Goal: Task Accomplishment & Management: Use online tool/utility

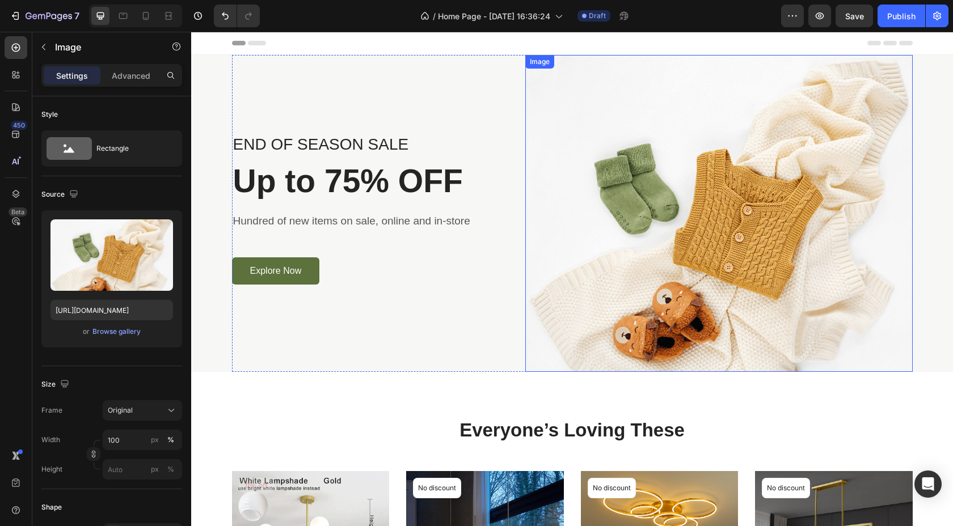
click at [717, 158] on img at bounding box center [718, 213] width 387 height 317
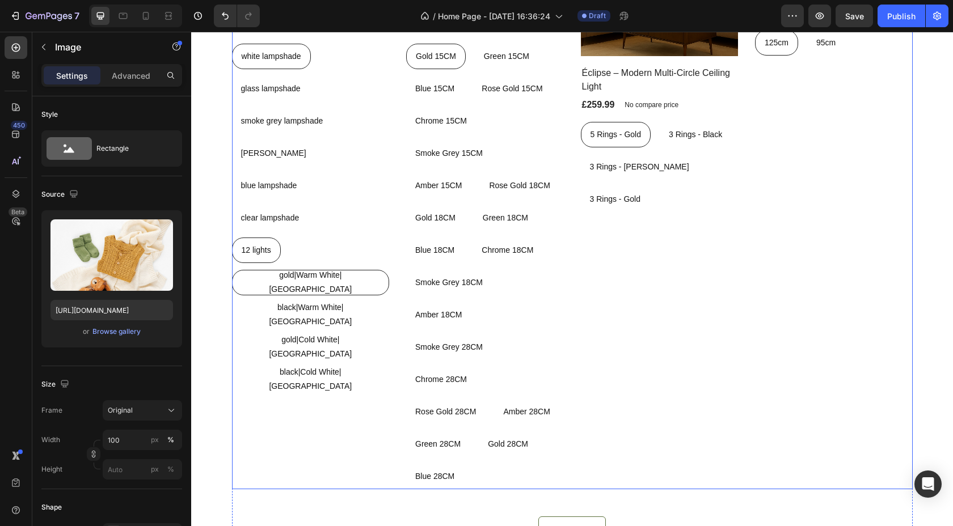
scroll to position [510, 0]
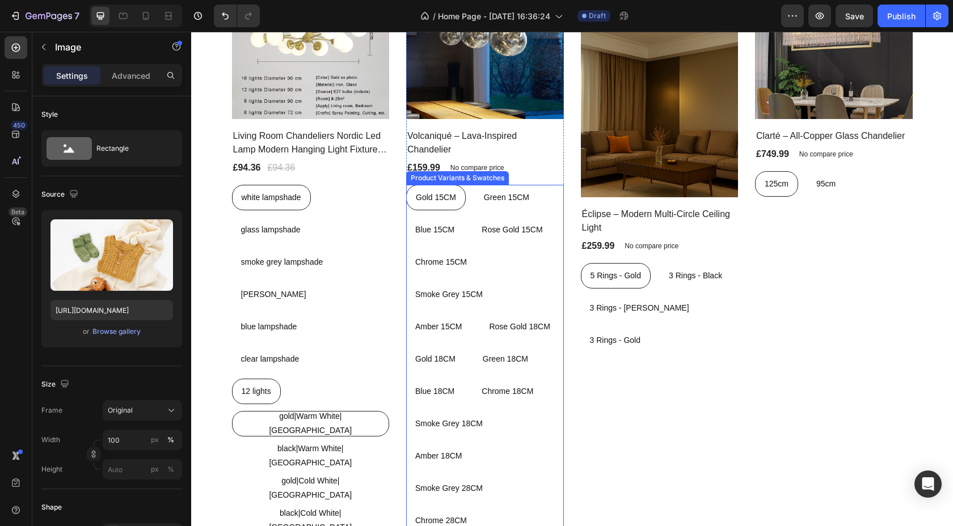
click at [545, 204] on div "Gold 15CM Gold 15CM Gold 15CM Green 15CM Green 15CM Green 15CM Blue 15CM Blue 1…" at bounding box center [485, 408] width 158 height 446
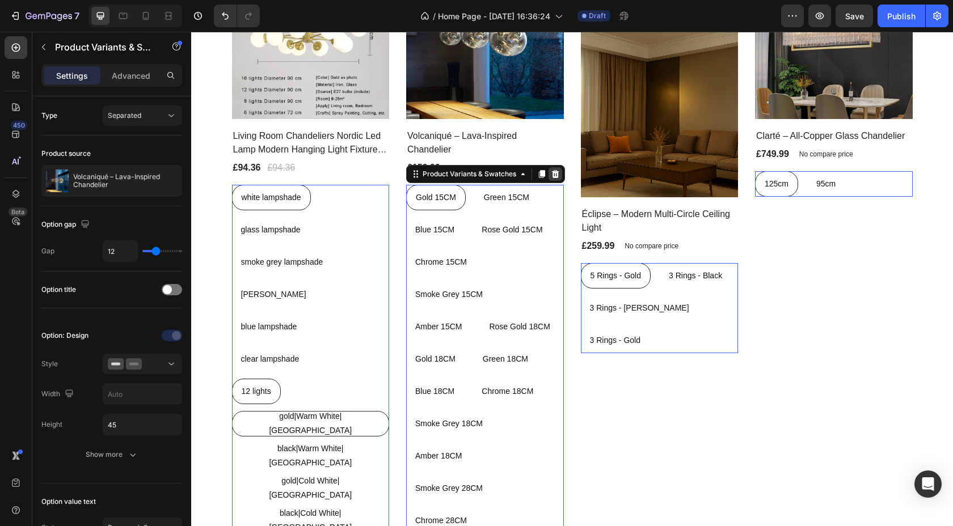
click at [557, 174] on icon at bounding box center [555, 174] width 7 height 8
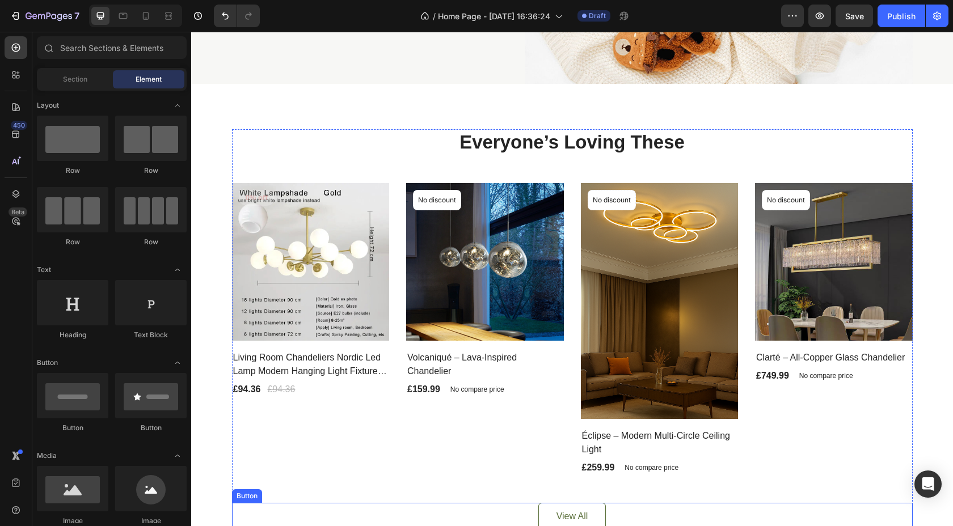
scroll to position [290, 0]
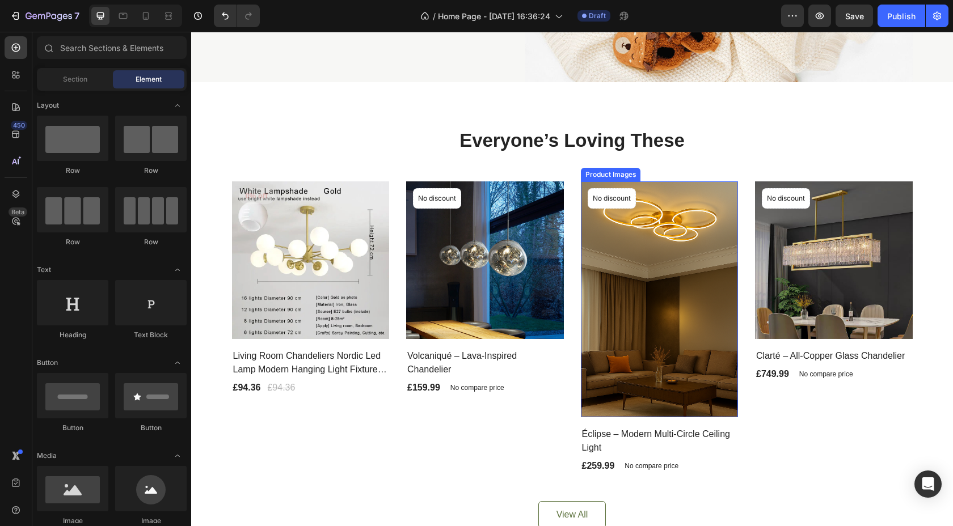
click at [672, 276] on img at bounding box center [660, 300] width 158 height 236
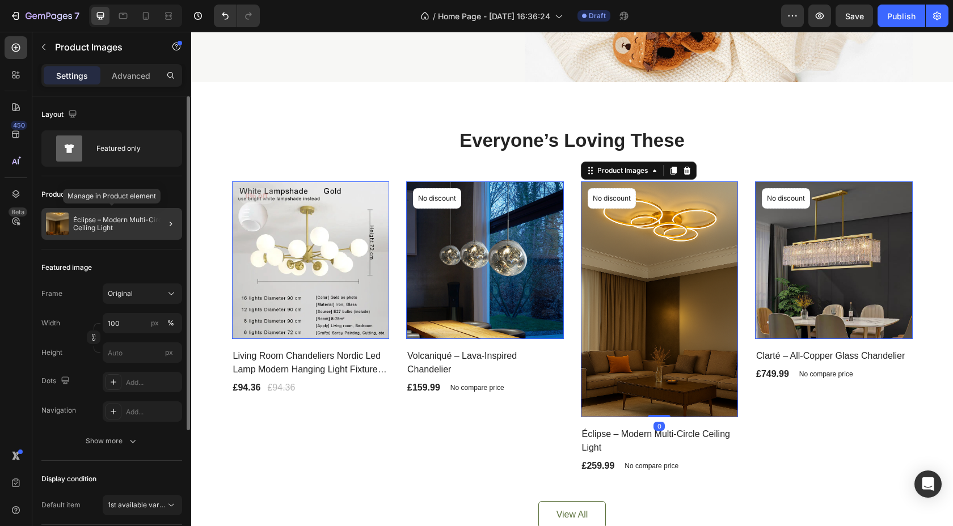
click at [133, 229] on p "Éclipse – Modern Multi-Circle Ceiling Light" at bounding box center [125, 224] width 104 height 16
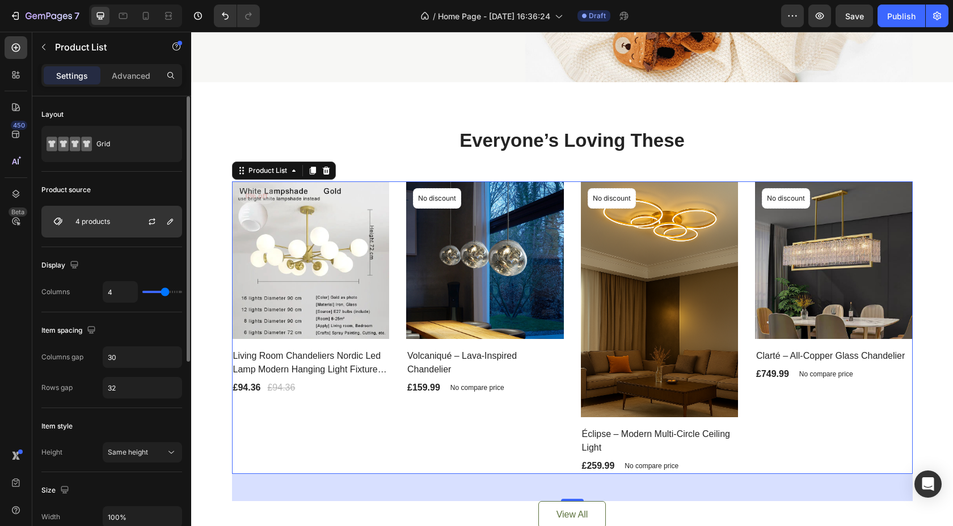
click at [110, 225] on div "4 products" at bounding box center [111, 222] width 141 height 32
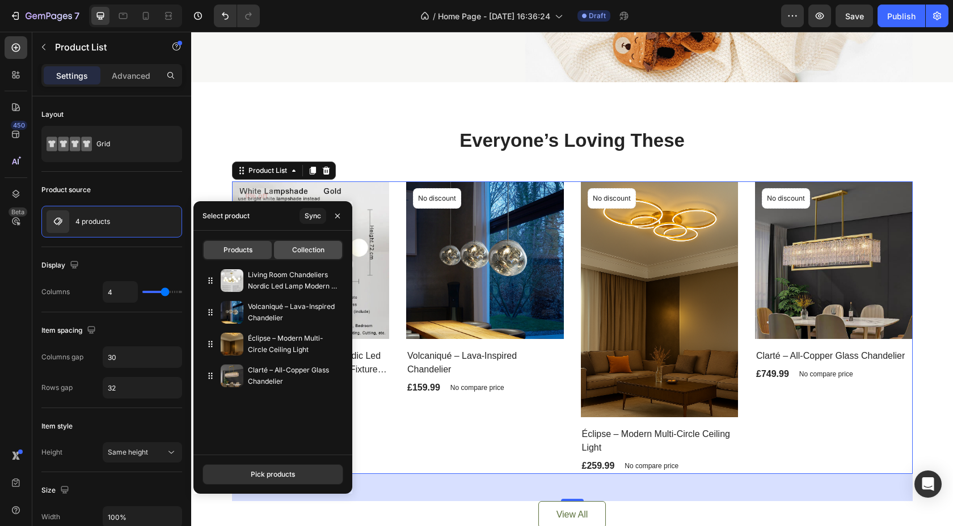
click at [298, 252] on span "Collection" at bounding box center [308, 250] width 32 height 10
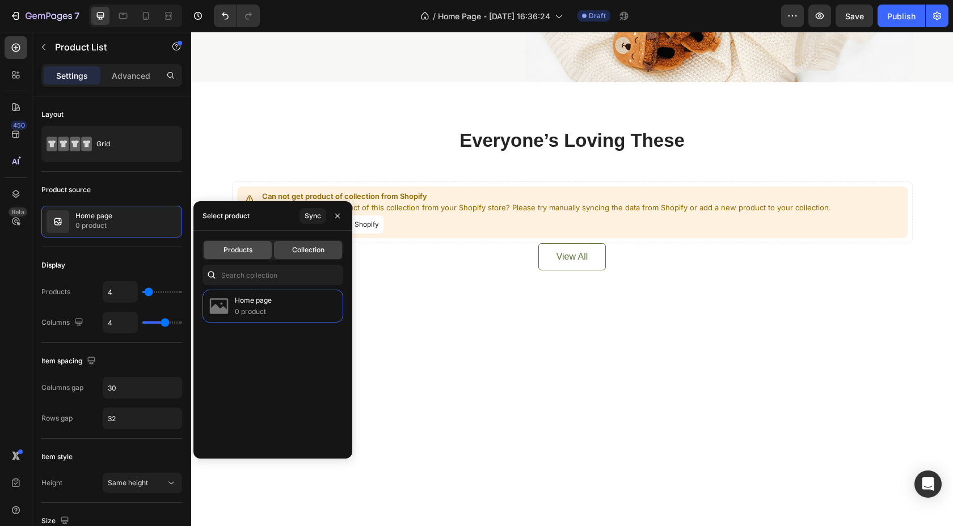
click at [264, 246] on div "Products" at bounding box center [238, 250] width 68 height 18
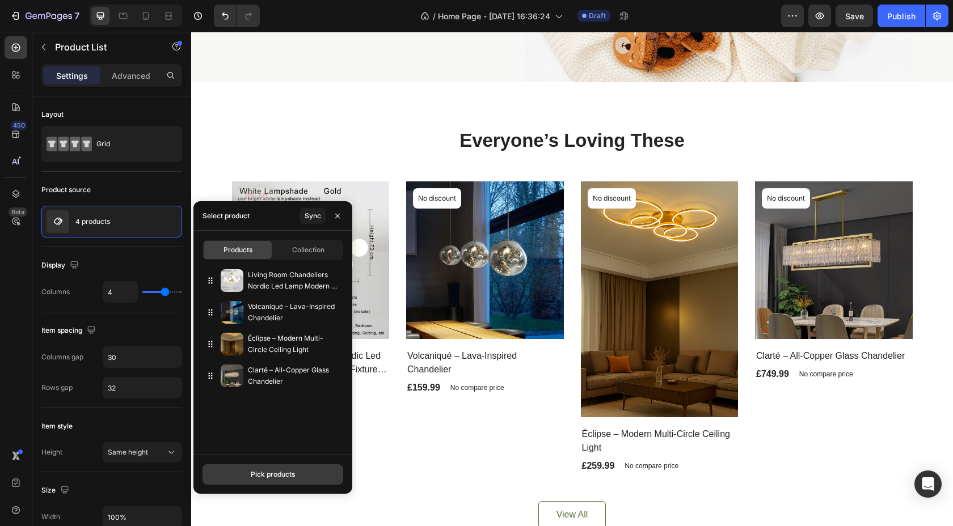
click at [287, 470] on div "Pick products" at bounding box center [273, 475] width 44 height 10
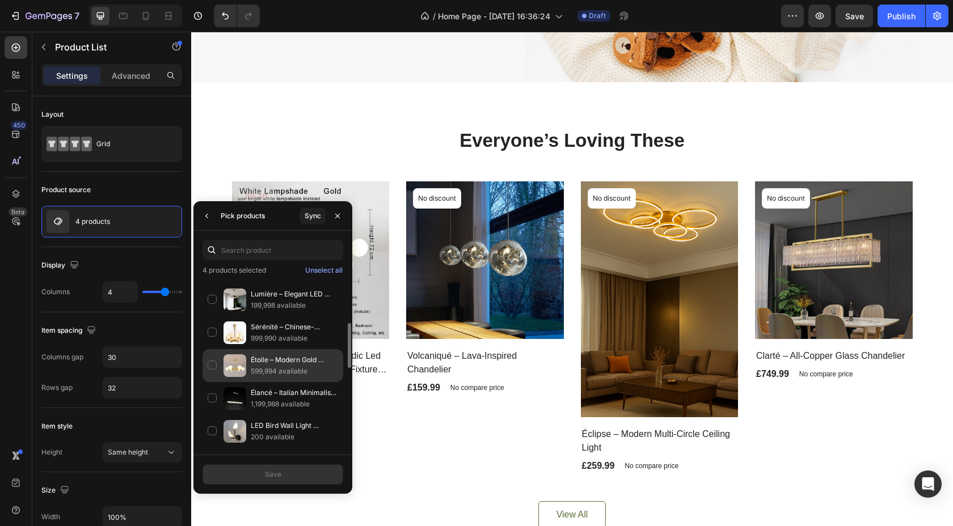
scroll to position [162, 0]
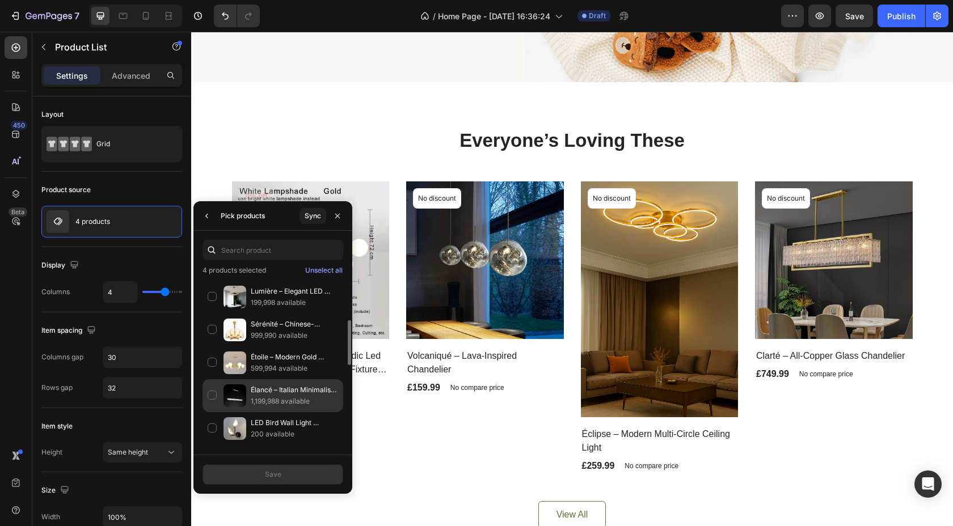
click at [210, 391] on div "Élancé – Italian Minimalist Crystal Chandelier 1,199,988 available" at bounding box center [273, 396] width 141 height 33
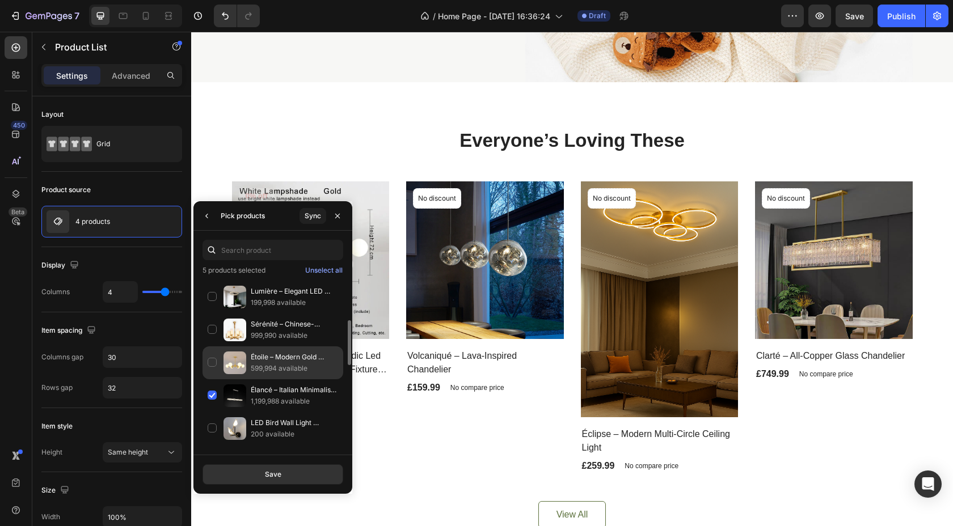
click at [210, 361] on div "Étoile – Modern Gold Sputnik Chandelier 599,994 available" at bounding box center [273, 363] width 141 height 33
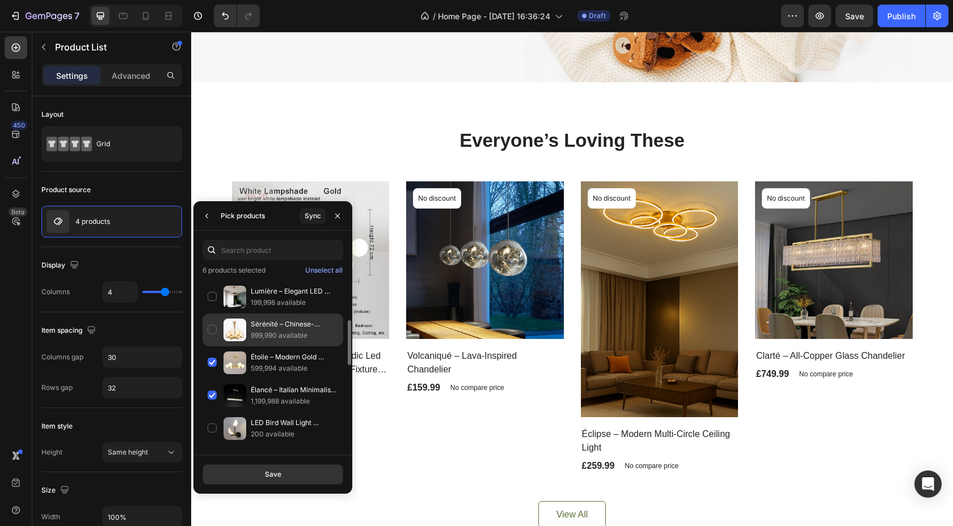
click at [210, 331] on div "Sérénité – Chinese-Inspired Modern Chandelier 999,990 available" at bounding box center [273, 330] width 141 height 33
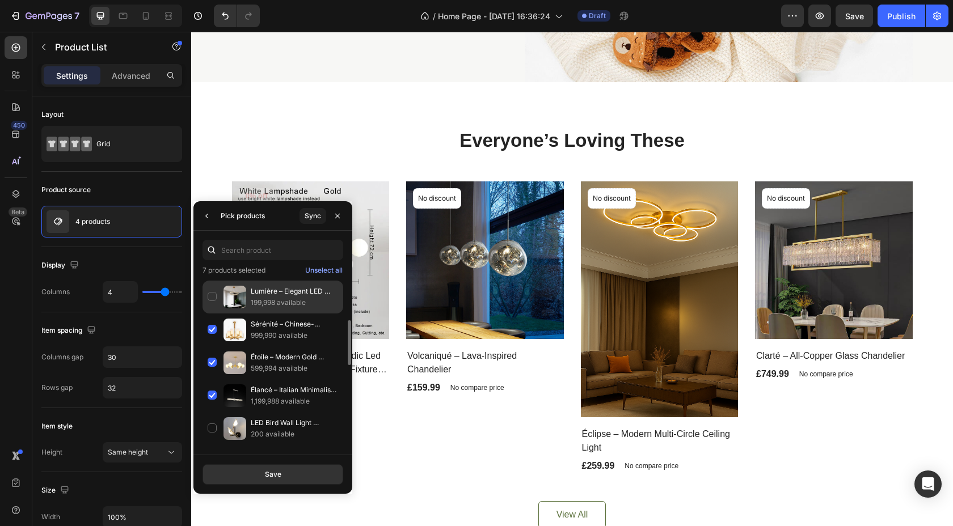
click at [215, 304] on div "Lumière – Elegant LED Ring Chandelier 199,998 available" at bounding box center [273, 297] width 141 height 33
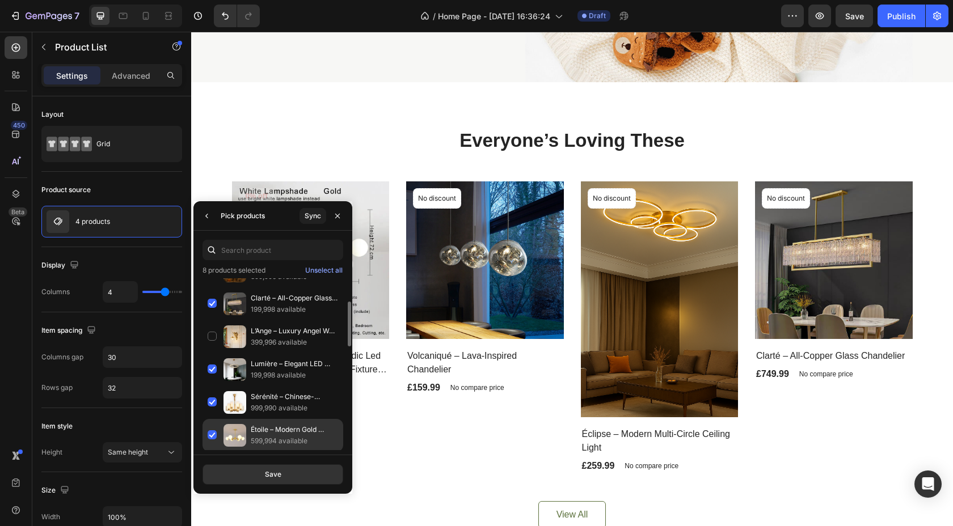
scroll to position [87, 0]
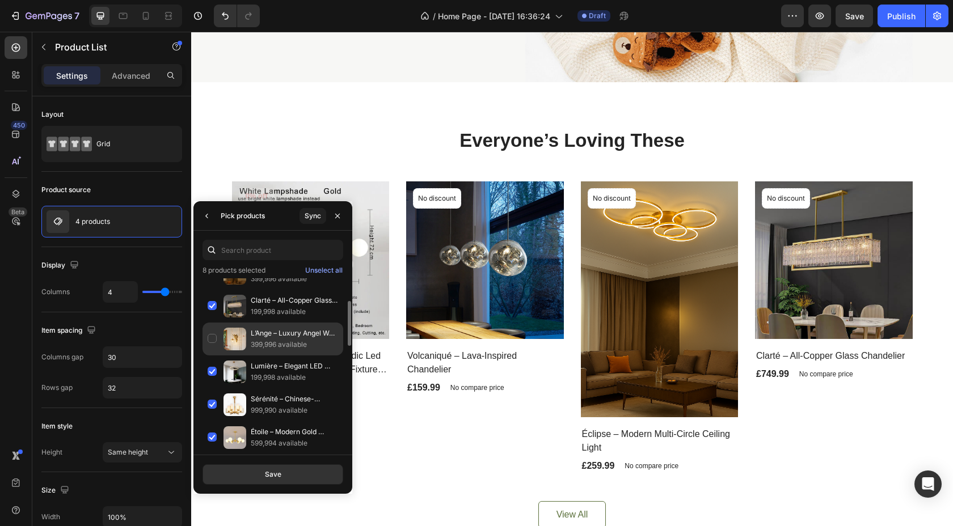
click at [217, 344] on div "L’Ange – Luxury Angel Wall Lamp 399,996 available" at bounding box center [273, 339] width 141 height 33
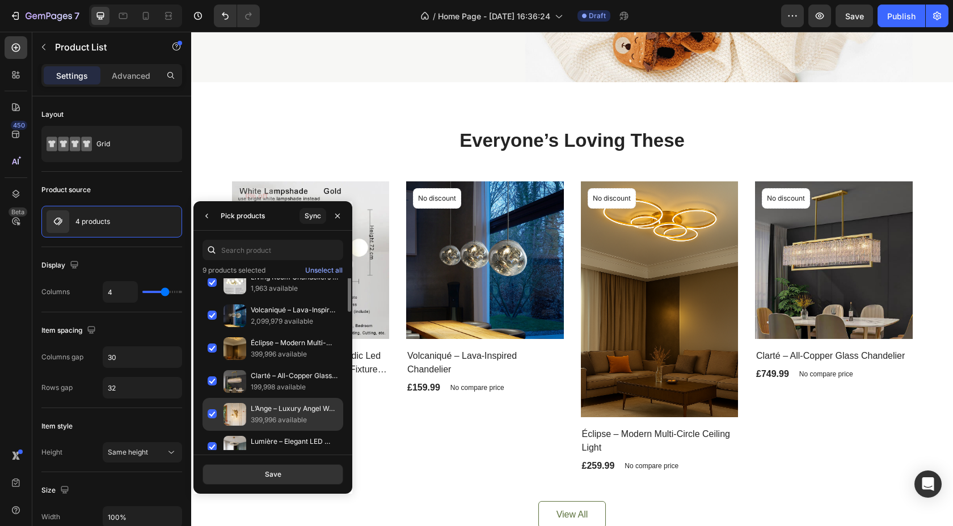
scroll to position [0, 0]
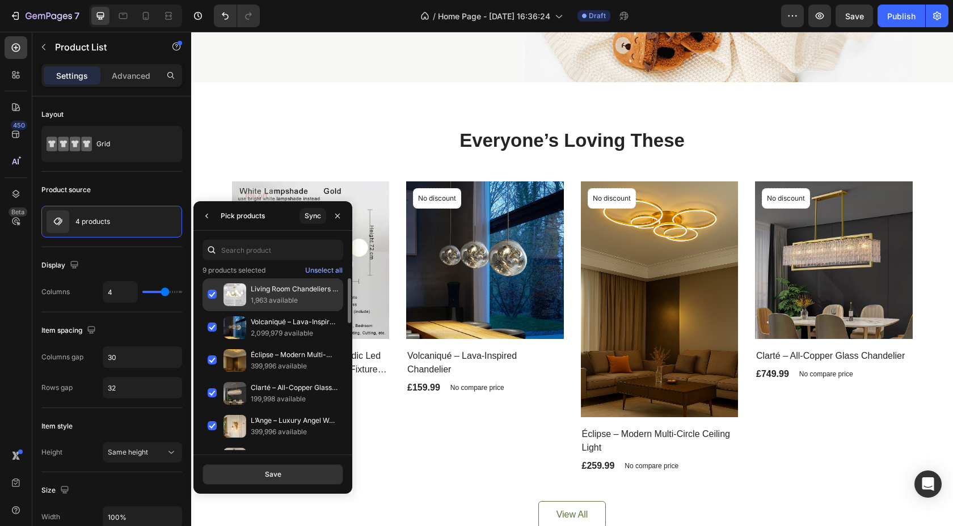
click at [212, 297] on div "Living Room Chandeliers Nordic Led Lamp Modern Hanging Light Fixture Bedroom Ki…" at bounding box center [273, 295] width 141 height 33
click at [275, 477] on div "Save" at bounding box center [273, 475] width 16 height 10
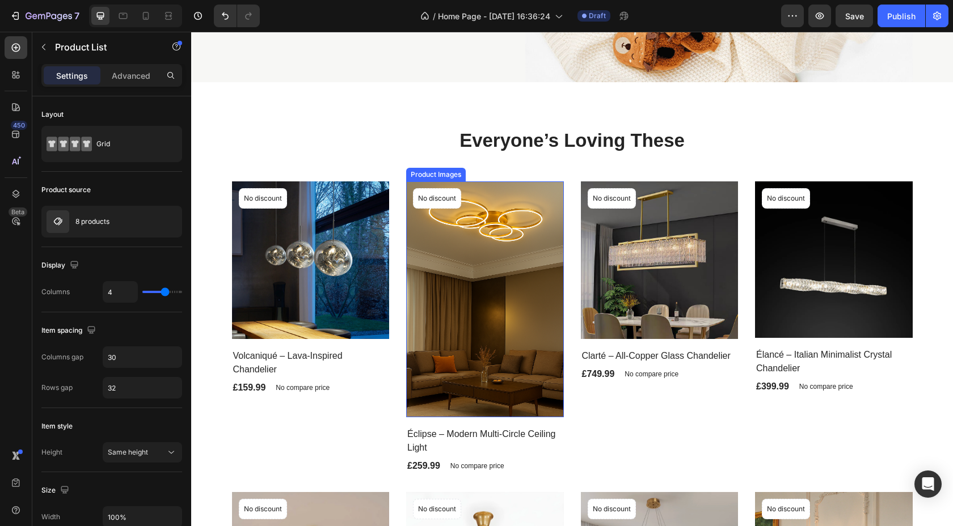
click at [486, 272] on img at bounding box center [485, 300] width 158 height 236
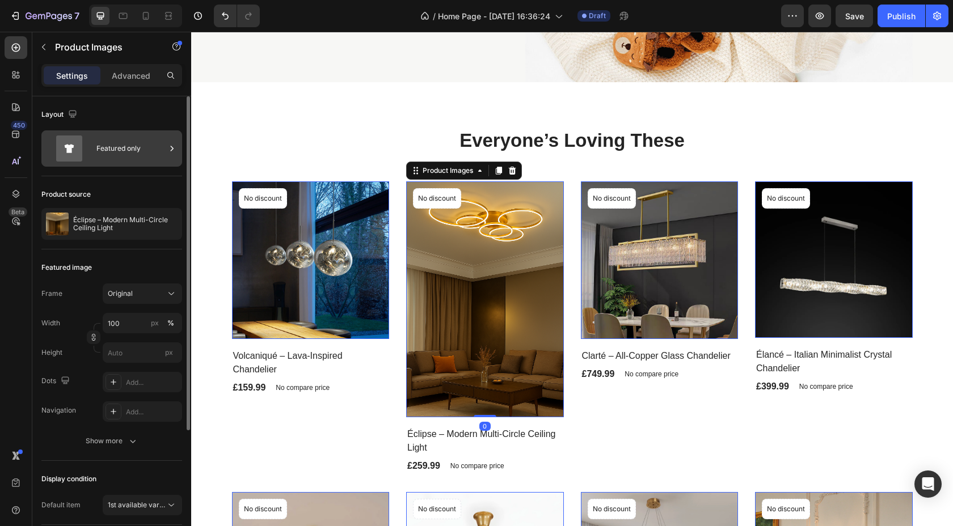
click at [127, 142] on div "Featured only" at bounding box center [130, 149] width 69 height 26
click at [150, 257] on div "Featured image Frame Original Width 100 px % Height px Dots Add... Navigation A…" at bounding box center [111, 356] width 141 height 212
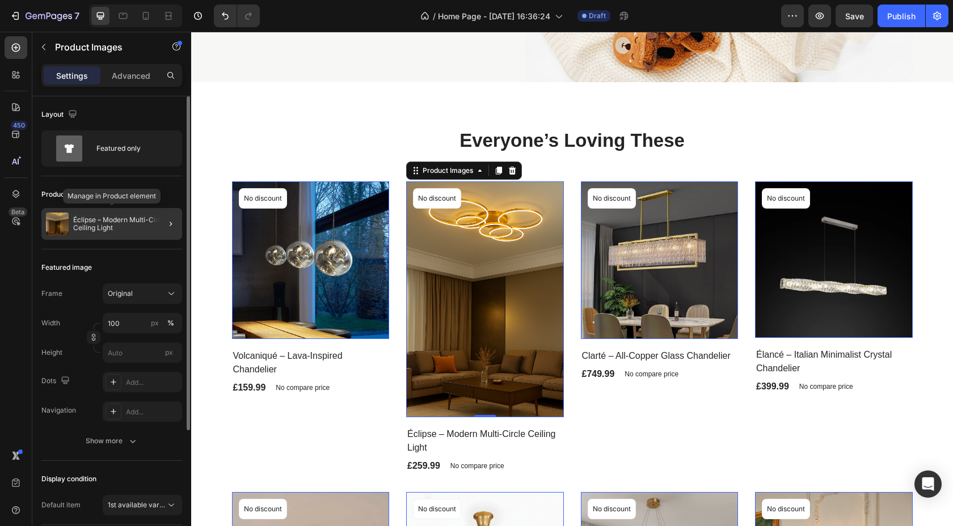
click at [139, 225] on p "Éclipse – Modern Multi-Circle Ceiling Light" at bounding box center [125, 224] width 104 height 16
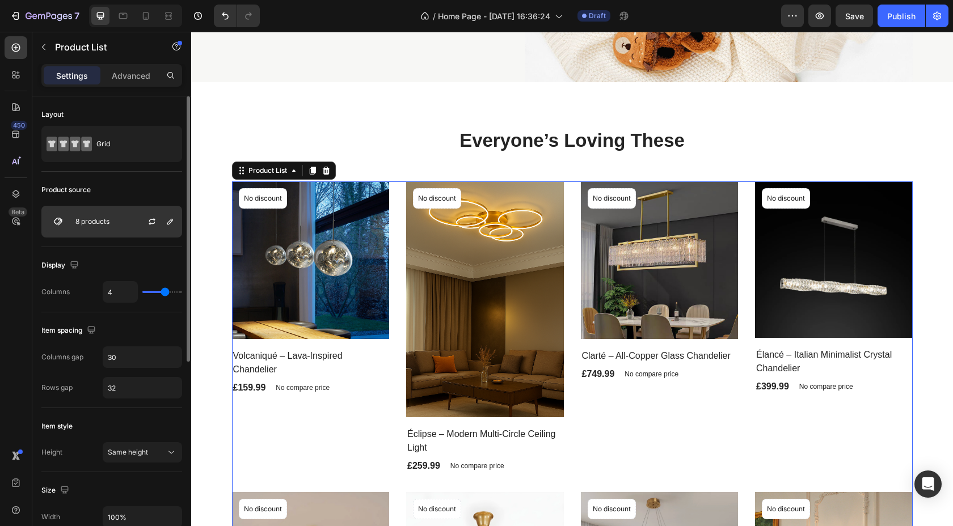
click at [112, 220] on div "8 products" at bounding box center [111, 222] width 141 height 32
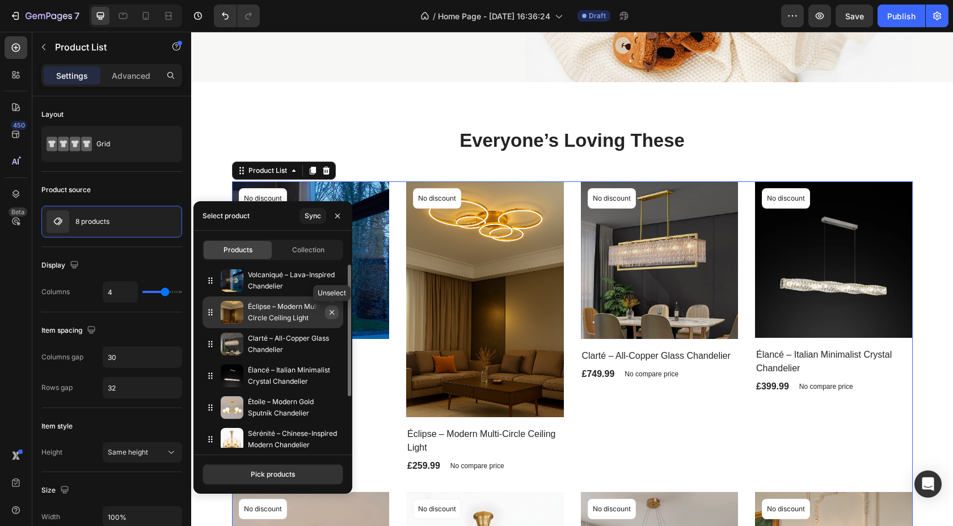
click at [332, 314] on icon "button" at bounding box center [331, 312] width 9 height 9
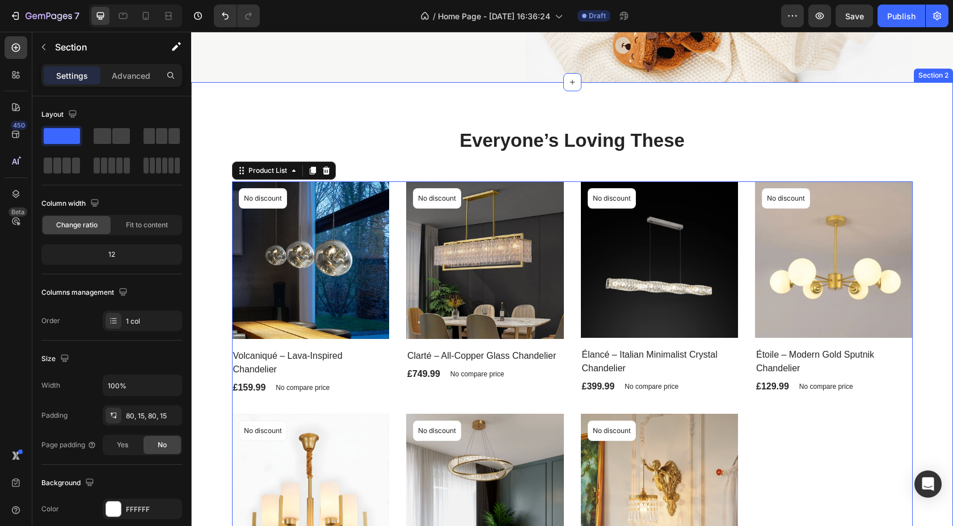
click at [422, 127] on div "Everyone’s Loving These Heading Product Images No discount Not be displayed whe…" at bounding box center [572, 405] width 762 height 647
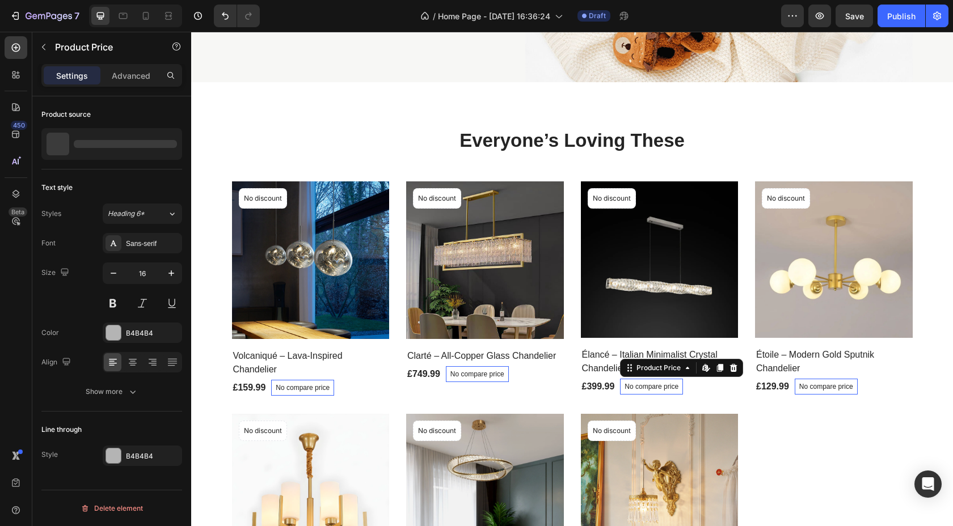
click at [647, 385] on p "No compare price" at bounding box center [652, 387] width 54 height 7
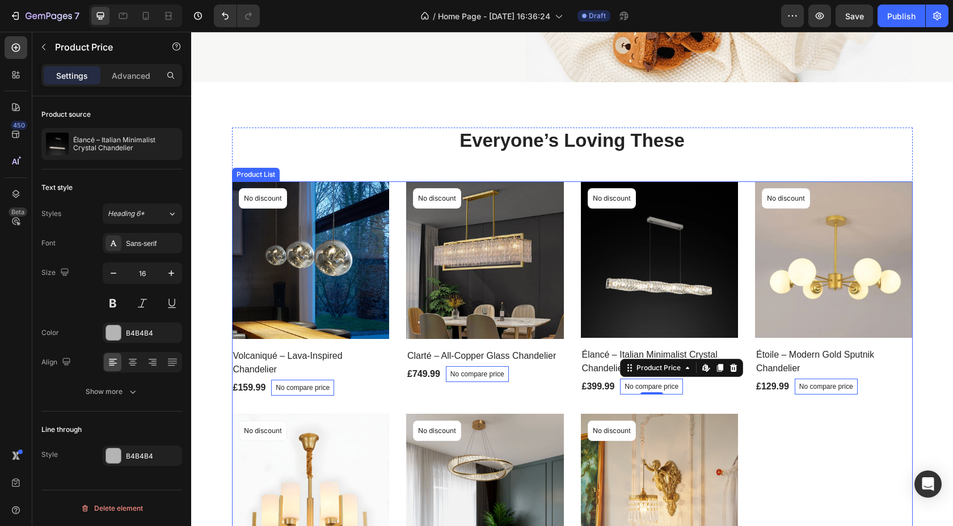
click at [845, 445] on div "Product Images No discount Not be displayed when published Product Badge Row Vo…" at bounding box center [572, 406] width 681 height 448
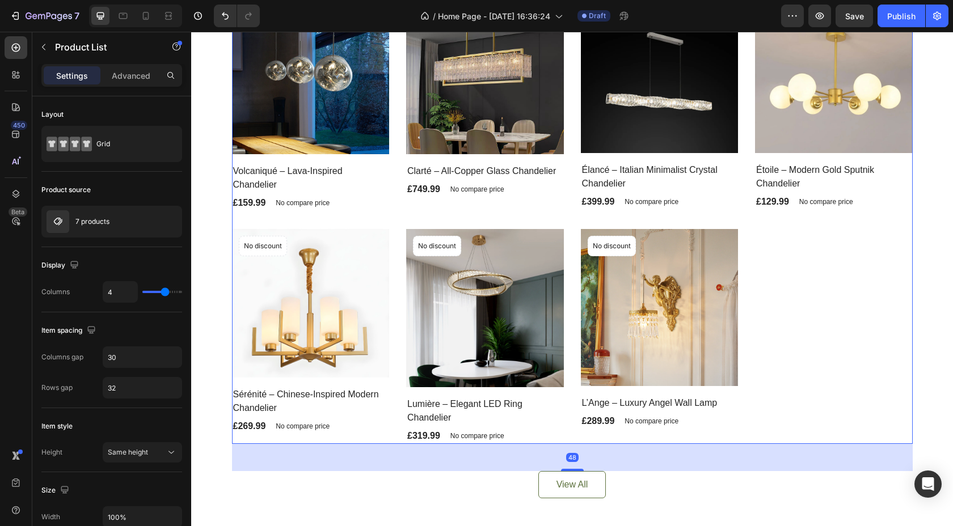
scroll to position [477, 0]
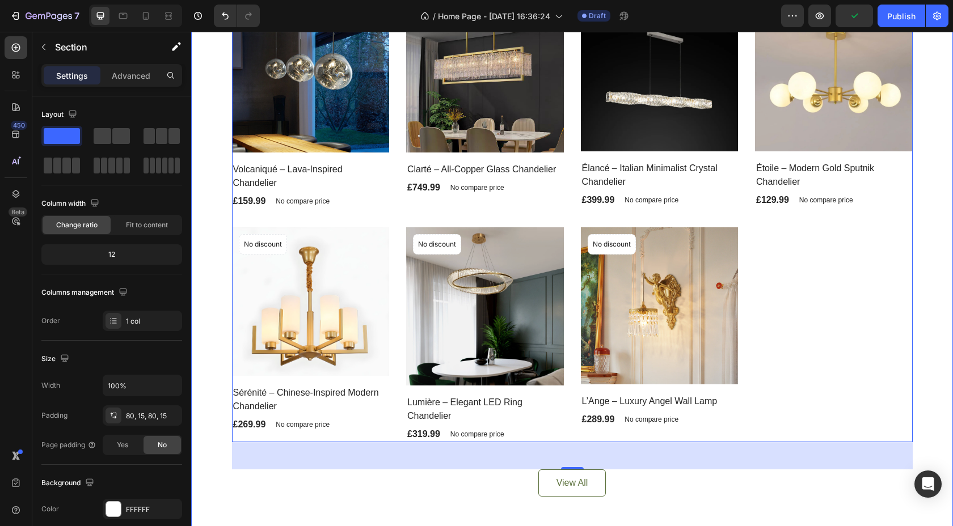
click at [728, 499] on div "Everyone’s Loving These Heading Product Images No discount Not be displayed whe…" at bounding box center [572, 219] width 762 height 647
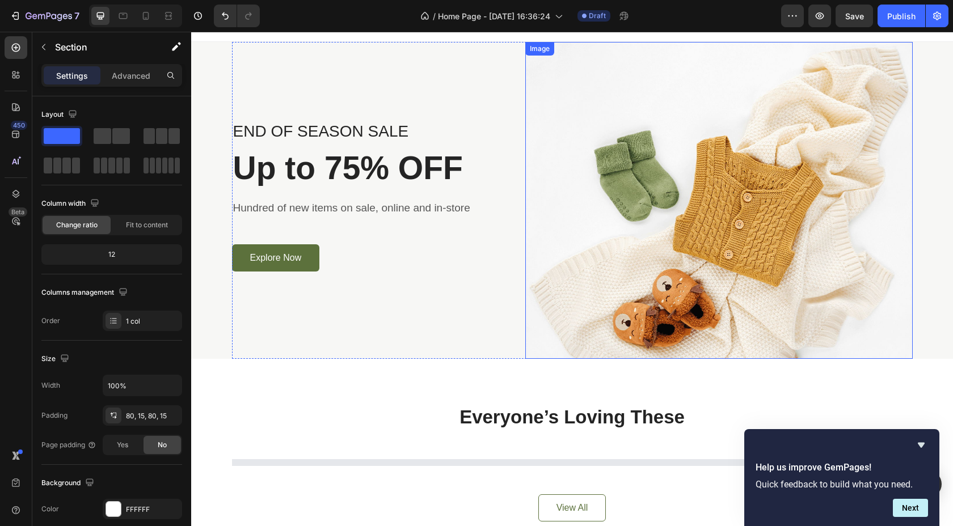
scroll to position [0, 0]
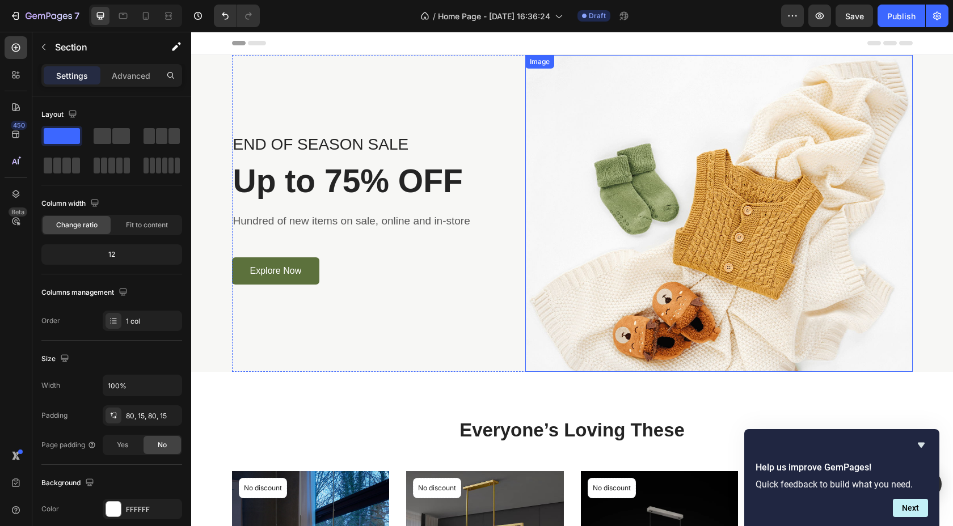
click at [693, 195] on img at bounding box center [718, 213] width 387 height 317
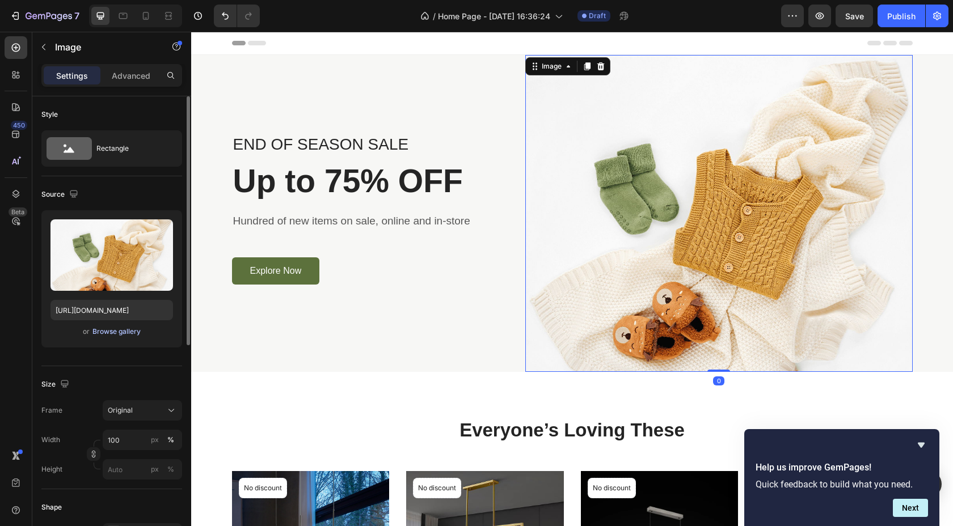
click at [130, 330] on div "Browse gallery" at bounding box center [116, 332] width 48 height 10
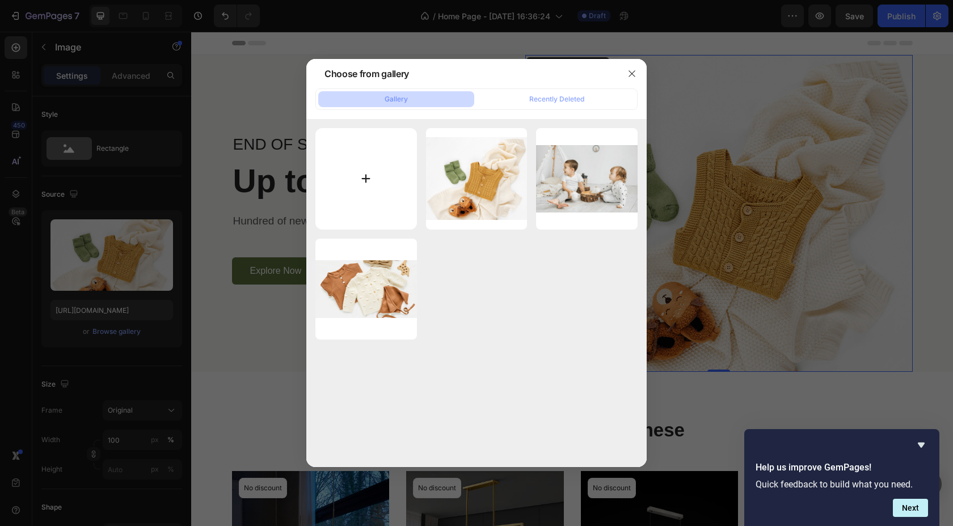
click at [378, 178] on input "file" at bounding box center [366, 179] width 102 height 102
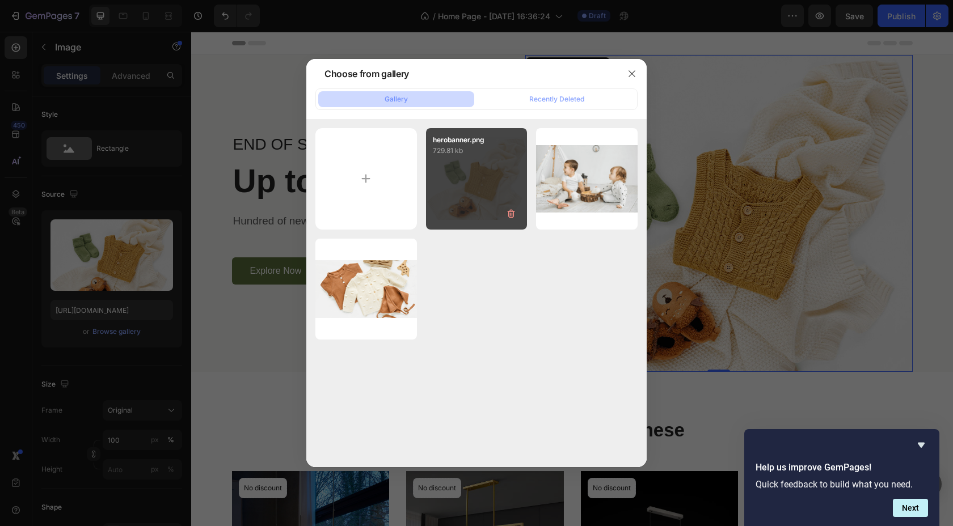
type input "C:\fakepath\Elegant Living Room with Chandelier (1).png"
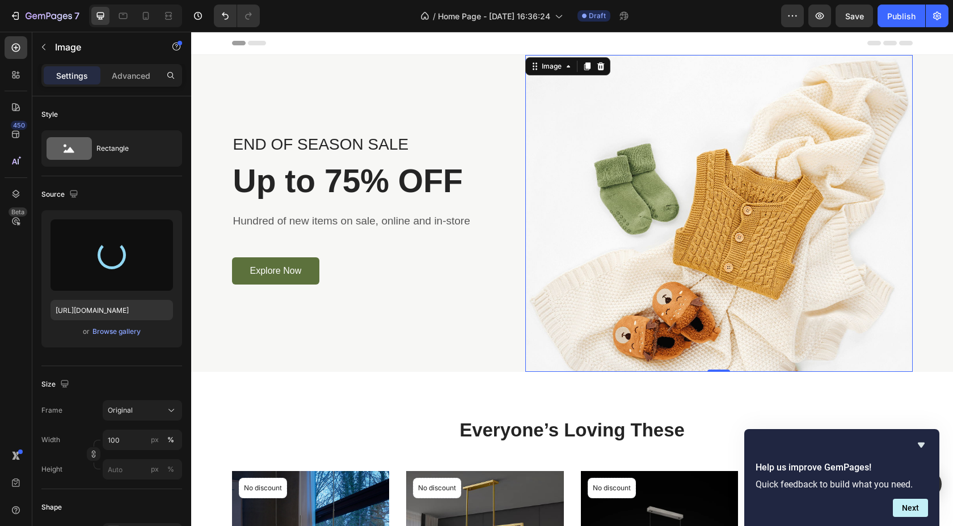
type input "[URL][DOMAIN_NAME]"
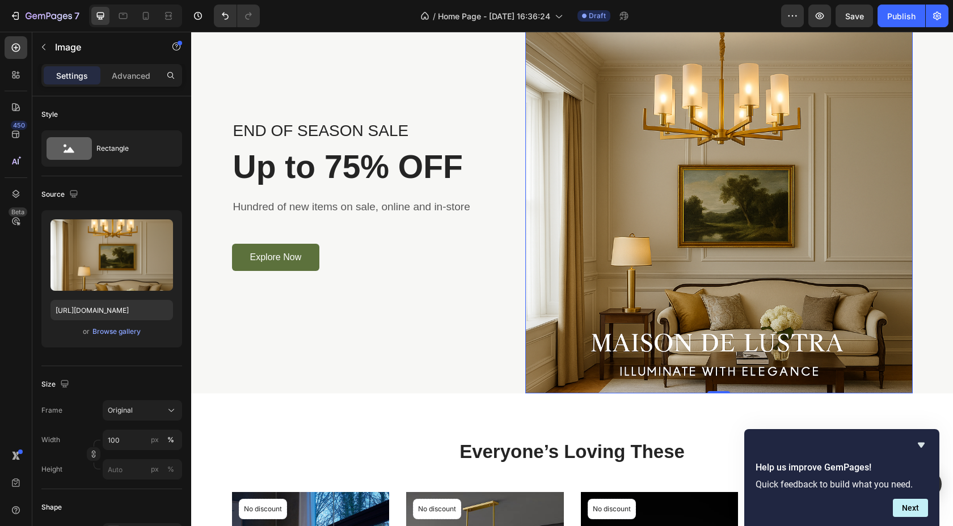
scroll to position [50, 0]
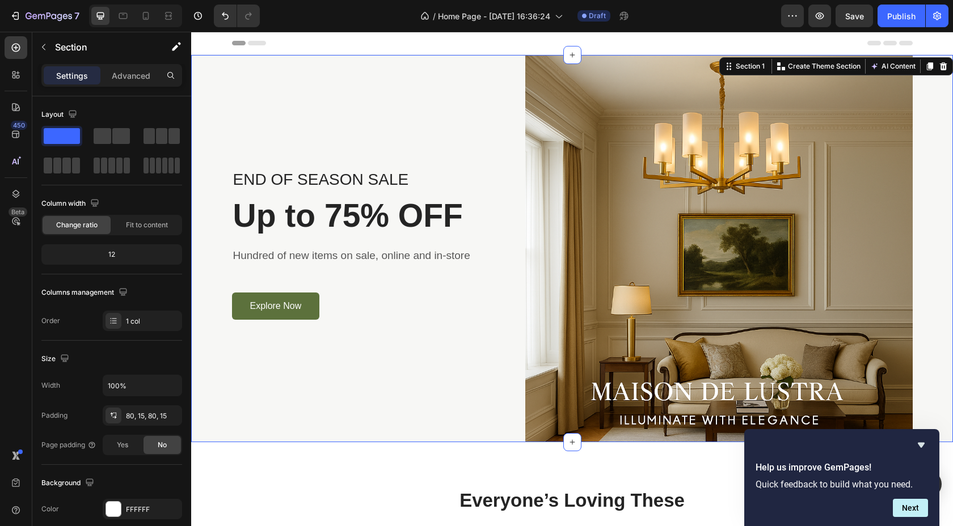
click at [211, 183] on div "END OF SEASON SALE Text block Up to 75% OFF Heading Hundred of new items on sal…" at bounding box center [572, 248] width 745 height 387
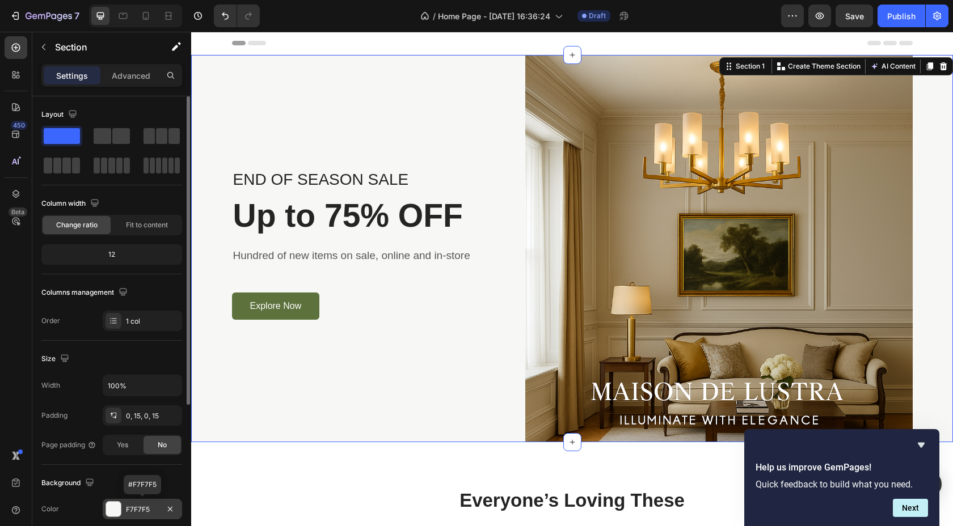
click at [124, 505] on div "F7F7F5" at bounding box center [142, 509] width 79 height 20
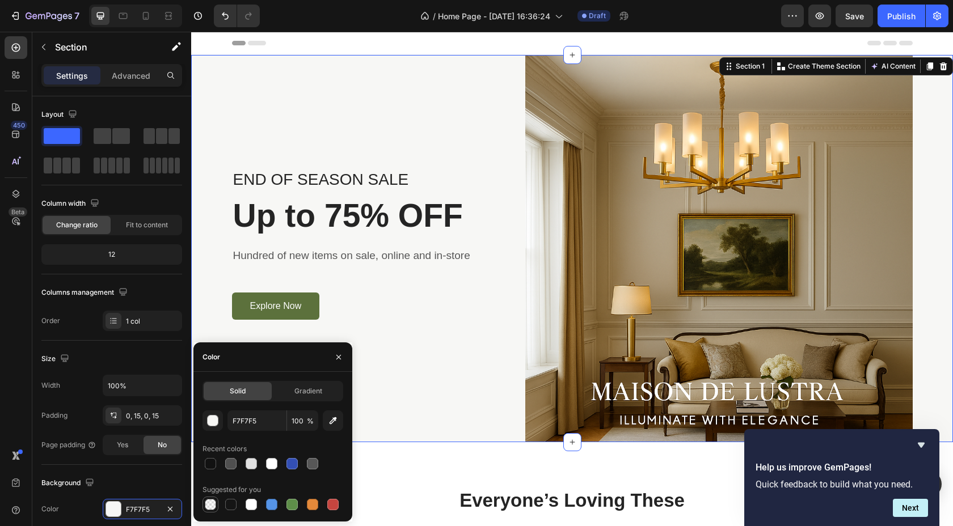
click at [214, 505] on div at bounding box center [210, 504] width 11 height 11
type input "000000"
type input "0"
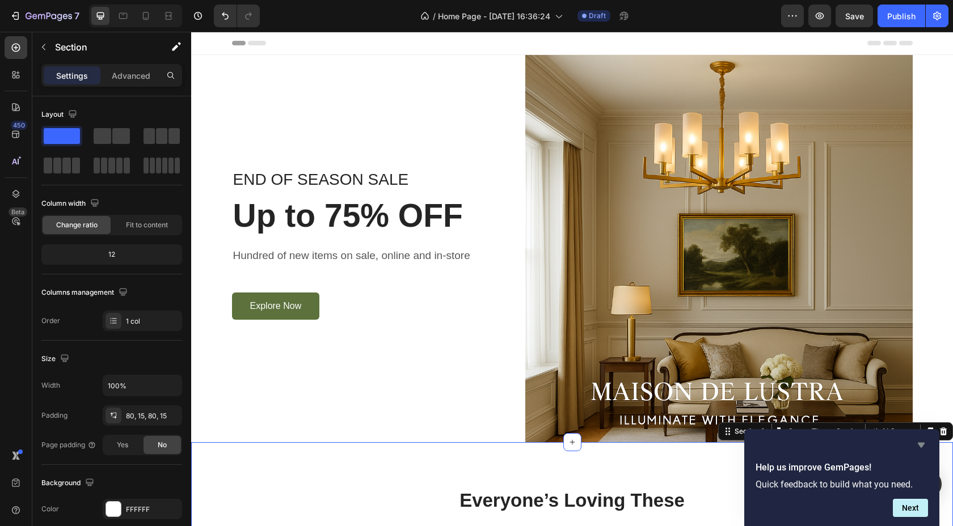
click at [926, 449] on icon "Hide survey" at bounding box center [922, 446] width 14 height 14
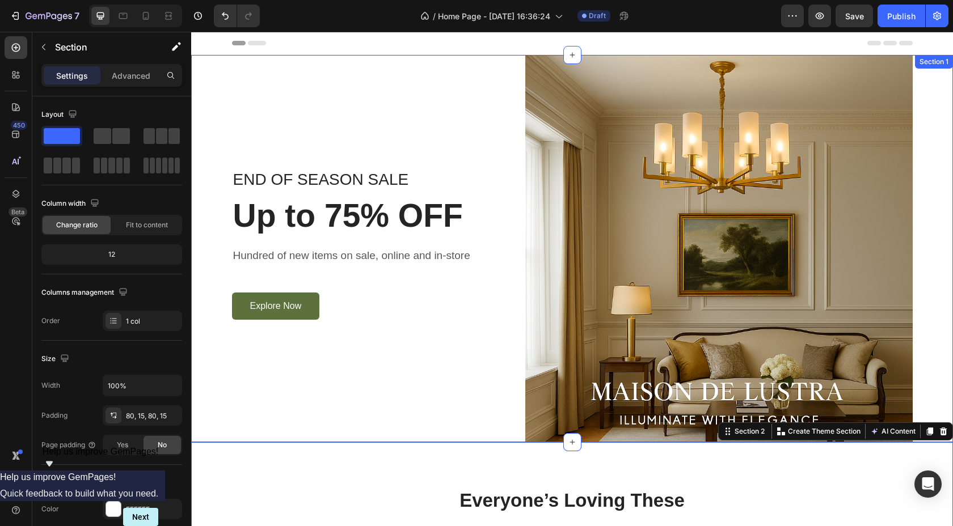
click at [938, 149] on div "END OF SEASON SALE Text block Up to 75% OFF Heading Hundred of new items on sal…" at bounding box center [572, 248] width 745 height 387
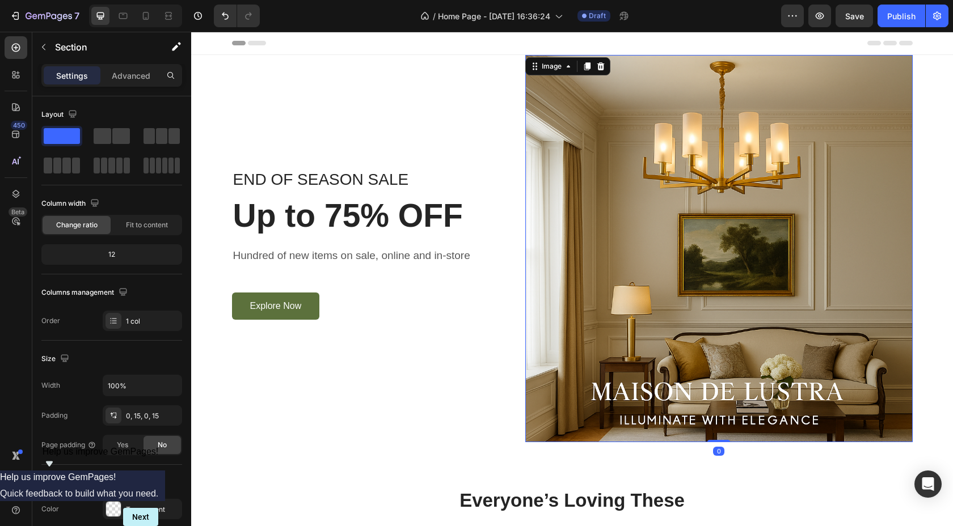
click at [898, 158] on img at bounding box center [718, 248] width 387 height 387
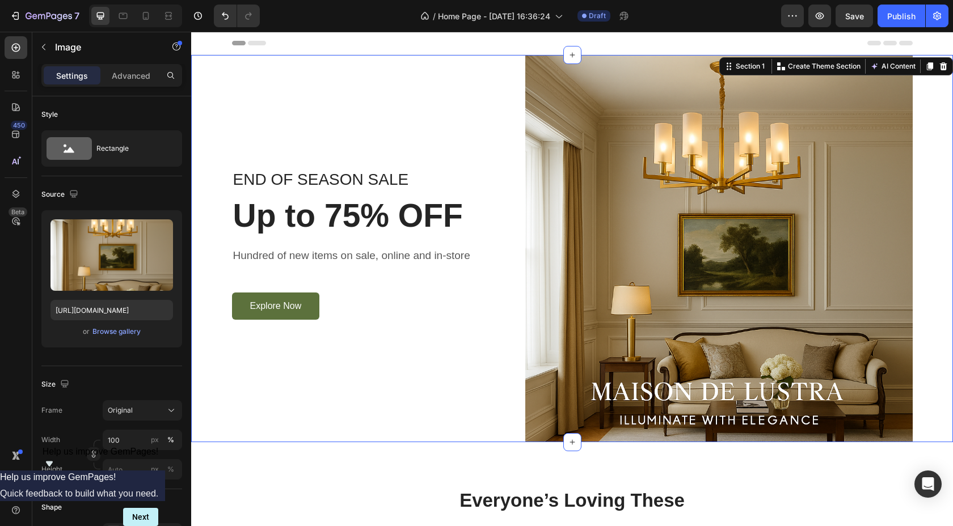
click at [930, 151] on div "END OF SEASON SALE Text block Up to 75% OFF Heading Hundred of new items on sal…" at bounding box center [572, 248] width 745 height 387
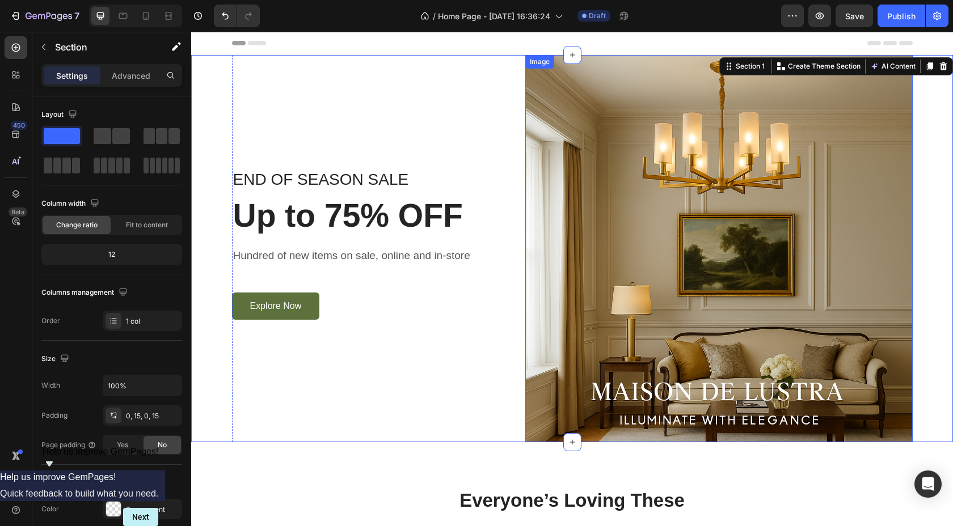
click at [898, 157] on img at bounding box center [718, 248] width 387 height 387
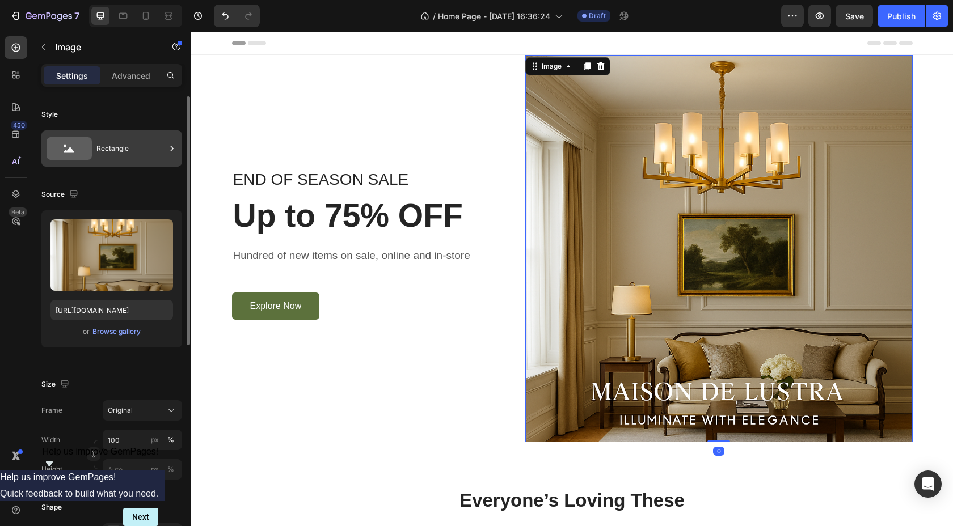
click at [150, 146] on div "Rectangle" at bounding box center [130, 149] width 69 height 26
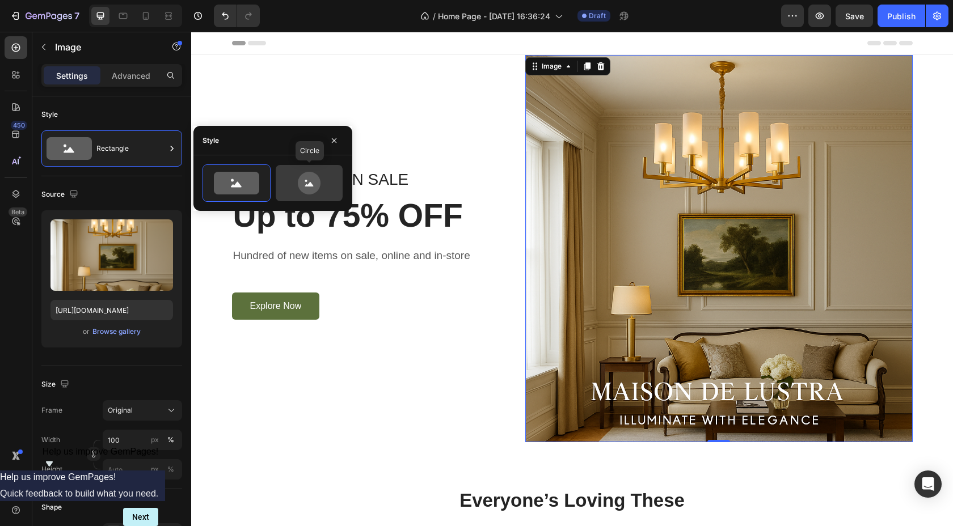
click at [313, 189] on icon at bounding box center [309, 183] width 23 height 23
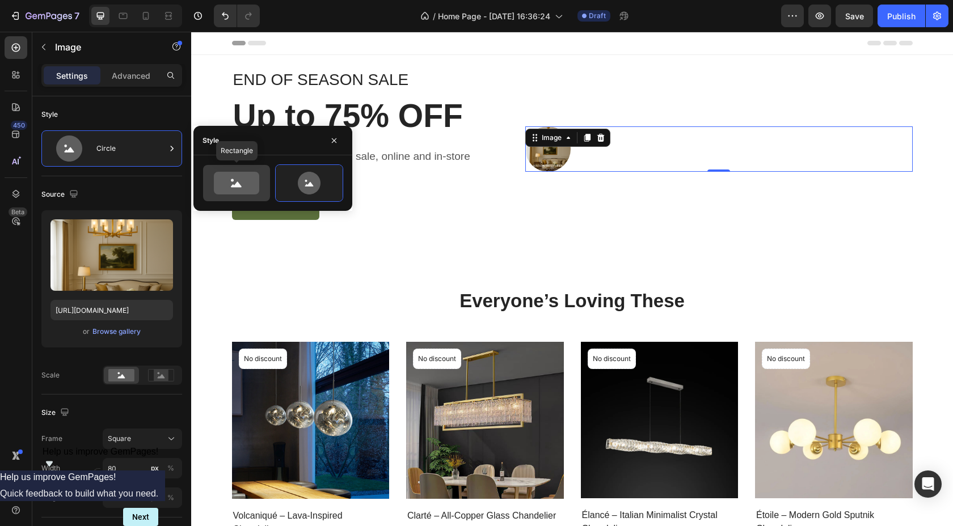
click at [241, 178] on icon at bounding box center [236, 183] width 45 height 23
type input "100"
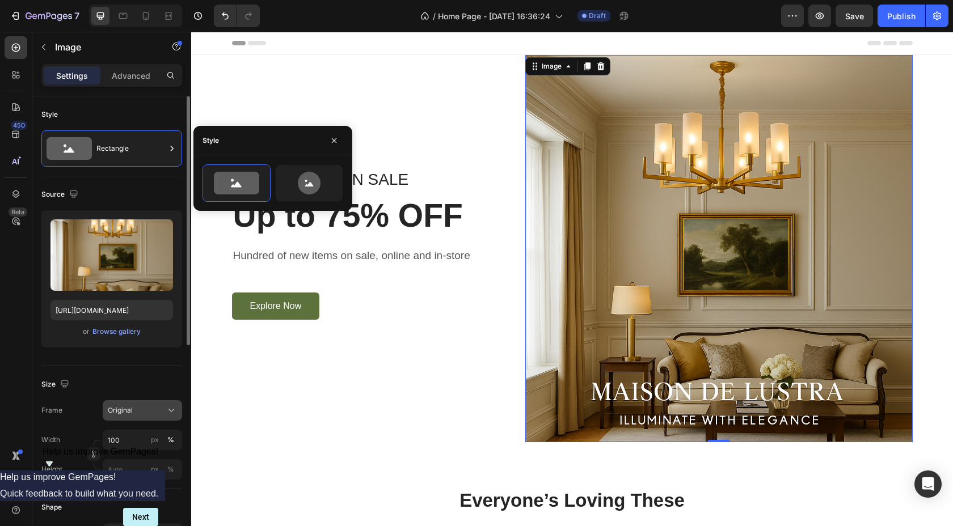
click at [160, 413] on div "Original" at bounding box center [136, 411] width 56 height 10
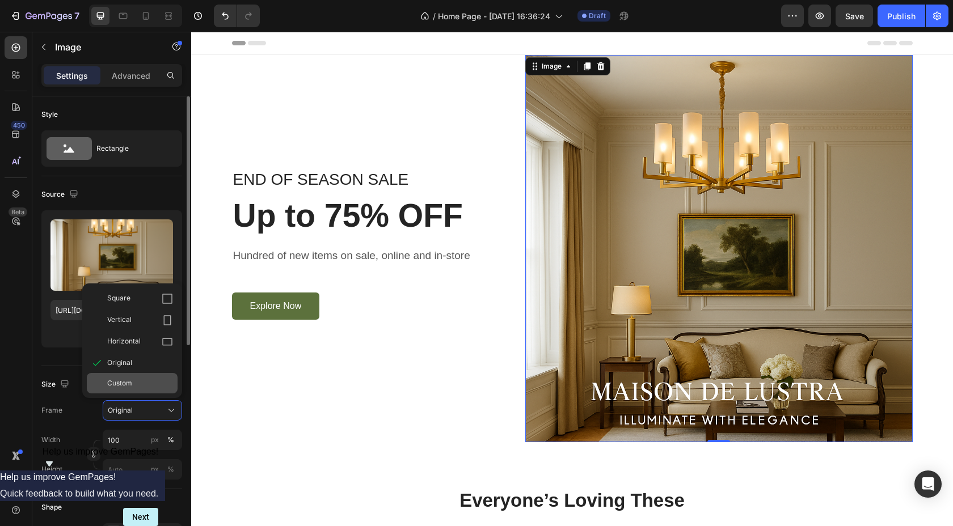
click at [146, 385] on div "Custom" at bounding box center [140, 383] width 66 height 10
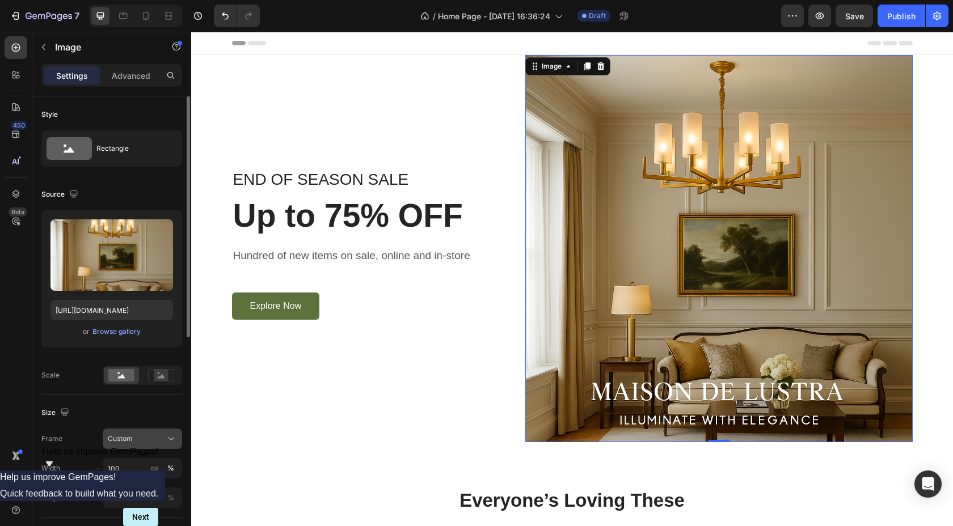
click at [133, 440] on div "Custom" at bounding box center [136, 439] width 56 height 10
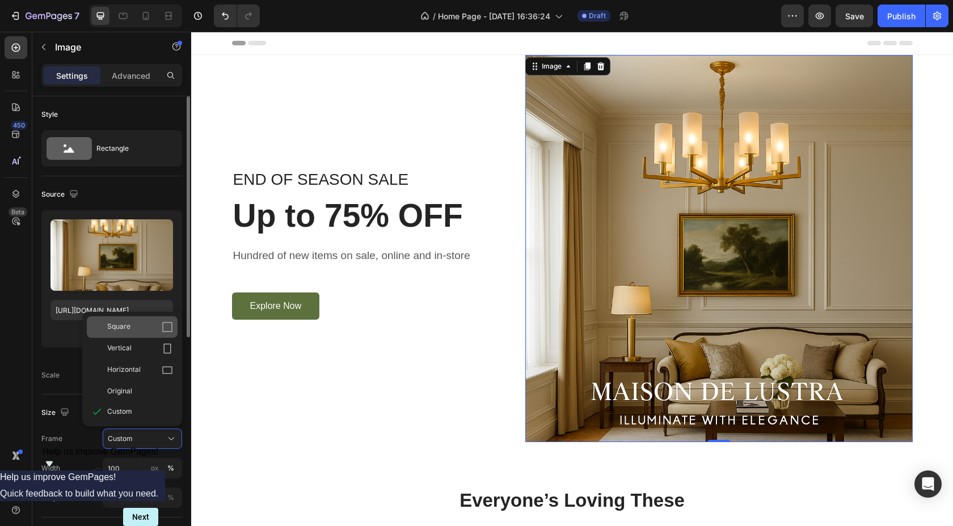
click at [145, 331] on div "Square" at bounding box center [140, 327] width 66 height 11
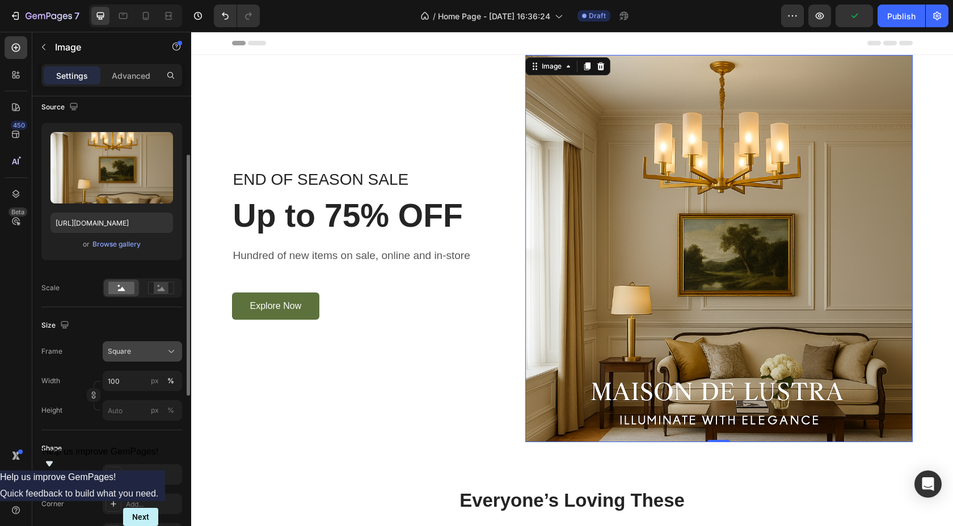
scroll to position [96, 0]
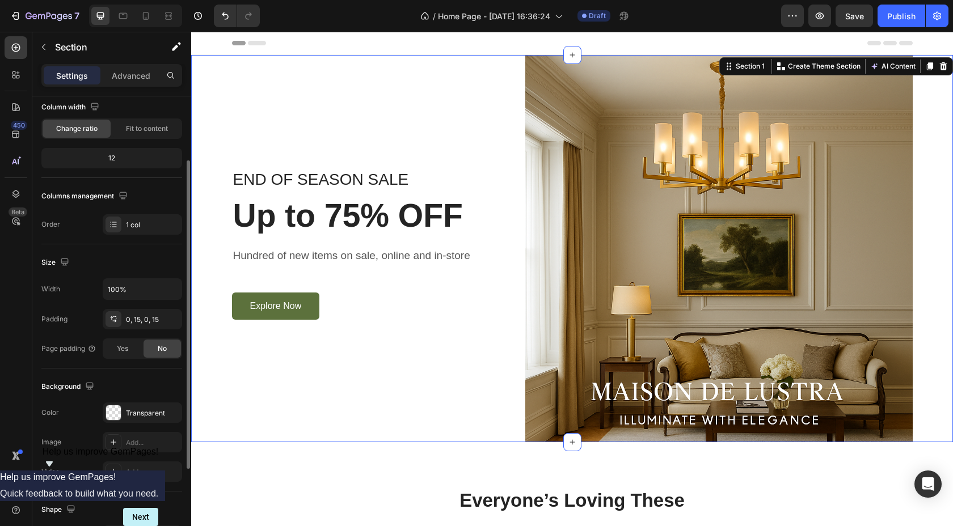
click at [934, 208] on div "END OF SEASON SALE Text block Up to 75% OFF Heading Hundred of new items on sal…" at bounding box center [572, 248] width 745 height 387
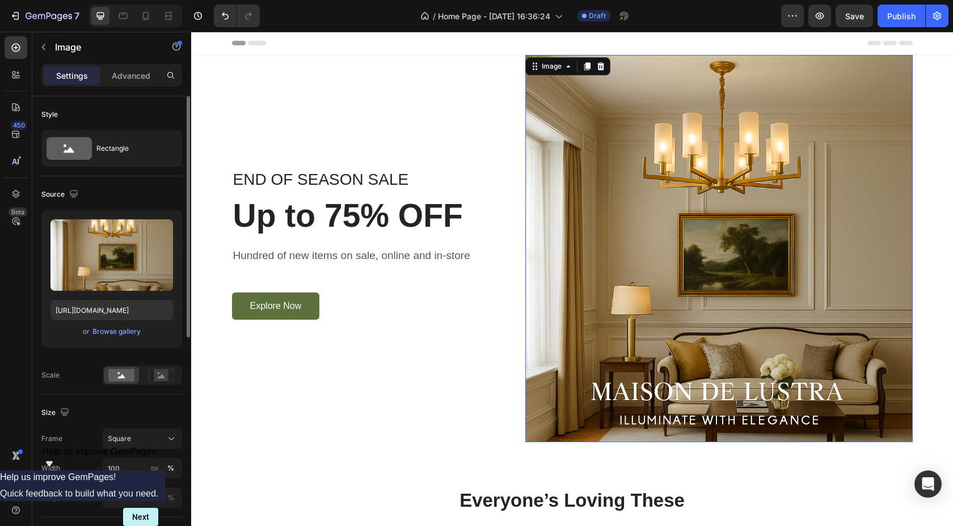
click at [890, 205] on img at bounding box center [718, 248] width 387 height 387
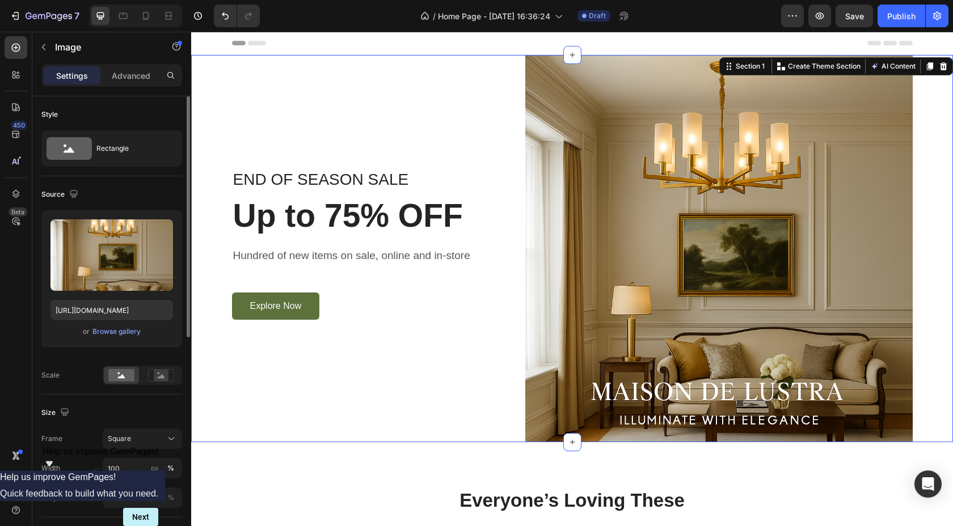
click at [938, 169] on div "END OF SEASON SALE Text block Up to 75% OFF Heading Hundred of new items on sal…" at bounding box center [572, 248] width 745 height 387
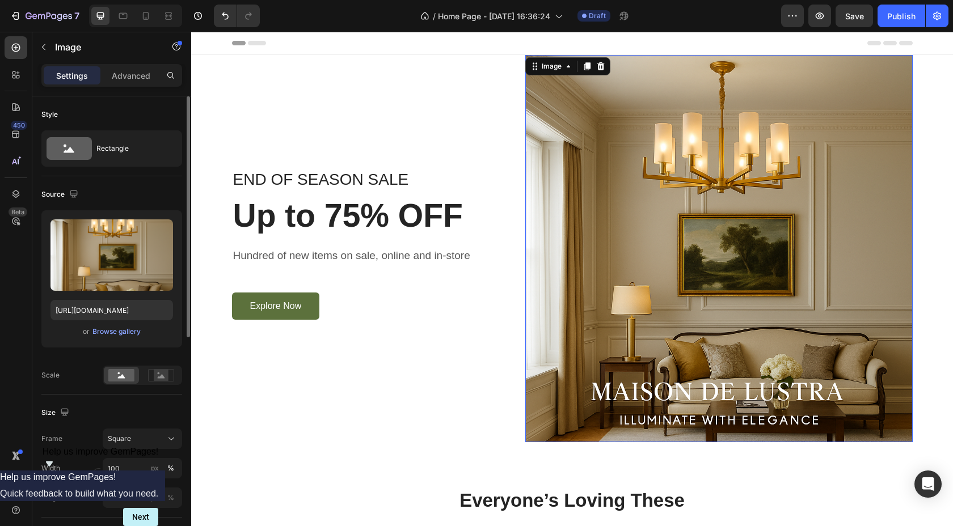
click at [891, 168] on img at bounding box center [718, 248] width 387 height 387
click at [144, 82] on div "Advanced" at bounding box center [131, 75] width 57 height 18
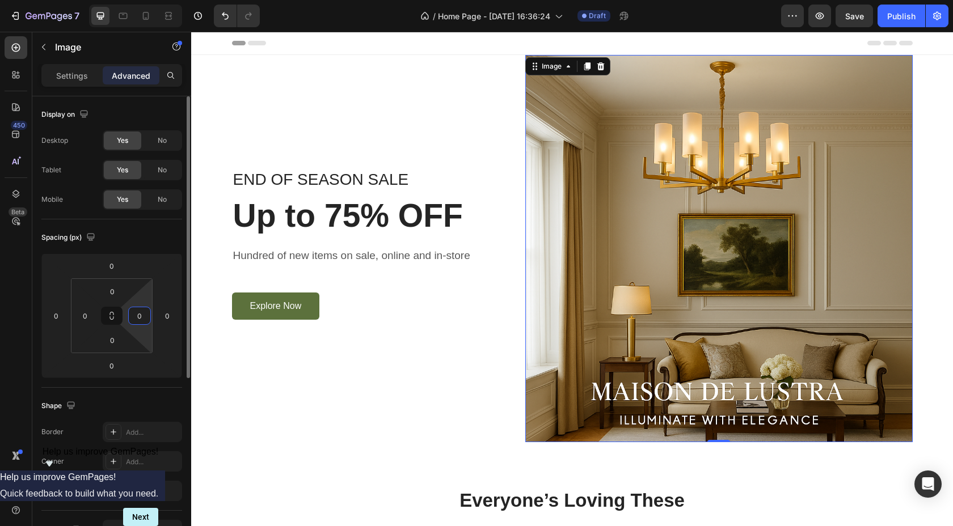
click at [140, 317] on input "0" at bounding box center [139, 315] width 17 height 17
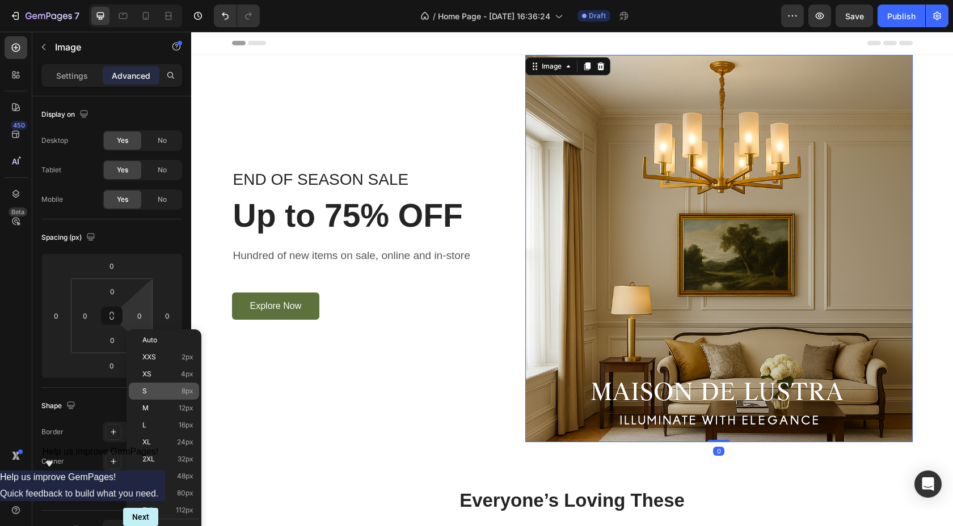
click at [159, 396] on div "S 8px" at bounding box center [164, 391] width 70 height 17
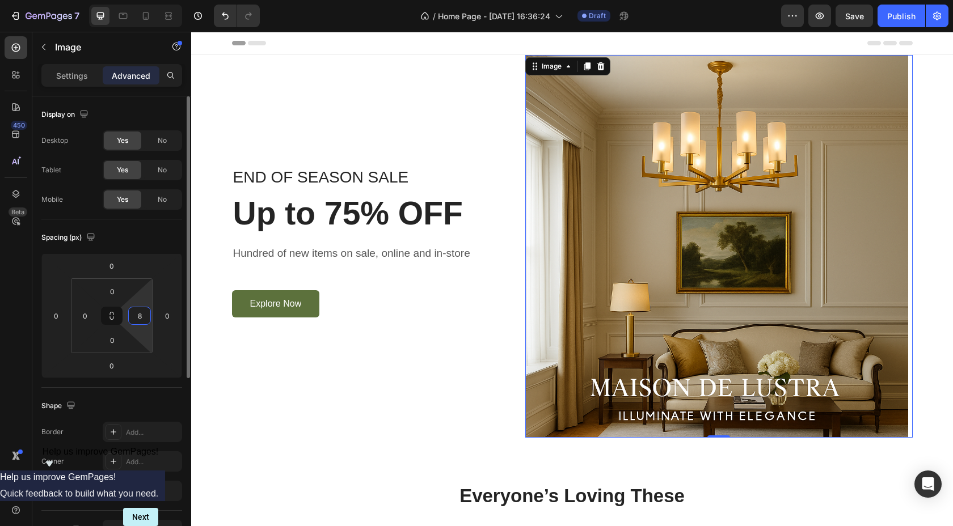
click at [144, 314] on input "8" at bounding box center [139, 315] width 17 height 17
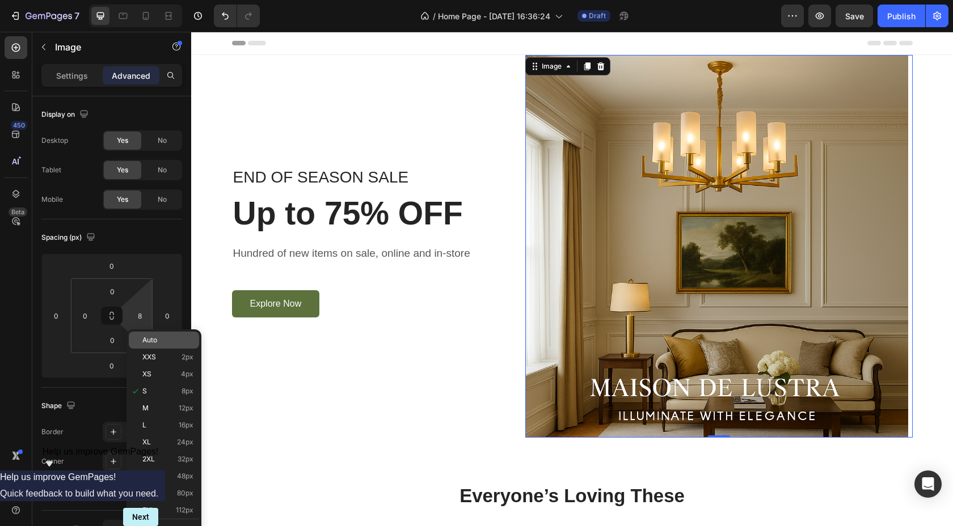
click at [159, 346] on div "Auto" at bounding box center [164, 340] width 70 height 17
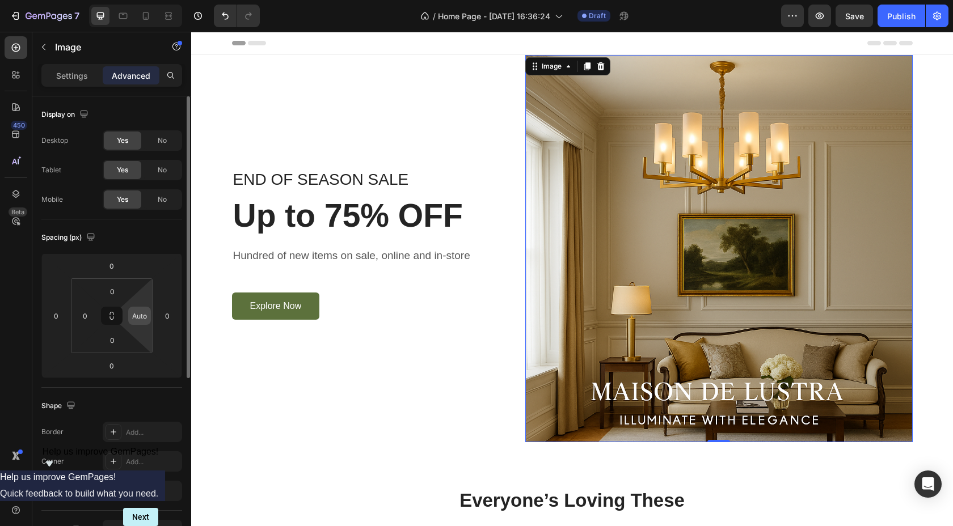
click at [144, 316] on input "Auto" at bounding box center [139, 315] width 17 height 17
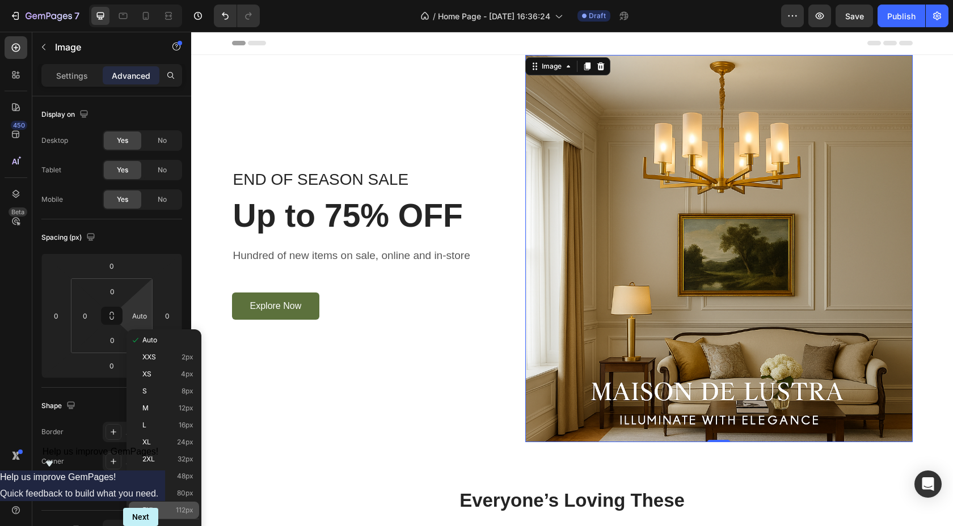
click at [153, 510] on span "5XL" at bounding box center [148, 511] width 12 height 8
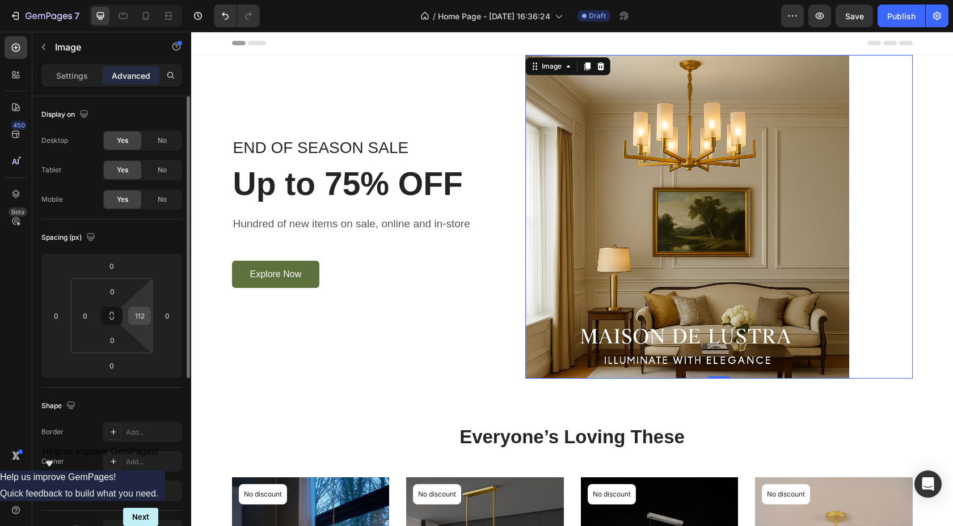
click at [145, 313] on input "112" at bounding box center [139, 315] width 17 height 17
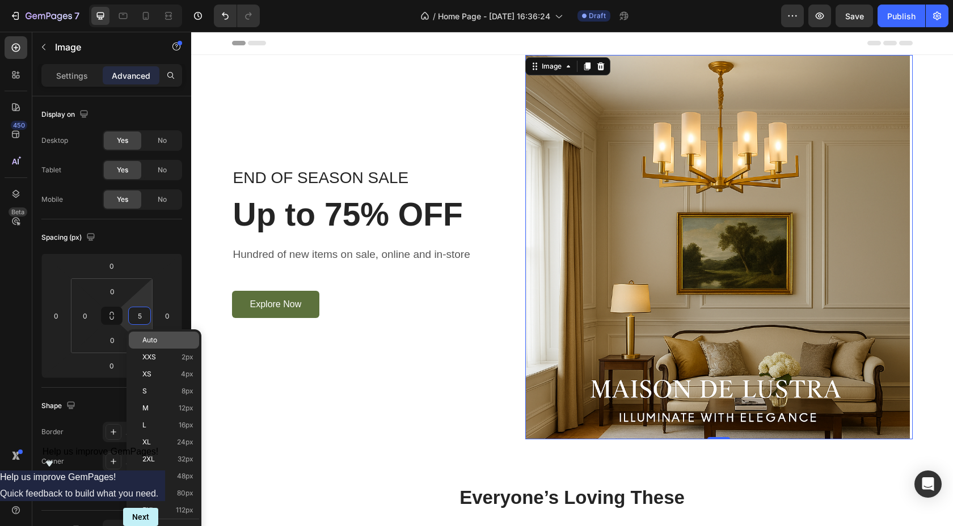
click at [151, 343] on span "Auto" at bounding box center [149, 340] width 15 height 8
type input "Auto"
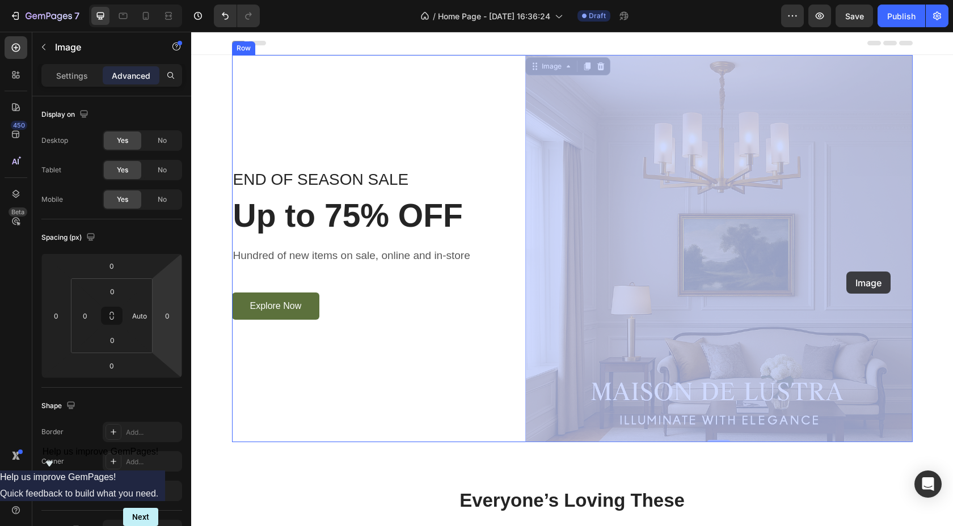
drag, startPoint x: 653, startPoint y: 312, endPoint x: 846, endPoint y: 271, distance: 197.7
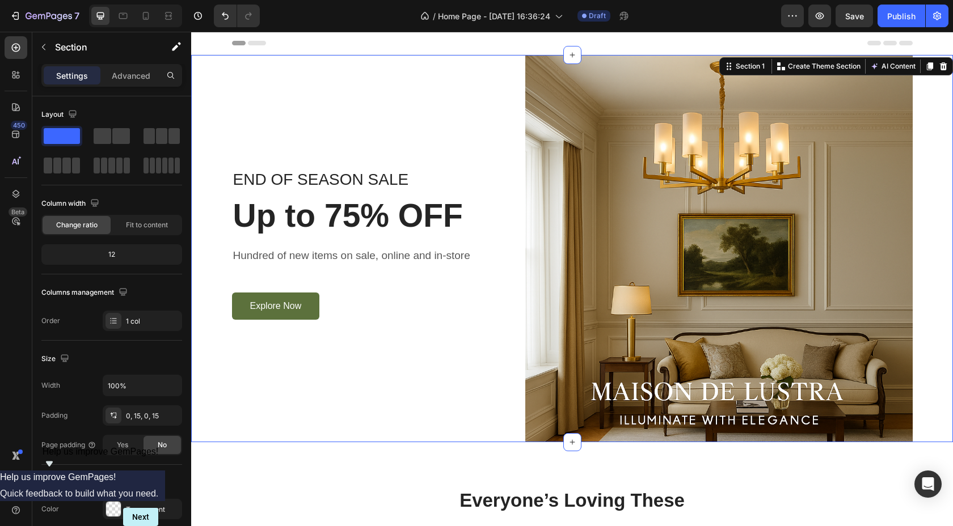
click at [924, 178] on div "END OF SEASON SALE Text block Up to 75% OFF Heading Hundred of new items on sal…" at bounding box center [572, 248] width 745 height 387
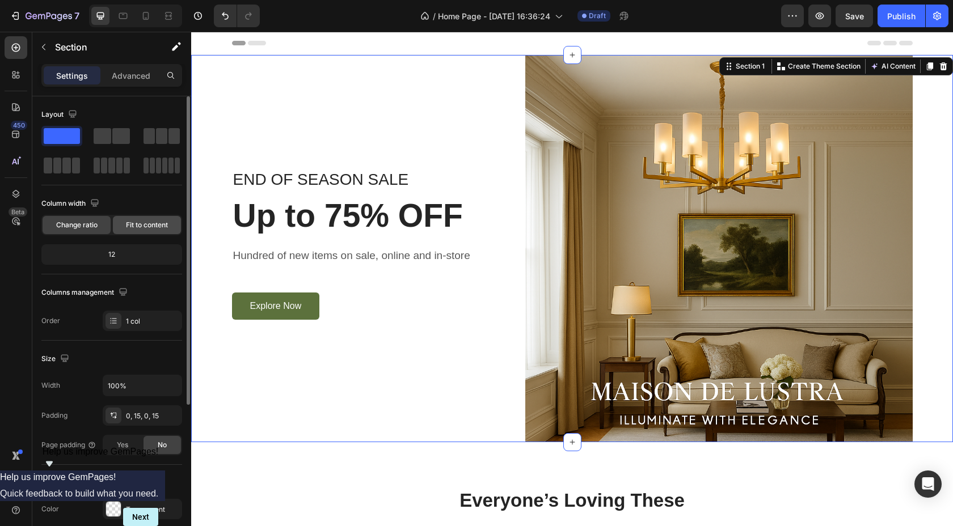
click at [147, 228] on span "Fit to content" at bounding box center [147, 225] width 42 height 10
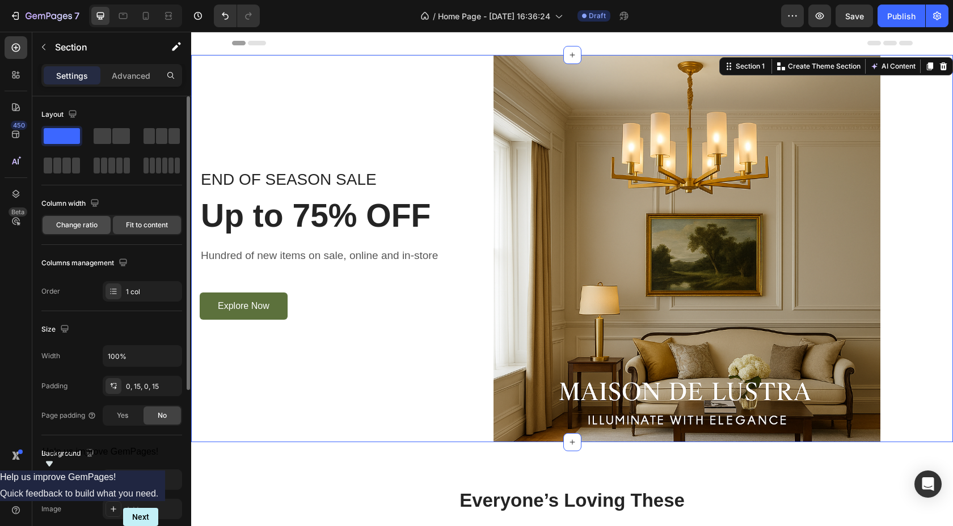
click at [85, 223] on span "Change ratio" at bounding box center [76, 225] width 41 height 10
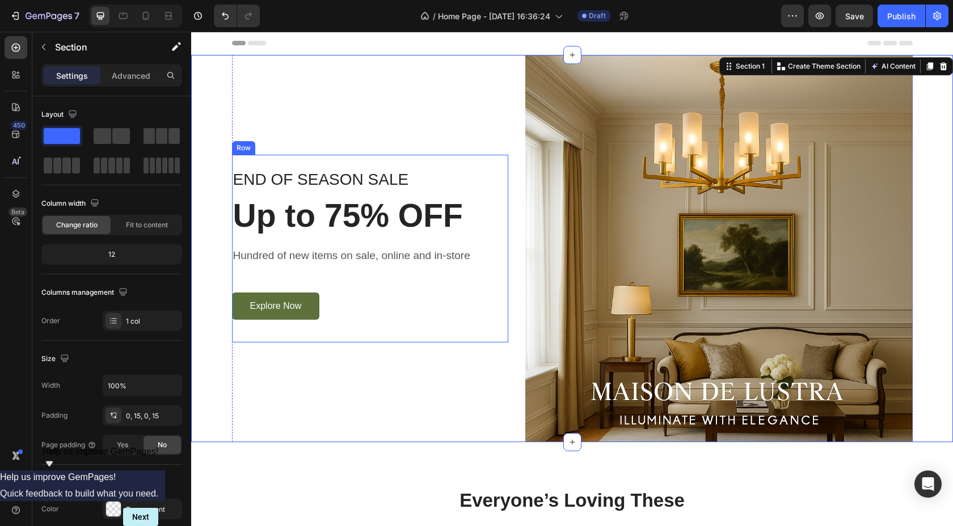
click at [462, 294] on div "Explore Now Button" at bounding box center [370, 306] width 277 height 27
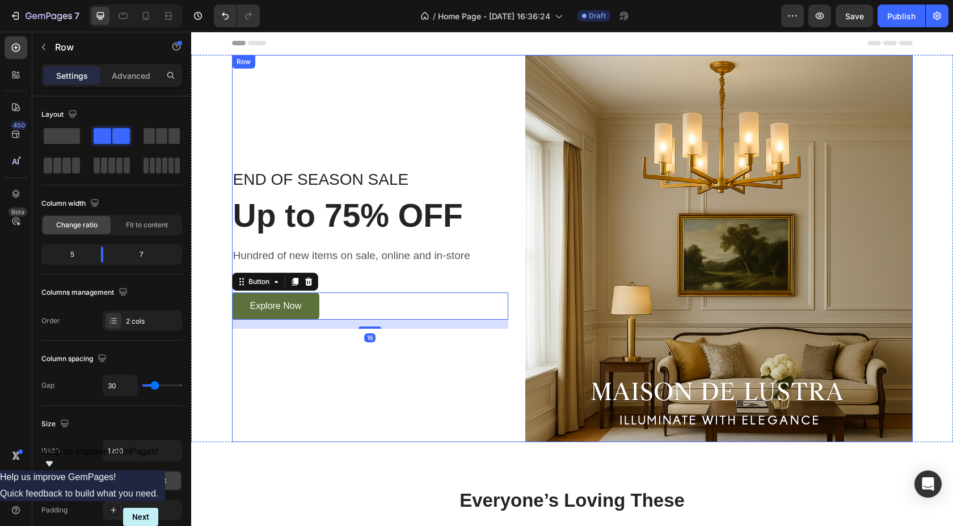
click at [414, 403] on div "END OF SEASON SALE Text block Up to 75% OFF Heading Hundred of new items on sal…" at bounding box center [370, 248] width 277 height 387
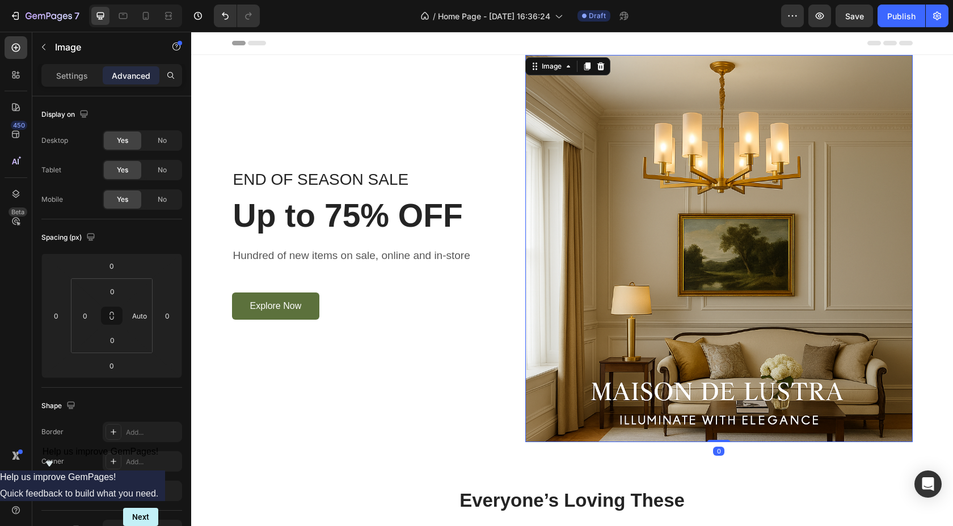
click at [705, 286] on img at bounding box center [718, 248] width 387 height 387
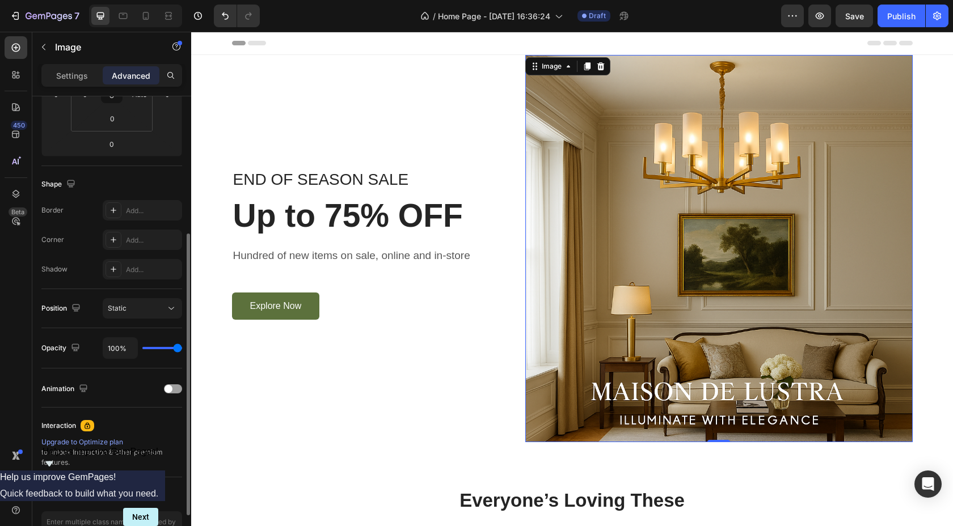
scroll to position [223, 0]
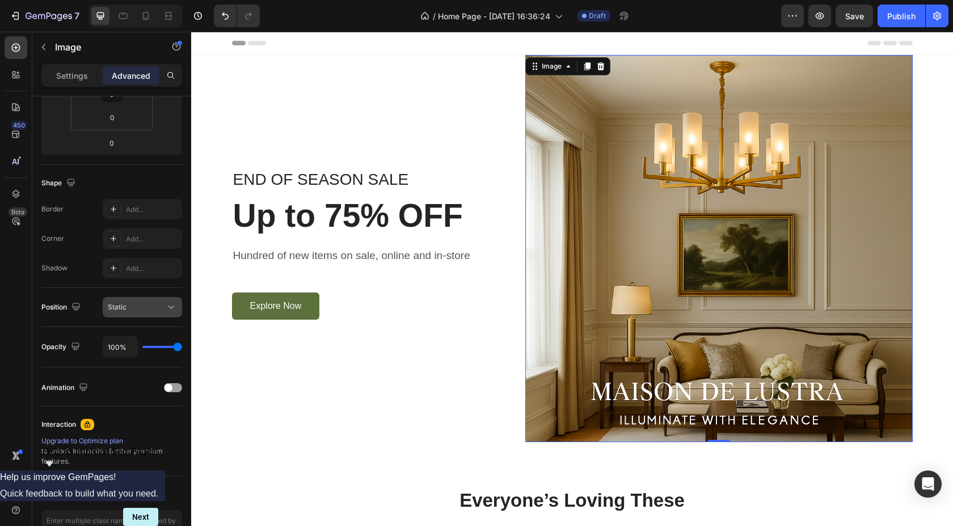
click at [127, 311] on div "Static" at bounding box center [137, 307] width 58 height 10
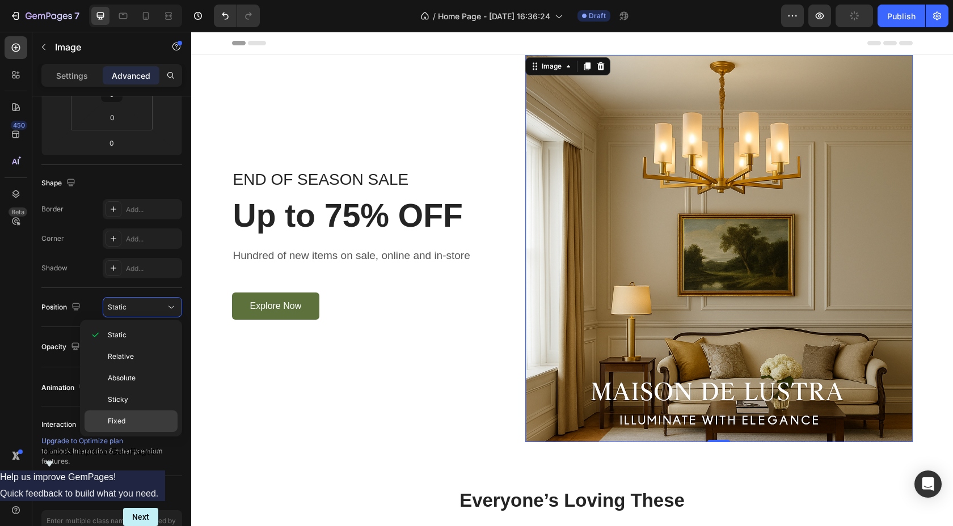
click at [119, 420] on span "Fixed" at bounding box center [117, 421] width 18 height 10
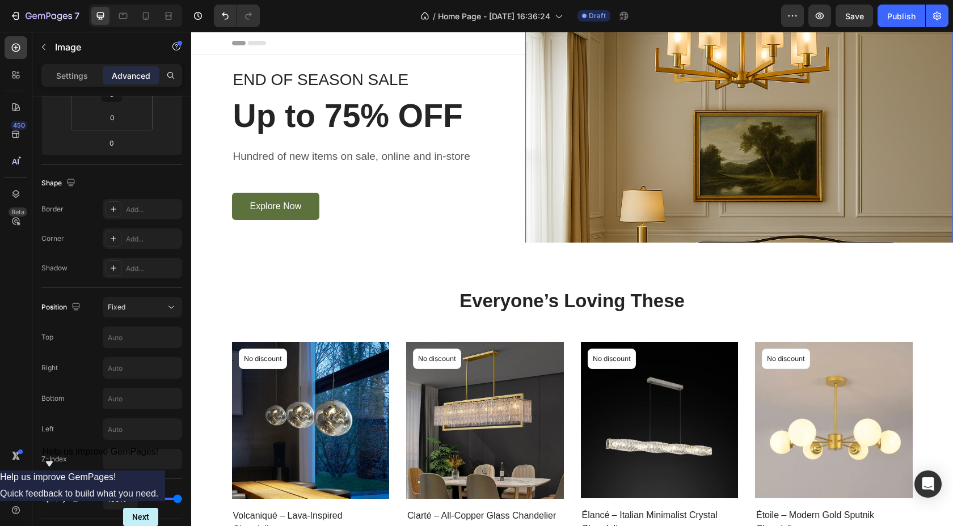
click at [794, 115] on img at bounding box center [739, 149] width 428 height 428
click at [157, 307] on div "Fixed" at bounding box center [137, 307] width 58 height 10
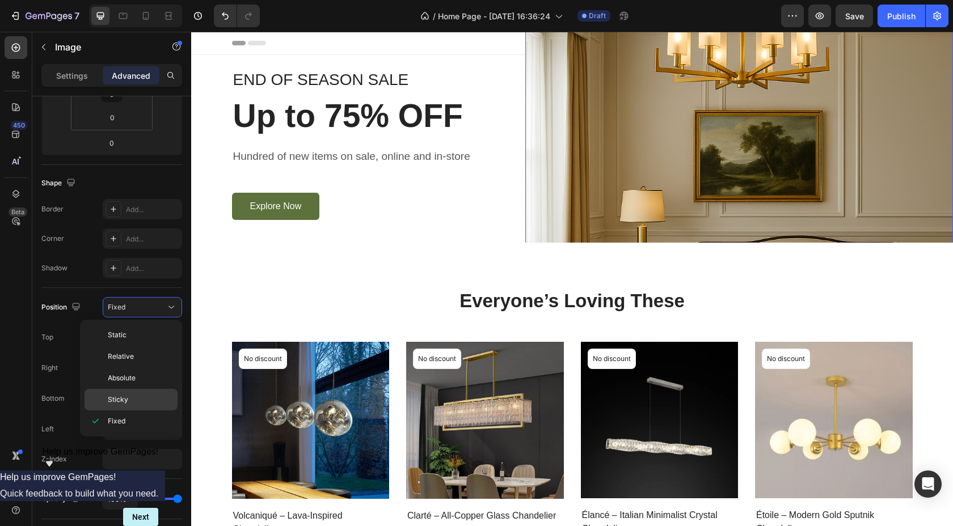
click at [129, 397] on p "Sticky" at bounding box center [140, 400] width 65 height 10
type input "0"
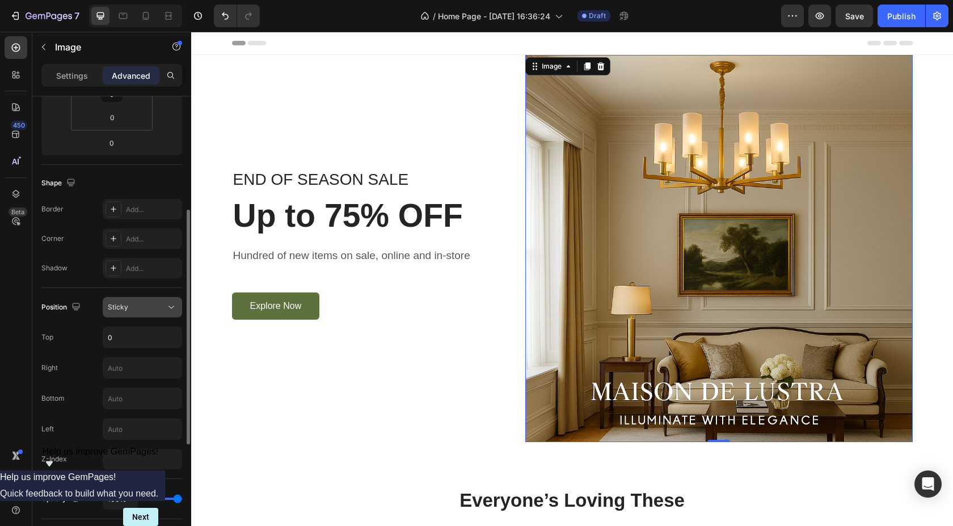
click at [148, 311] on div "Sticky" at bounding box center [137, 307] width 58 height 10
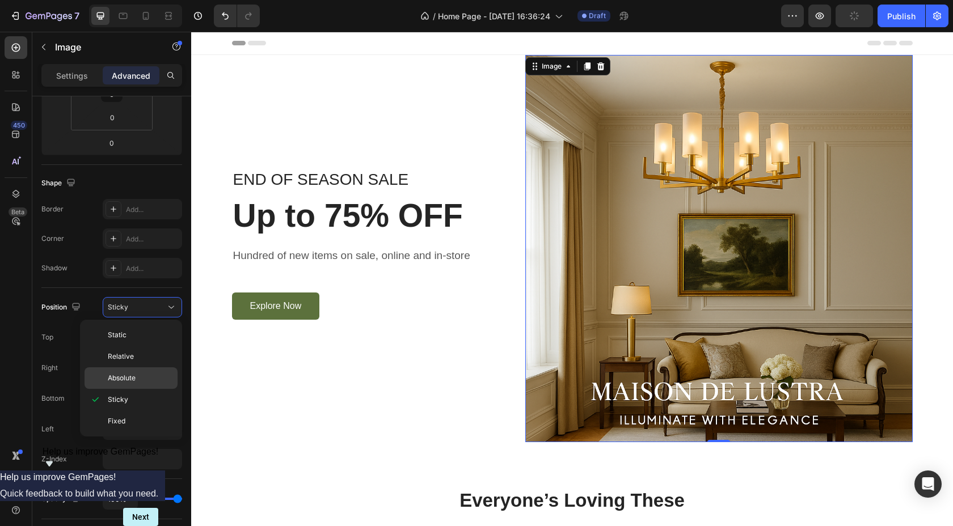
click at [138, 383] on p "Absolute" at bounding box center [140, 378] width 65 height 10
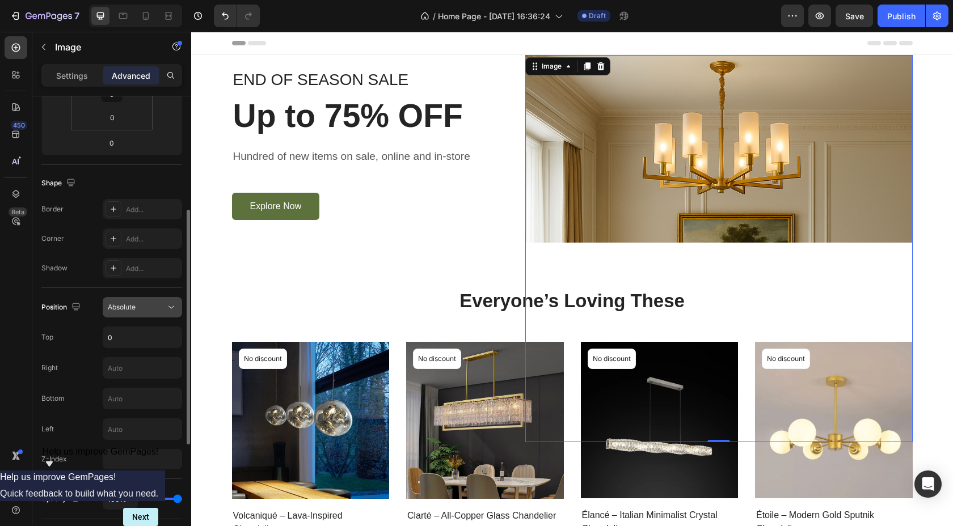
click at [148, 309] on div "Absolute" at bounding box center [137, 307] width 58 height 10
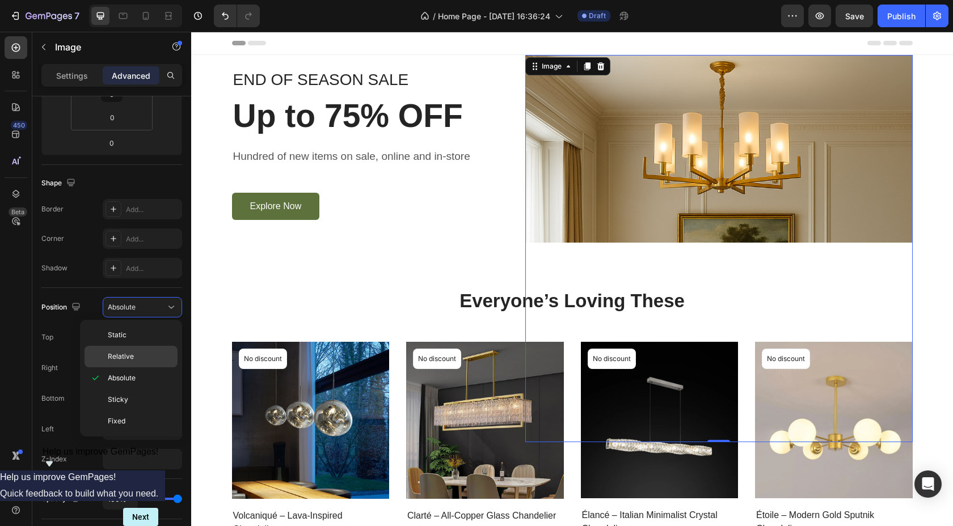
click at [134, 357] on p "Relative" at bounding box center [140, 357] width 65 height 10
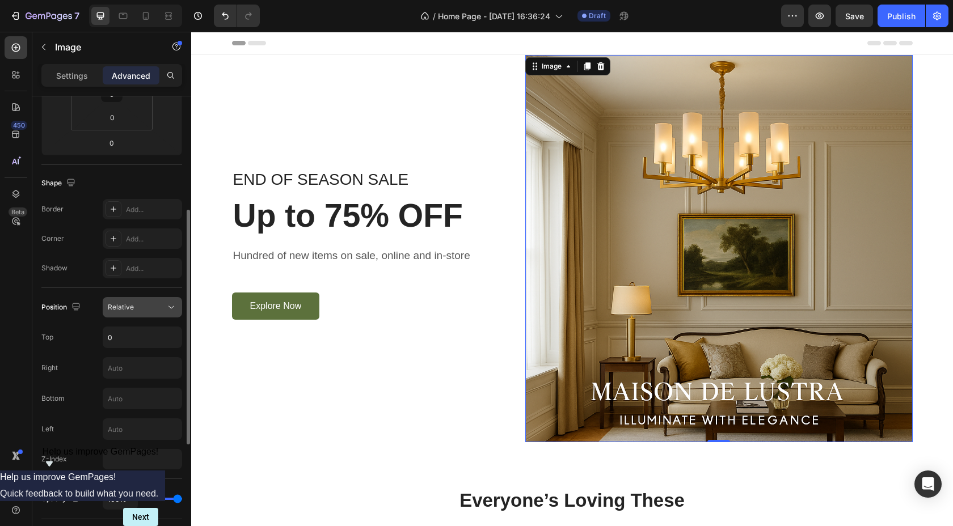
click at [144, 309] on div "Relative" at bounding box center [137, 307] width 58 height 10
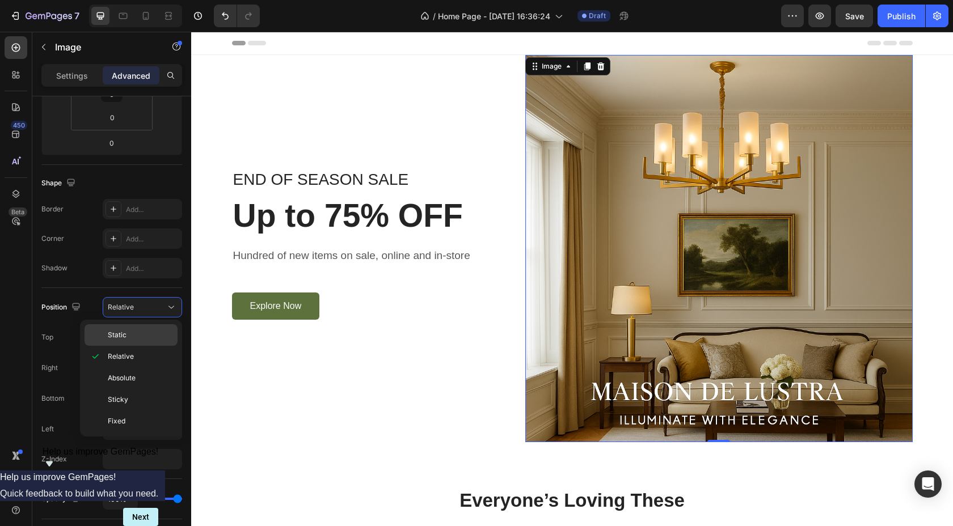
click at [133, 334] on p "Static" at bounding box center [140, 335] width 65 height 10
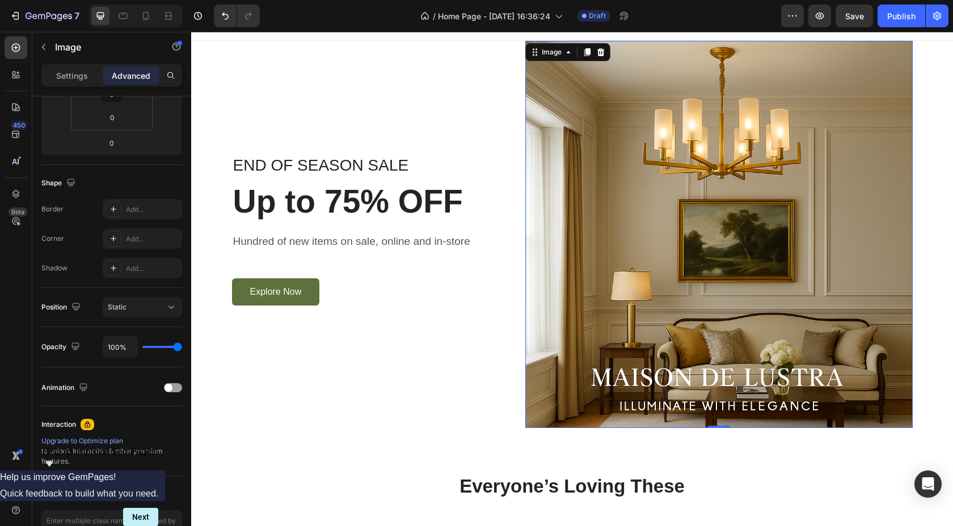
scroll to position [0, 0]
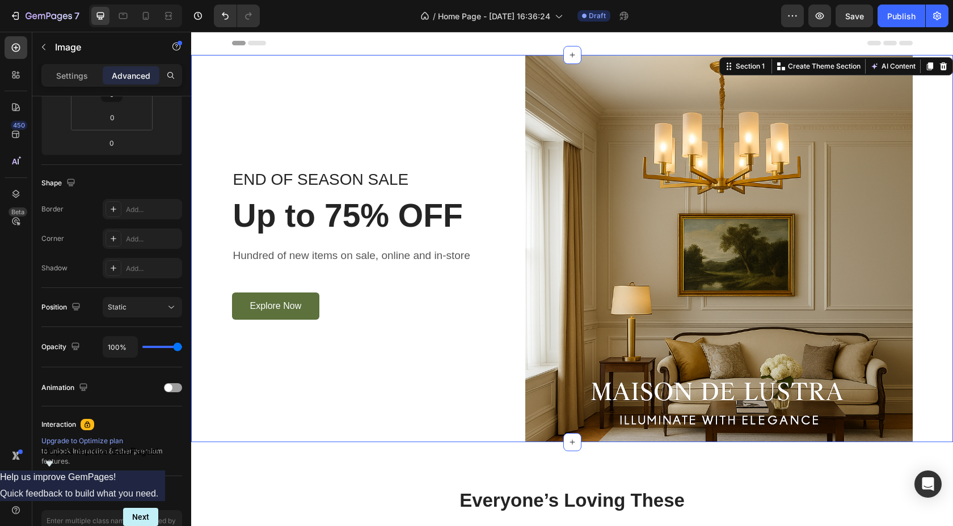
click at [926, 157] on div "END OF SEASON SALE Text block Up to 75% OFF Heading Hundred of new items on sal…" at bounding box center [572, 248] width 745 height 387
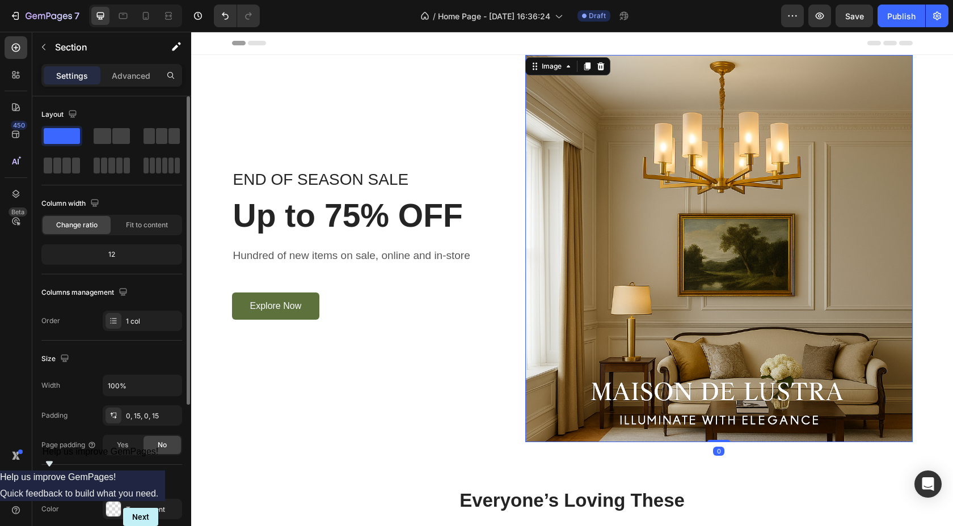
click at [874, 141] on img at bounding box center [718, 248] width 387 height 387
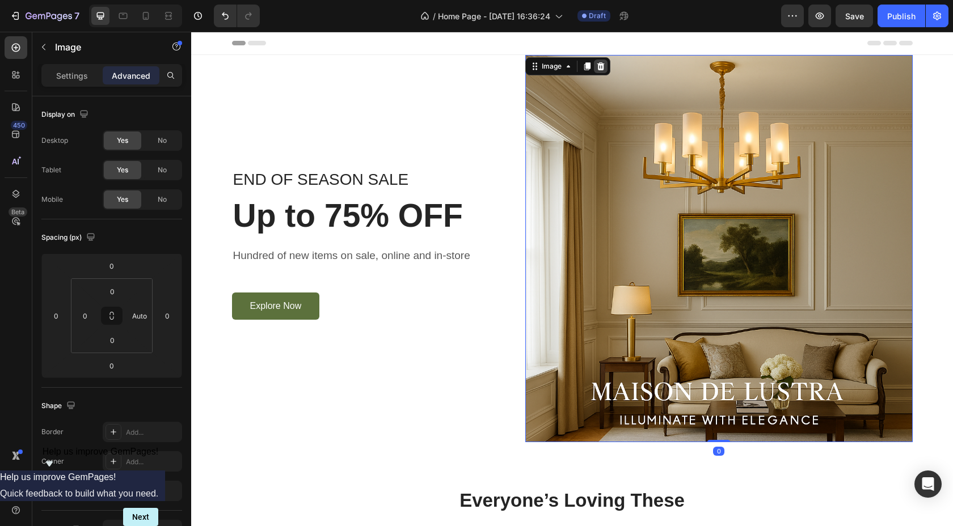
click at [596, 66] on icon at bounding box center [600, 66] width 9 height 9
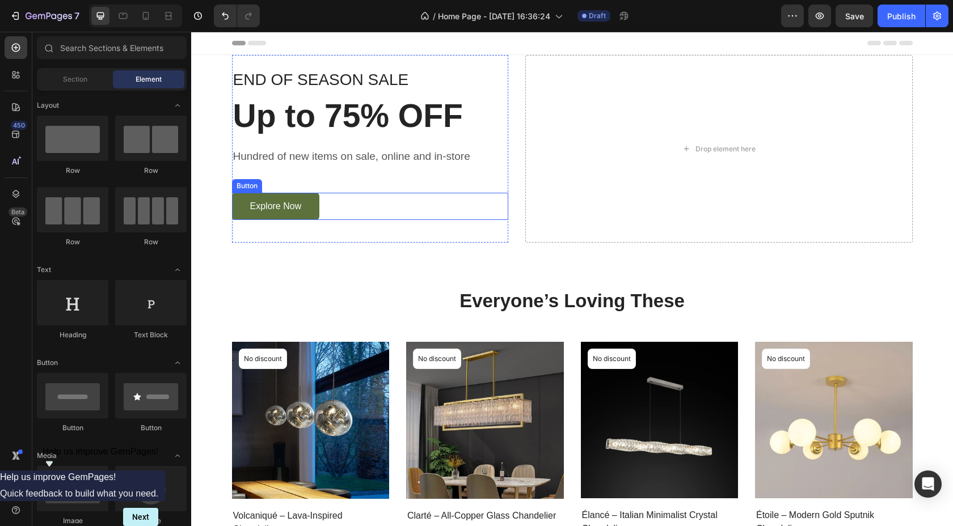
click at [486, 208] on div "Explore Now Button" at bounding box center [370, 206] width 277 height 27
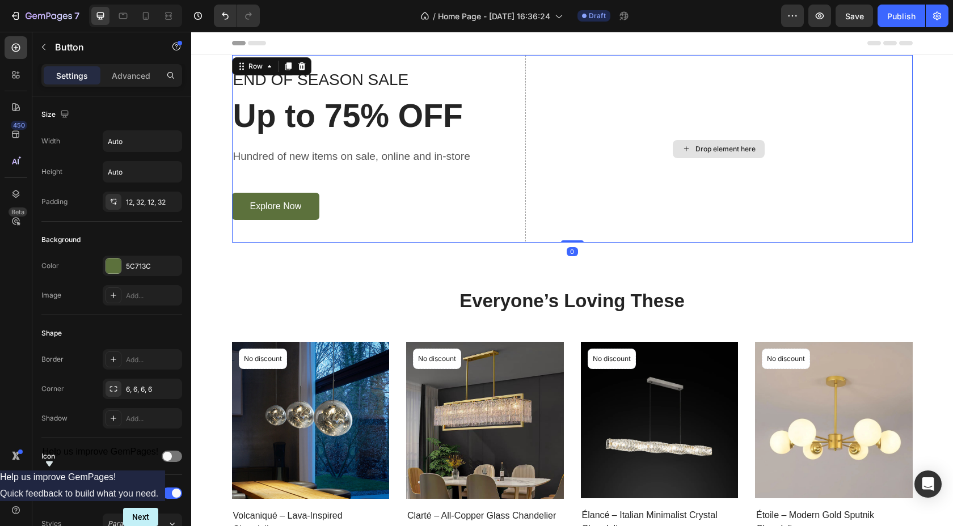
click at [617, 177] on div "Drop element here" at bounding box center [718, 149] width 387 height 188
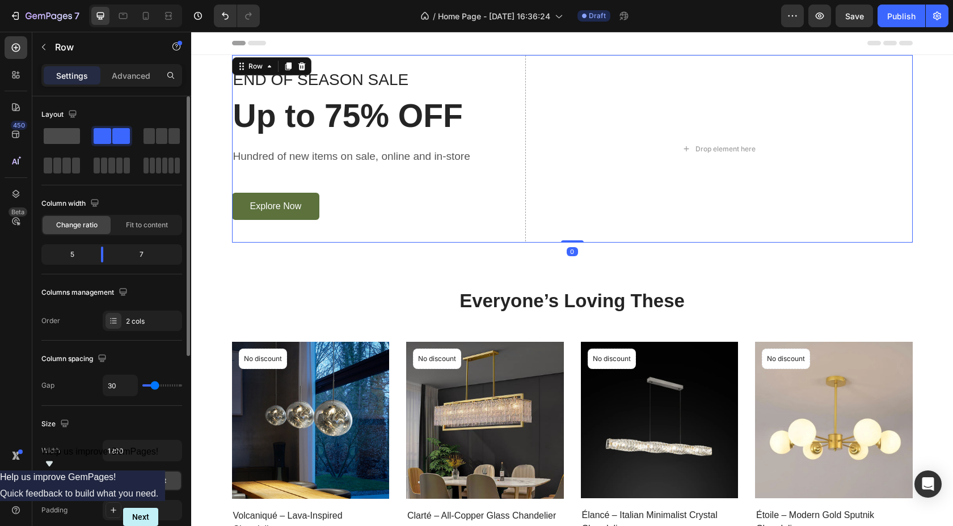
click at [73, 143] on span at bounding box center [62, 136] width 36 height 16
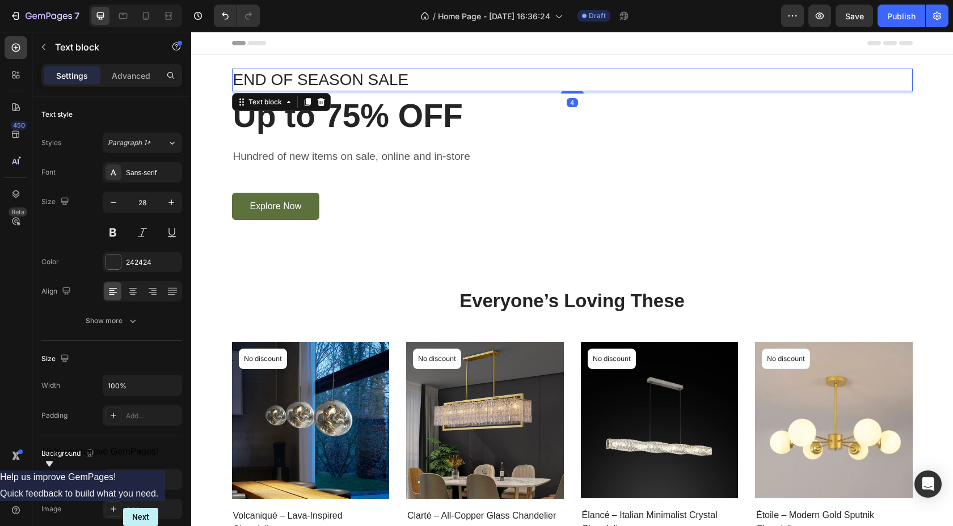
click at [710, 75] on p "END OF SEASON SALE" at bounding box center [572, 80] width 679 height 20
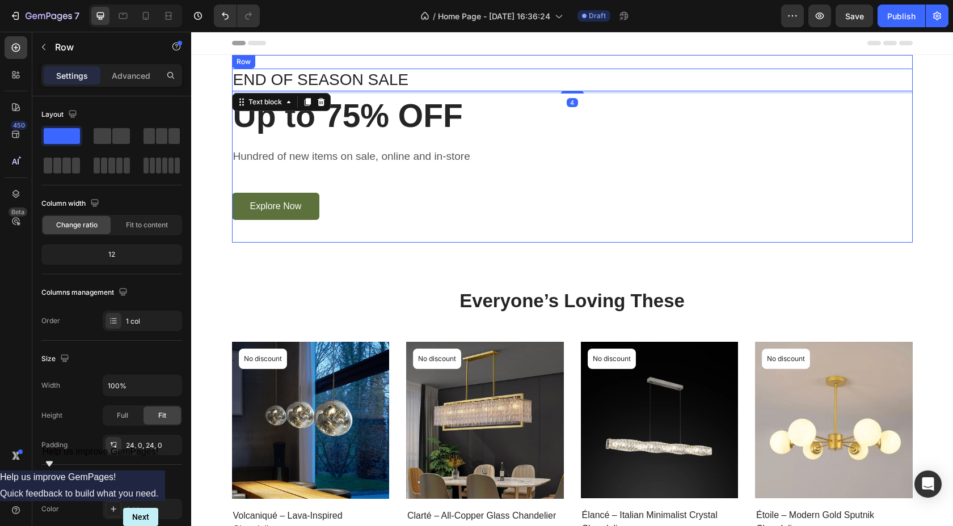
click at [701, 143] on div "END OF SEASON SALE Text block 4 Up to 75% OFF Heading Hundred of new items on s…" at bounding box center [572, 149] width 681 height 161
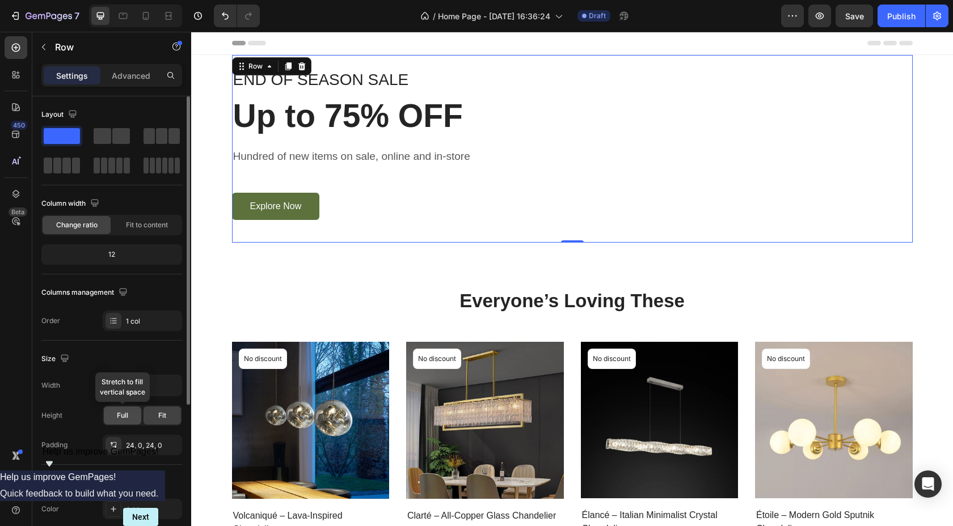
click at [127, 416] on span "Full" at bounding box center [122, 416] width 11 height 10
click at [159, 415] on span "Fit" at bounding box center [162, 416] width 8 height 10
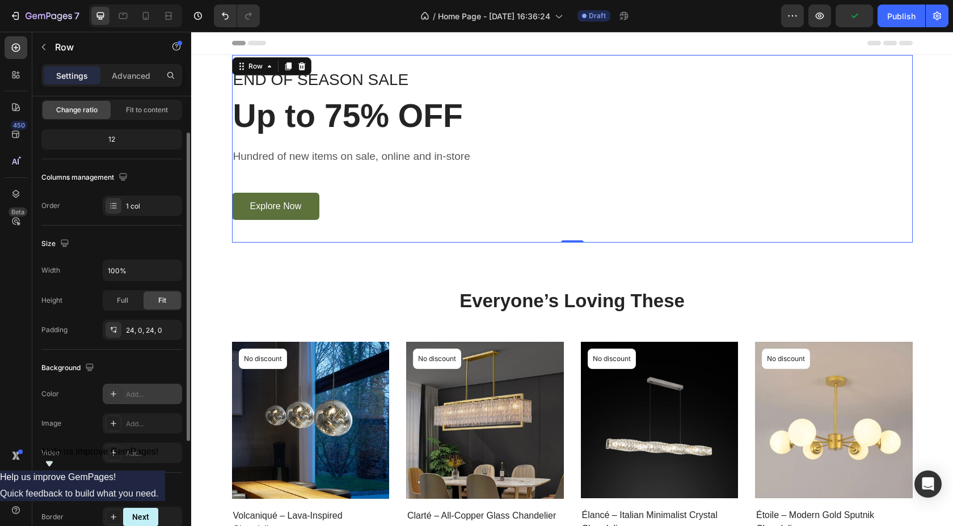
scroll to position [116, 0]
click at [135, 420] on div "Add..." at bounding box center [152, 424] width 53 height 10
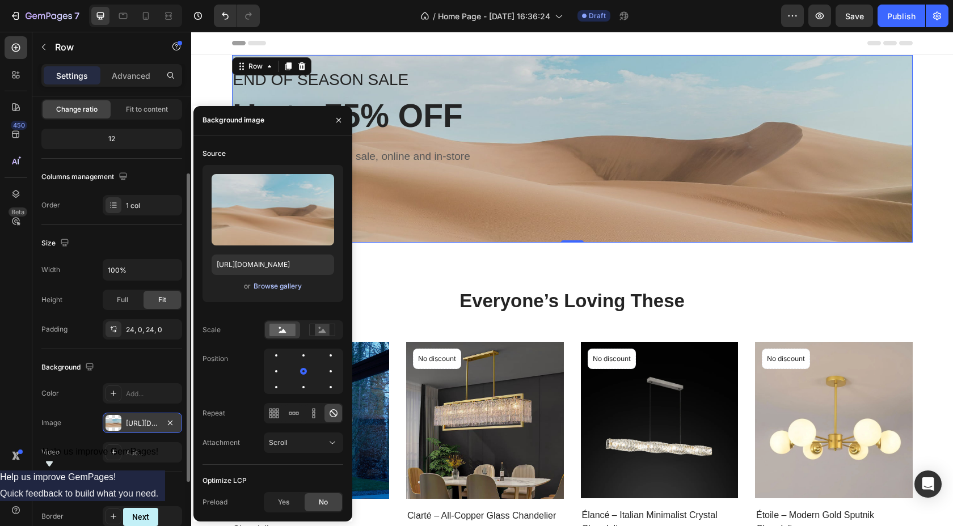
click at [273, 289] on div "Browse gallery" at bounding box center [278, 286] width 48 height 10
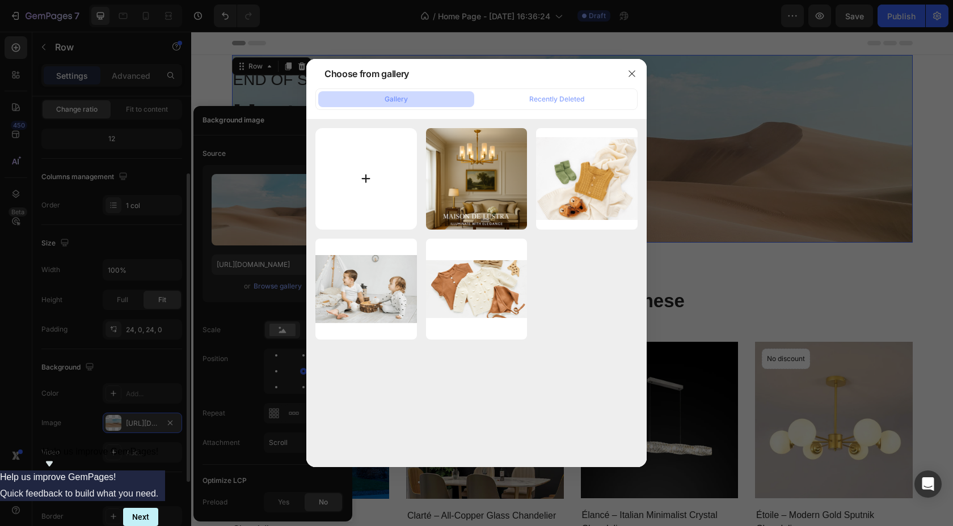
click at [371, 179] on input "file" at bounding box center [366, 179] width 102 height 102
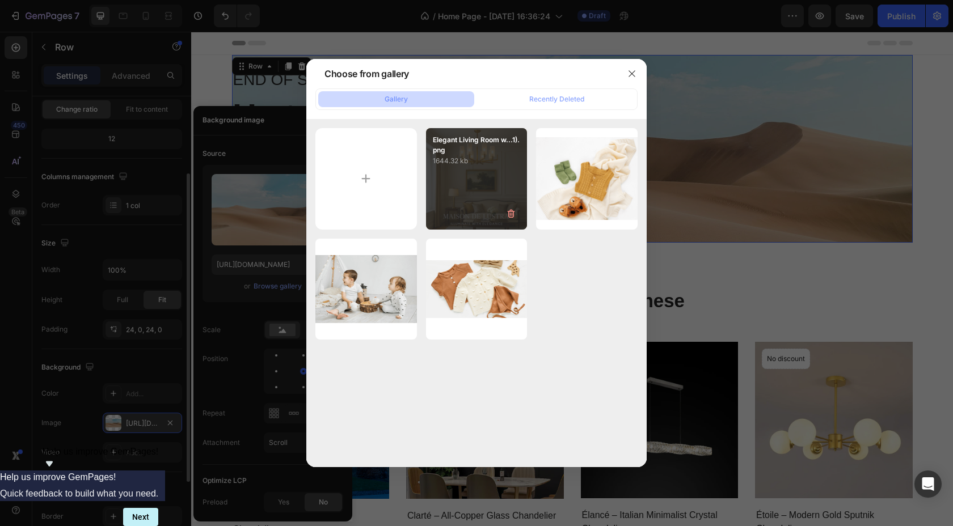
click at [491, 204] on div "Elegant Living Room w...1).png 1644.32 kb" at bounding box center [477, 179] width 102 height 102
type input "[URL][DOMAIN_NAME]"
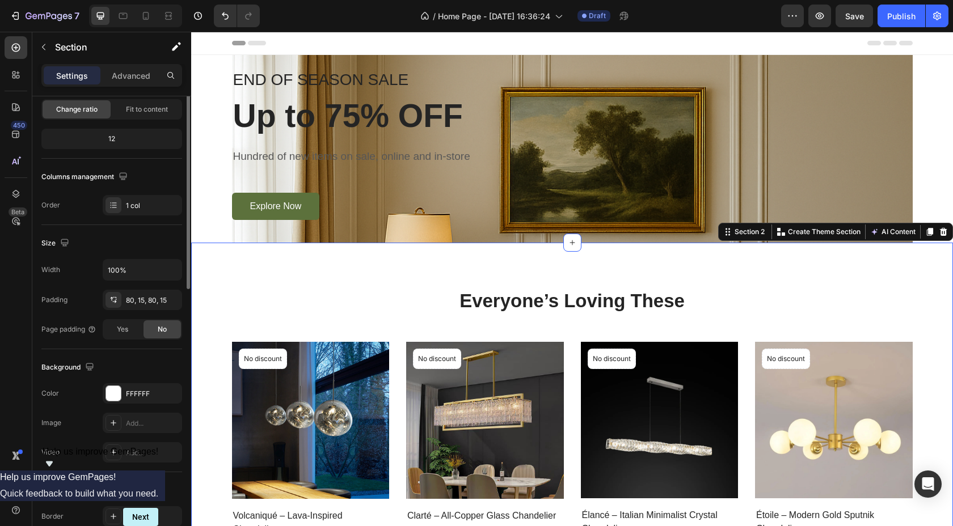
scroll to position [0, 0]
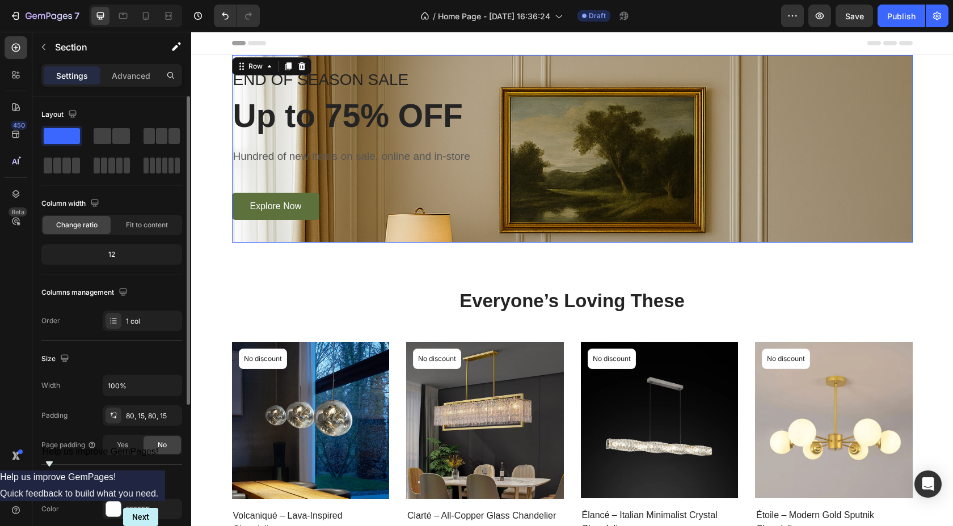
click at [653, 179] on div "END OF SEASON SALE Text block Up to 75% OFF Heading Hundred of new items on sal…" at bounding box center [572, 149] width 681 height 161
click at [155, 225] on span "Fit to content" at bounding box center [147, 225] width 42 height 10
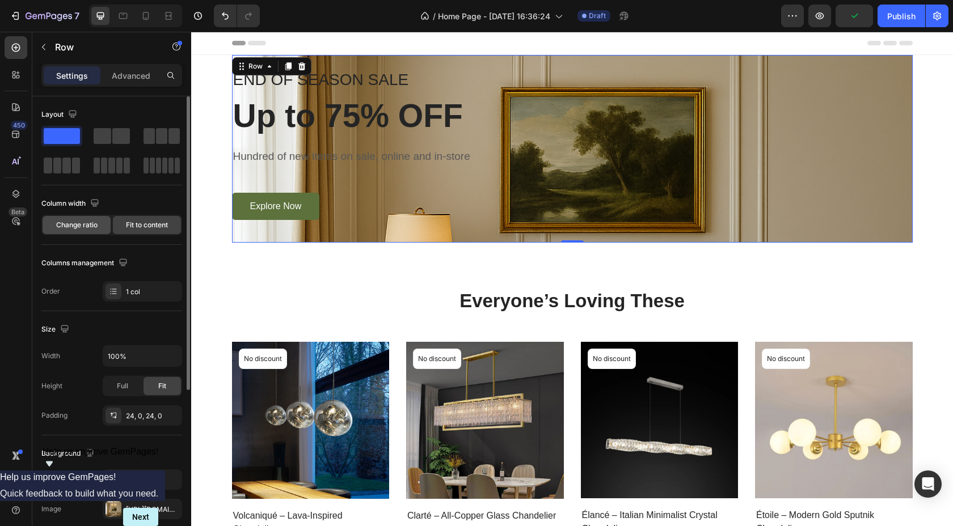
click at [85, 222] on span "Change ratio" at bounding box center [76, 225] width 41 height 10
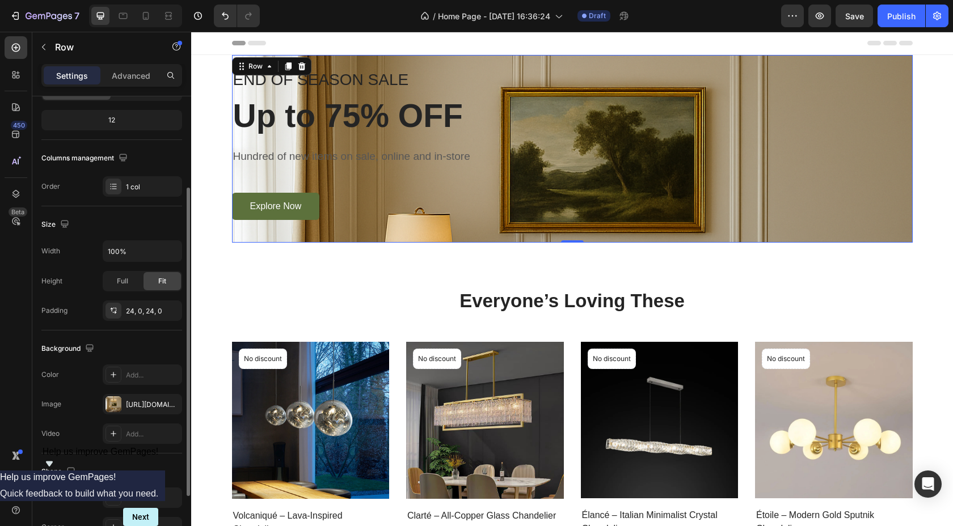
scroll to position [136, 0]
click at [117, 402] on div at bounding box center [114, 403] width 16 height 16
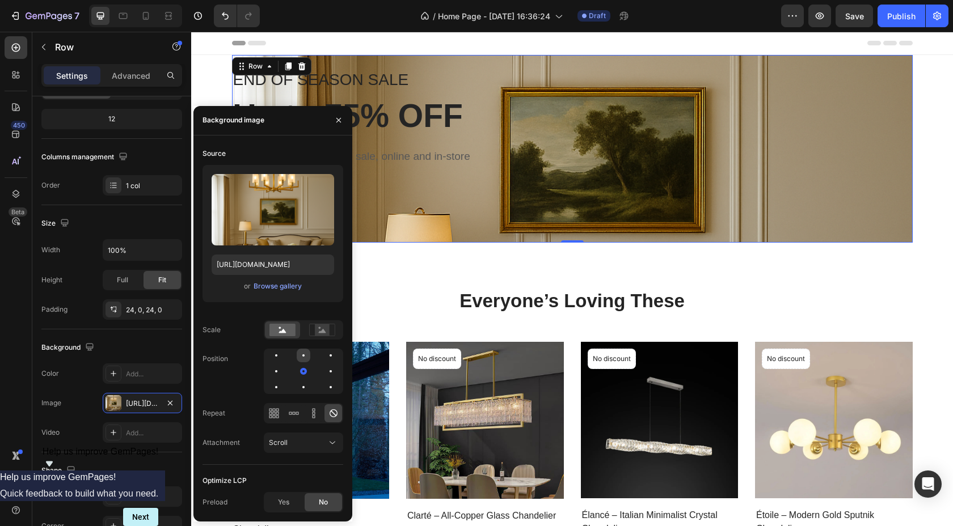
click at [304, 357] on div at bounding box center [304, 356] width 14 height 14
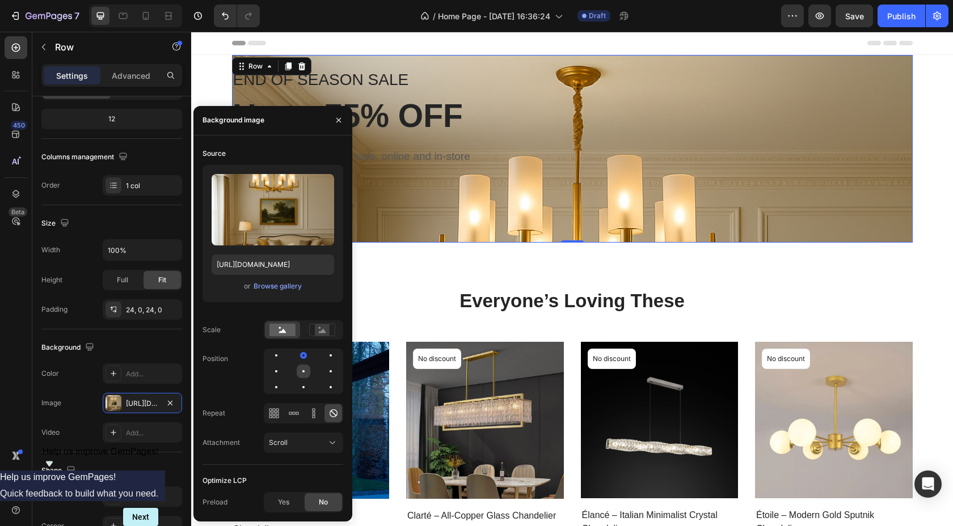
click at [304, 368] on div at bounding box center [304, 372] width 14 height 14
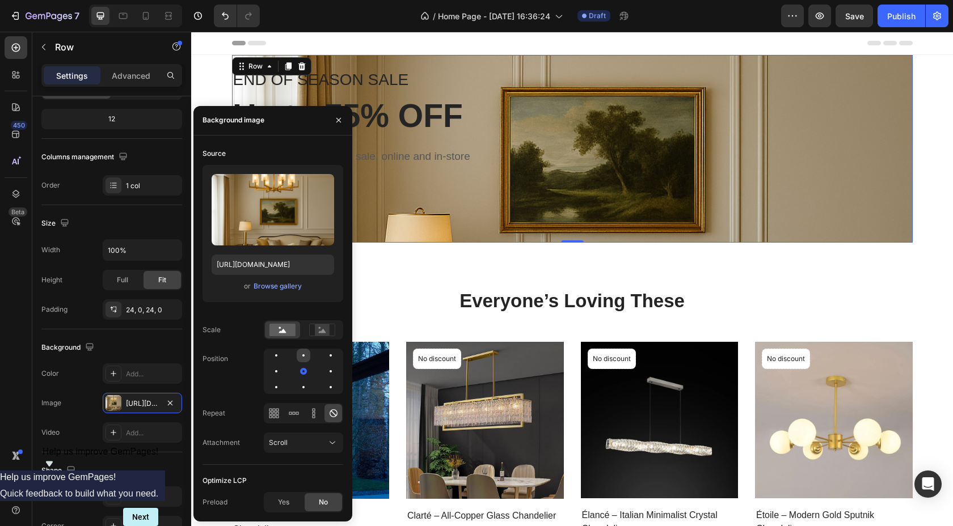
click at [303, 357] on div at bounding box center [304, 356] width 14 height 14
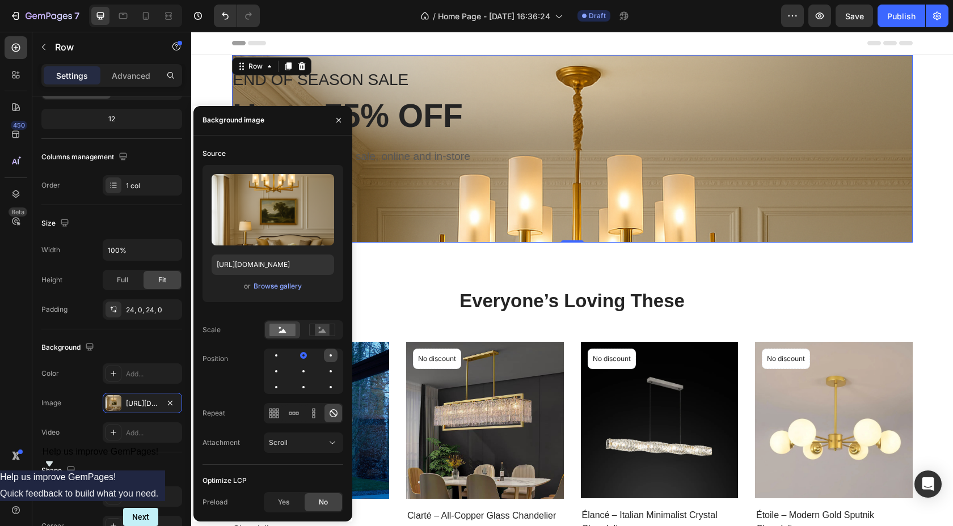
click at [333, 356] on div at bounding box center [331, 356] width 14 height 14
click at [275, 355] on div at bounding box center [276, 356] width 14 height 14
click at [336, 125] on button "button" at bounding box center [339, 120] width 18 height 18
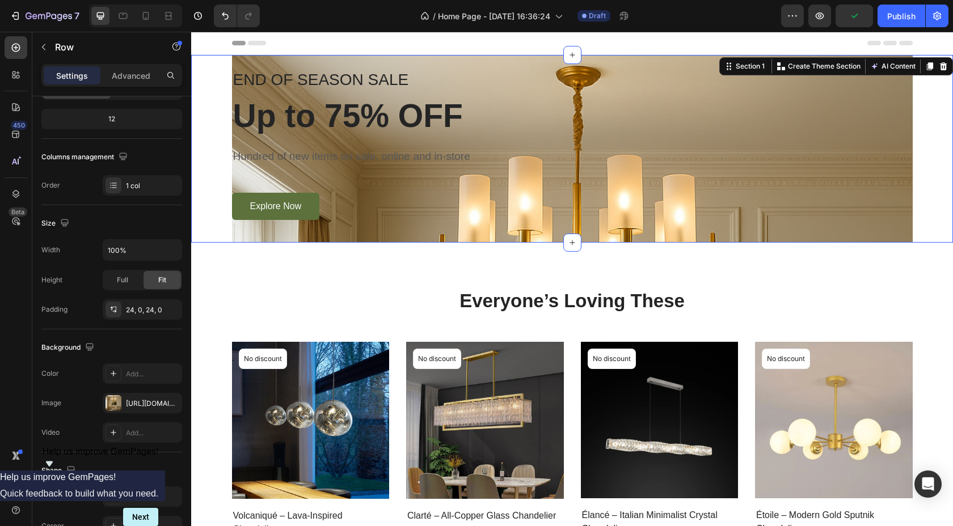
click at [216, 123] on div "END OF SEASON SALE Text block Up to 75% OFF Heading Hundred of new items on sal…" at bounding box center [572, 149] width 745 height 188
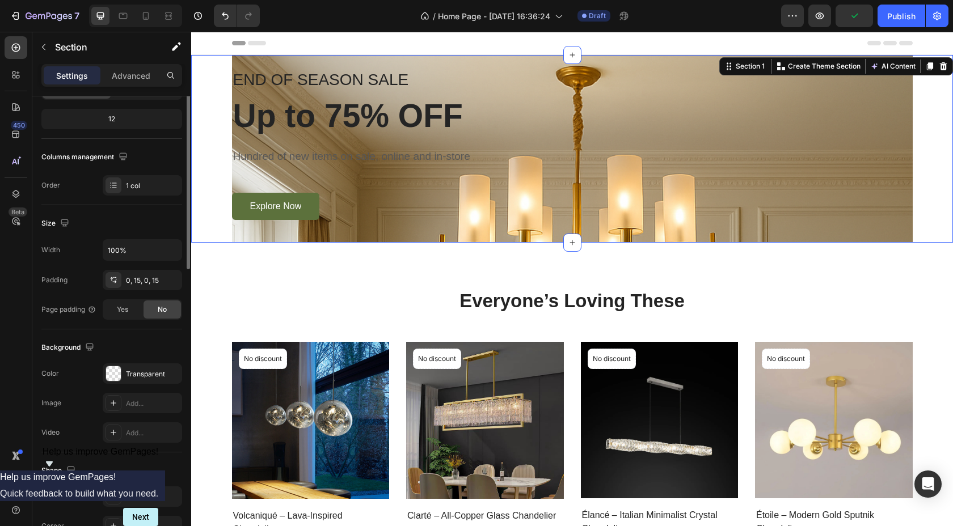
scroll to position [0, 0]
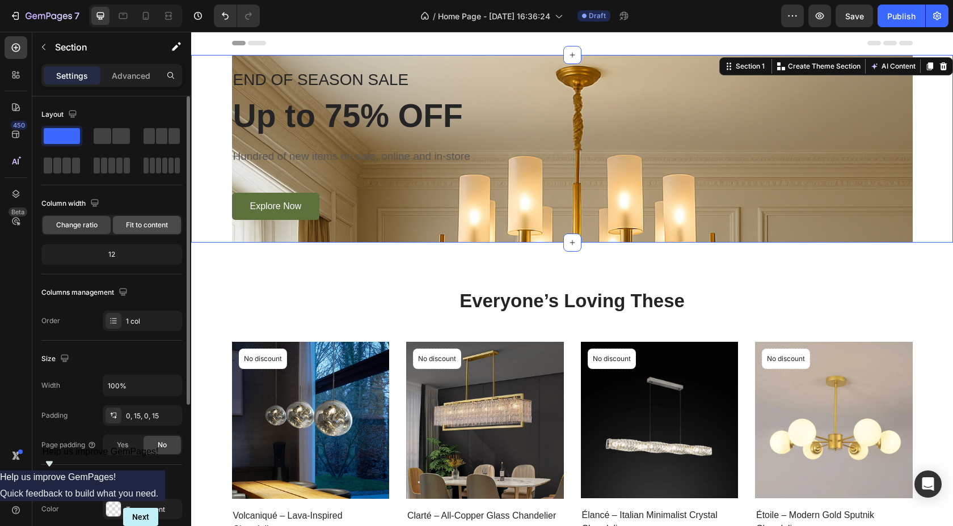
click at [144, 233] on div "Fit to content" at bounding box center [147, 225] width 68 height 18
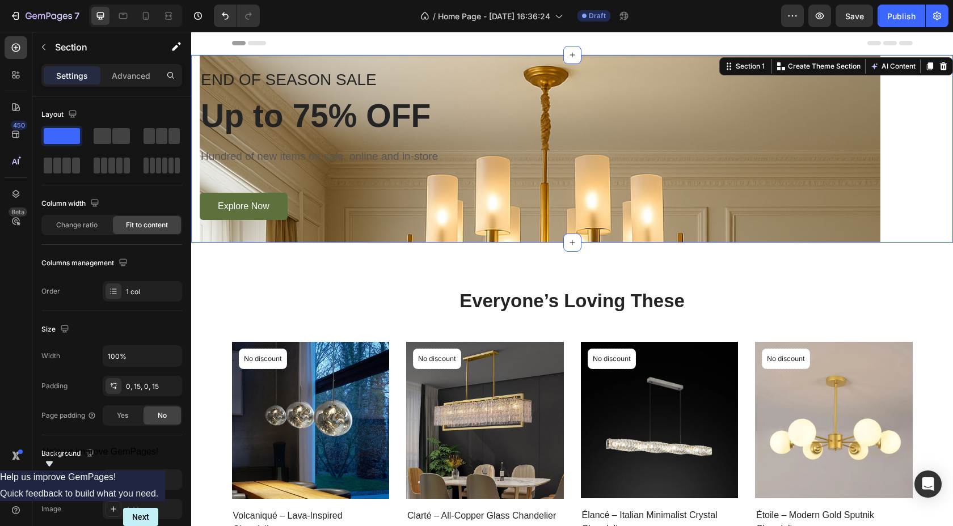
click at [905, 121] on div "END OF SEASON SALE Text block Up to 75% OFF Heading Hundred of new items on sal…" at bounding box center [572, 149] width 762 height 188
click at [944, 64] on icon at bounding box center [943, 66] width 7 height 8
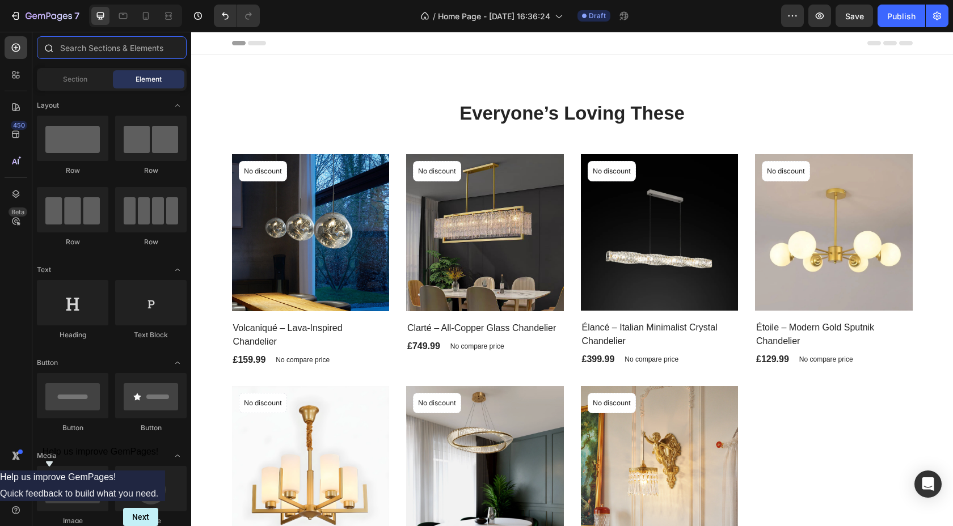
click at [73, 50] on input "text" at bounding box center [112, 47] width 150 height 23
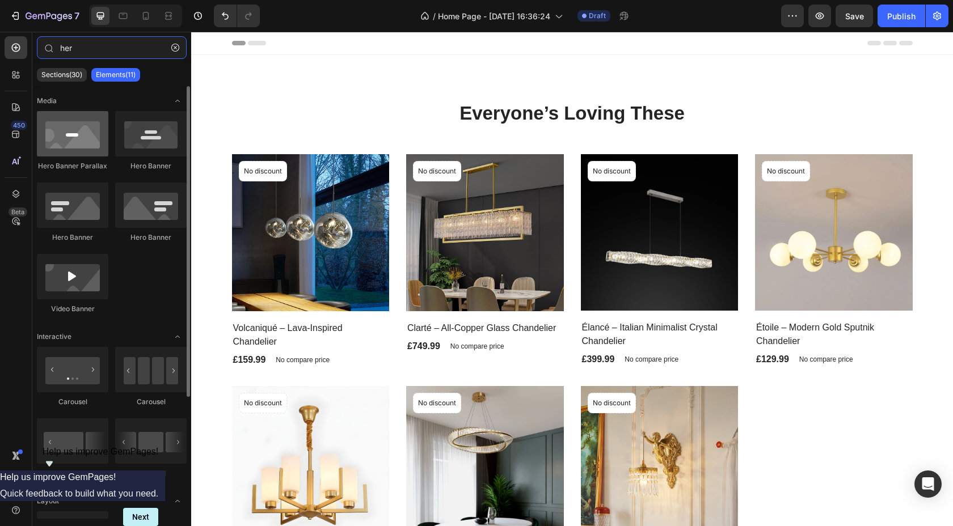
type input "her"
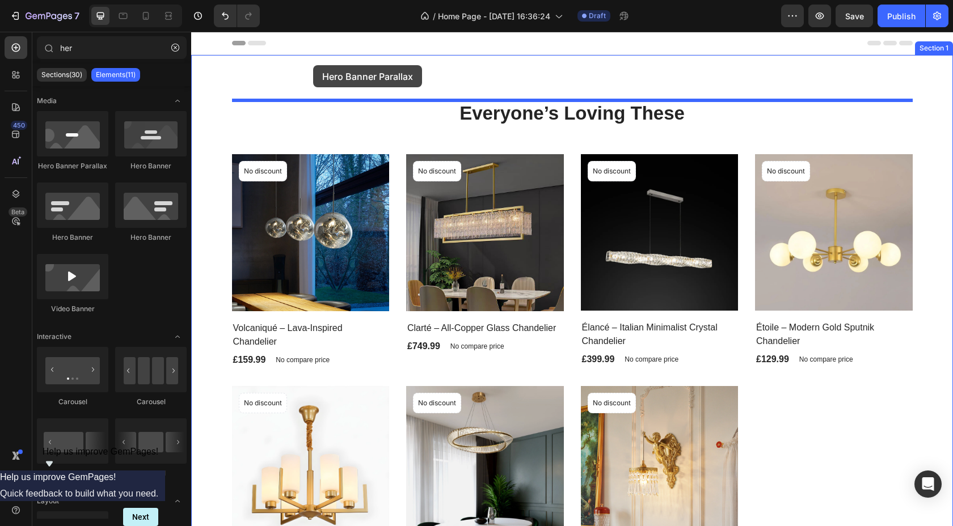
drag, startPoint x: 269, startPoint y: 170, endPoint x: 313, endPoint y: 65, distance: 113.4
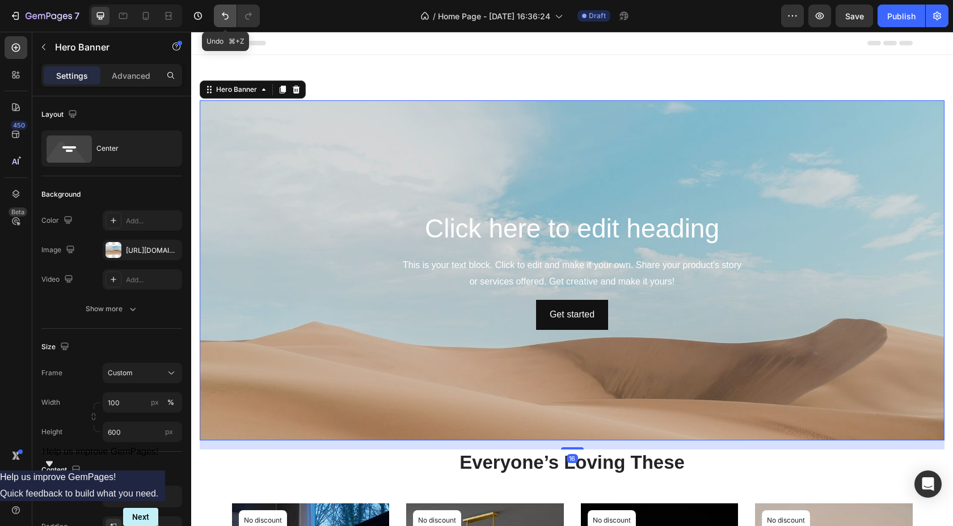
click at [228, 11] on icon "Undo/Redo" at bounding box center [225, 15] width 11 height 11
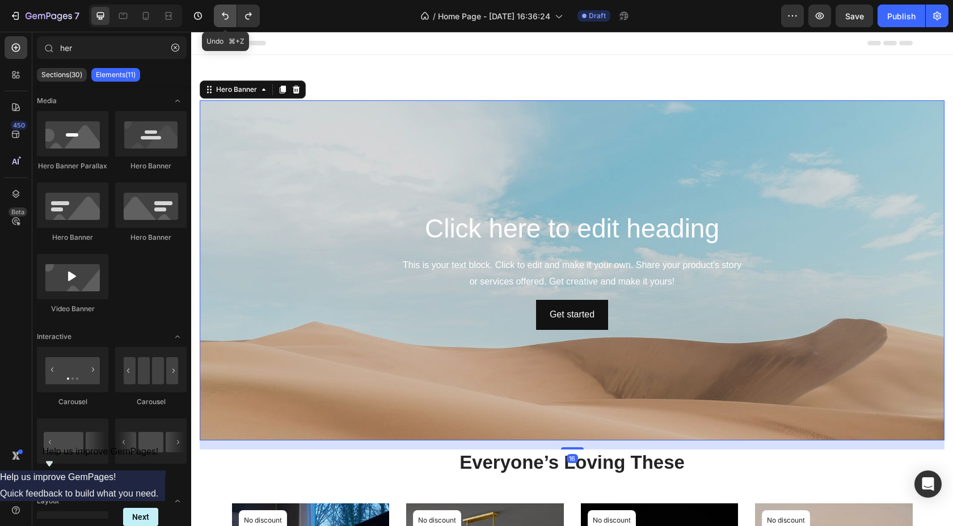
click at [228, 11] on icon "Undo/Redo" at bounding box center [225, 15] width 11 height 11
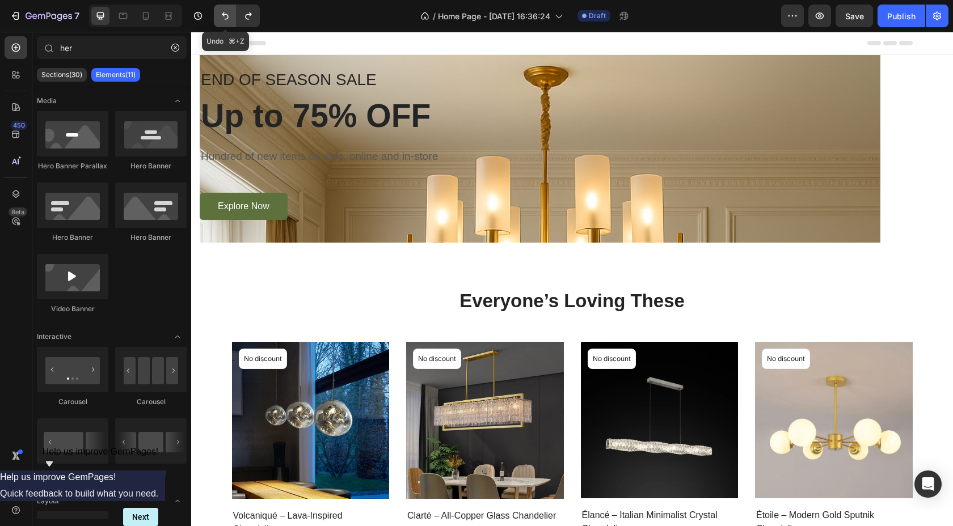
click at [228, 11] on icon "Undo/Redo" at bounding box center [225, 15] width 11 height 11
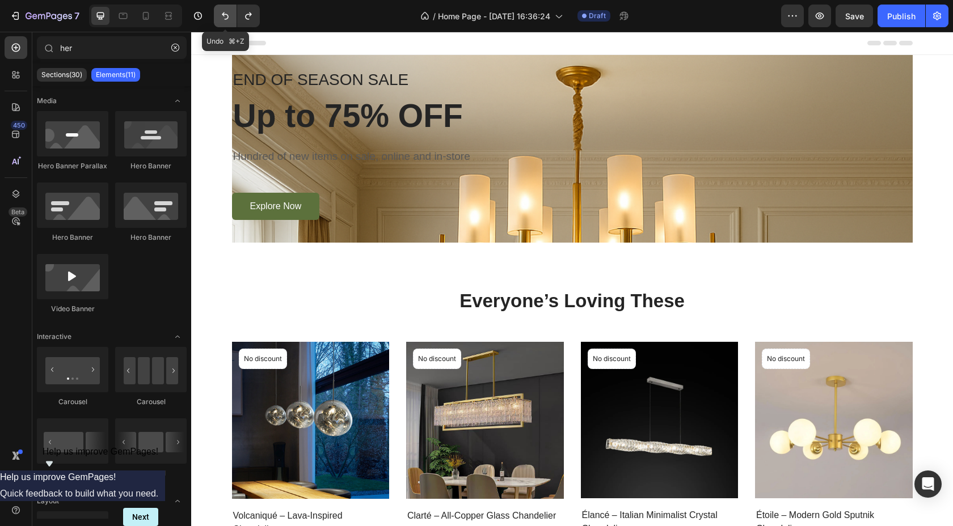
click at [228, 11] on icon "Undo/Redo" at bounding box center [225, 15] width 11 height 11
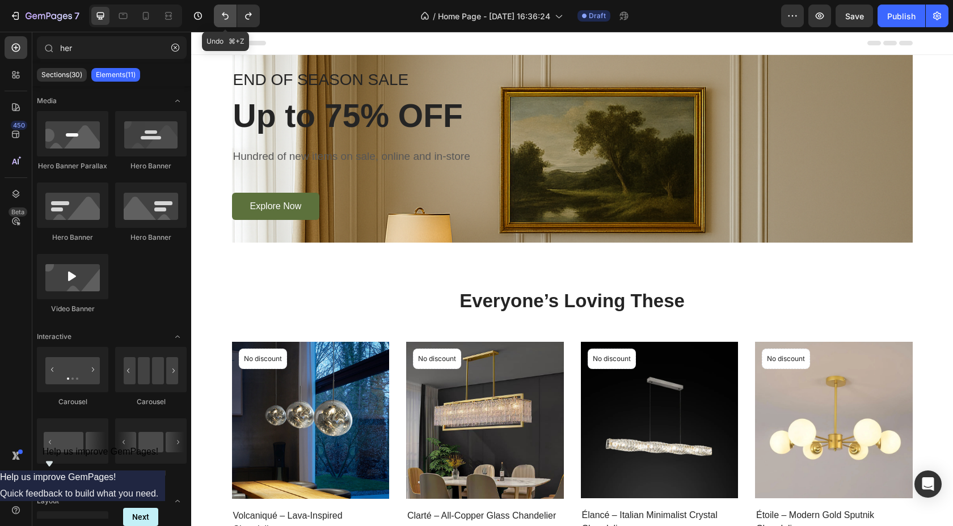
click at [228, 11] on icon "Undo/Redo" at bounding box center [225, 15] width 11 height 11
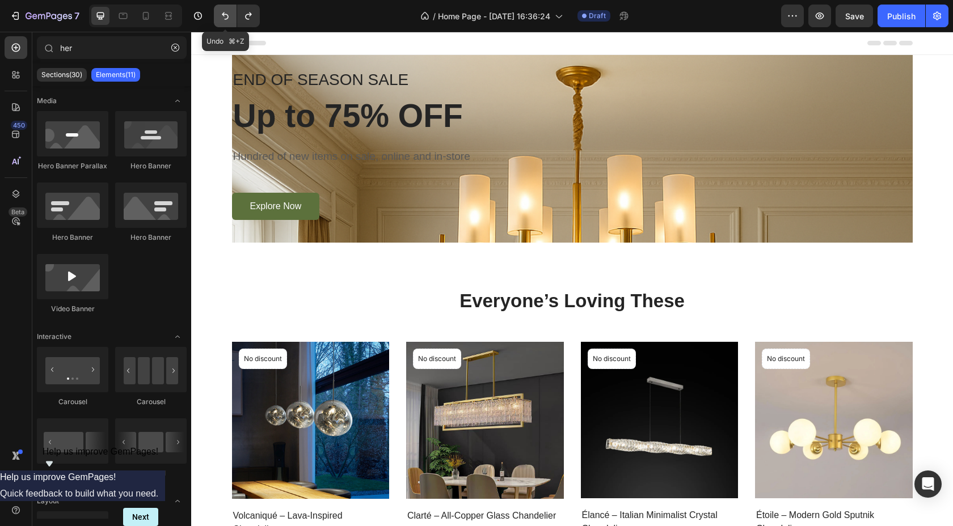
click at [228, 11] on icon "Undo/Redo" at bounding box center [225, 15] width 11 height 11
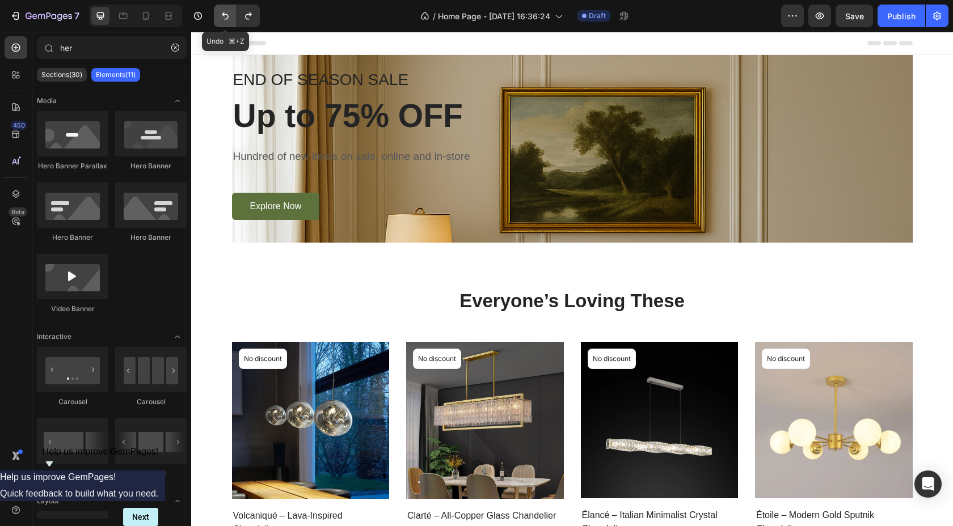
click at [228, 11] on icon "Undo/Redo" at bounding box center [225, 15] width 11 height 11
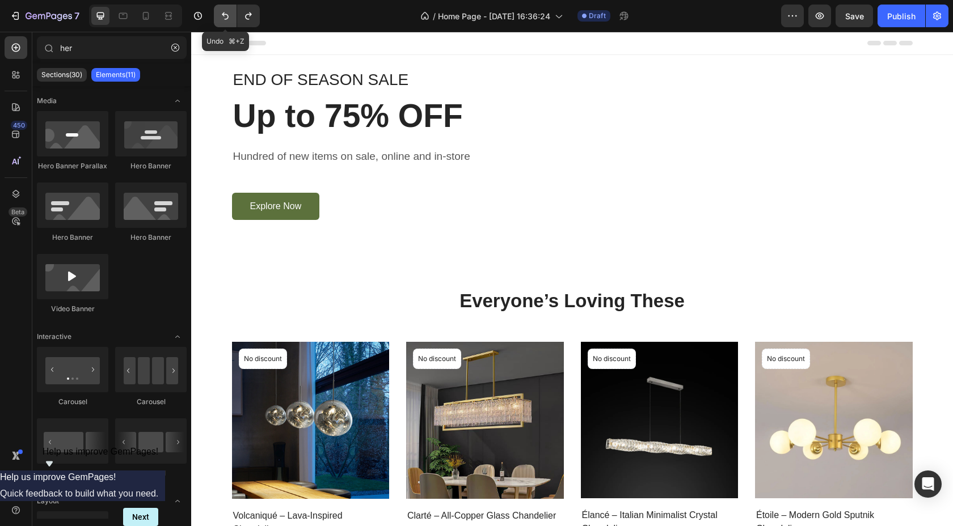
click at [228, 11] on icon "Undo/Redo" at bounding box center [225, 15] width 11 height 11
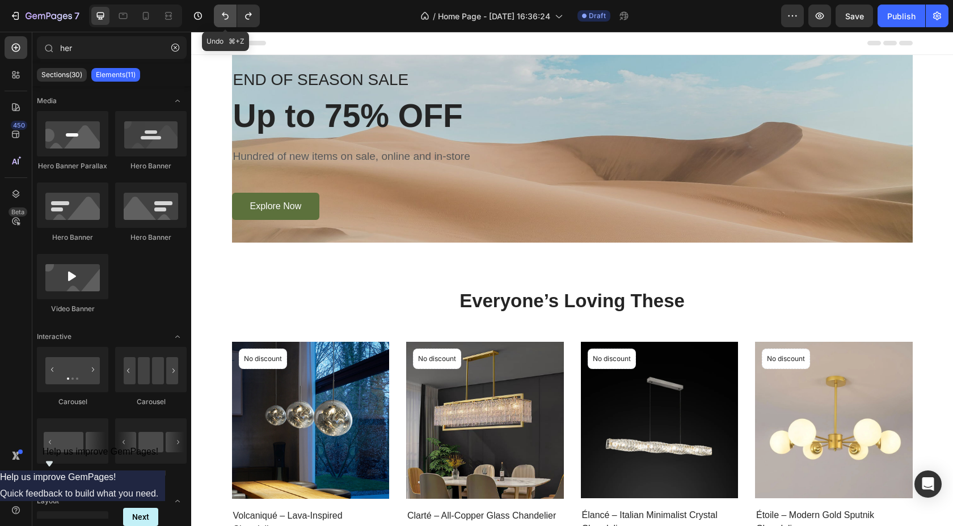
click at [228, 11] on icon "Undo/Redo" at bounding box center [225, 15] width 11 height 11
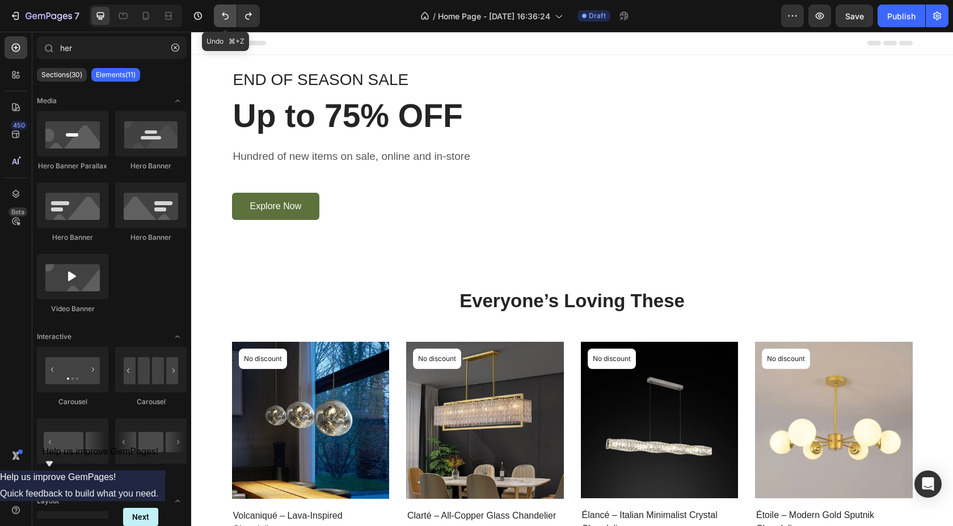
click at [228, 11] on icon "Undo/Redo" at bounding box center [225, 15] width 11 height 11
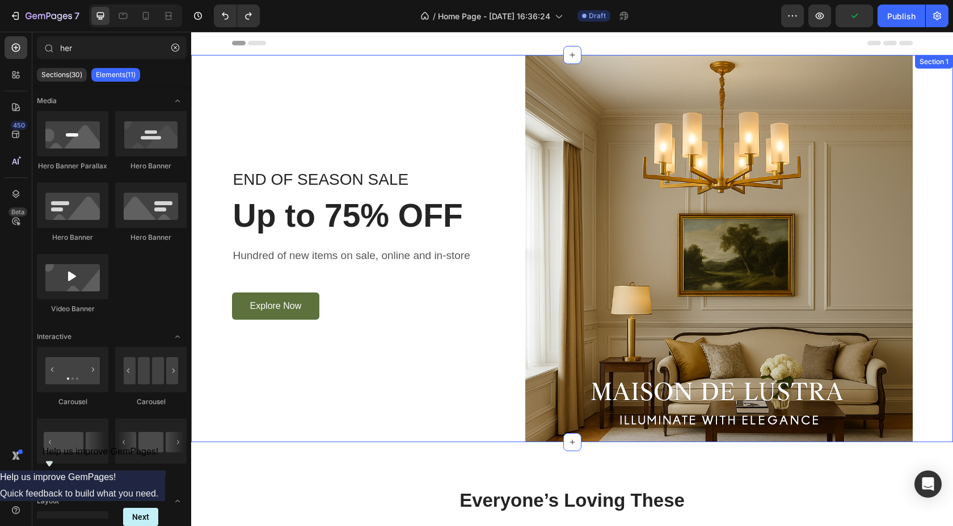
click at [936, 120] on div "END OF SEASON SALE Text block Up to 75% OFF Heading Hundred of new items on sal…" at bounding box center [572, 248] width 745 height 387
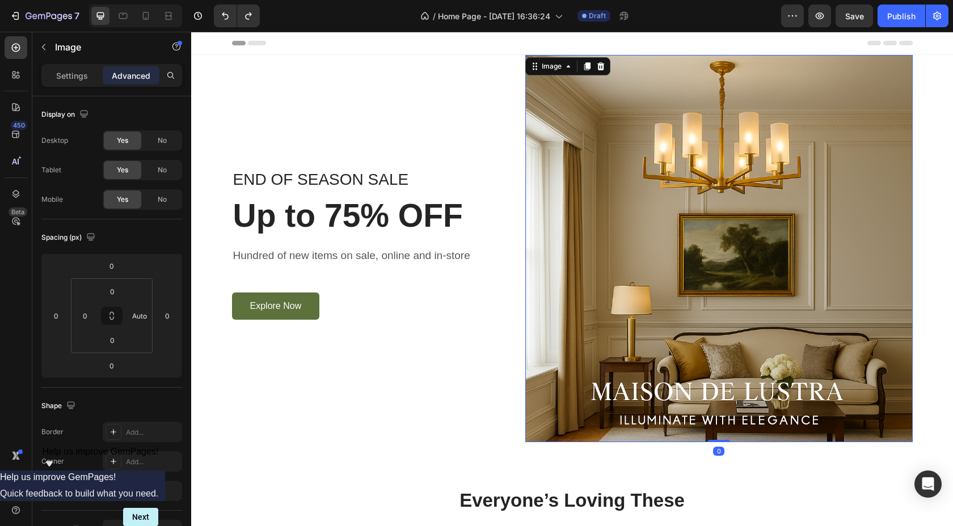
click at [900, 138] on img at bounding box center [718, 248] width 387 height 387
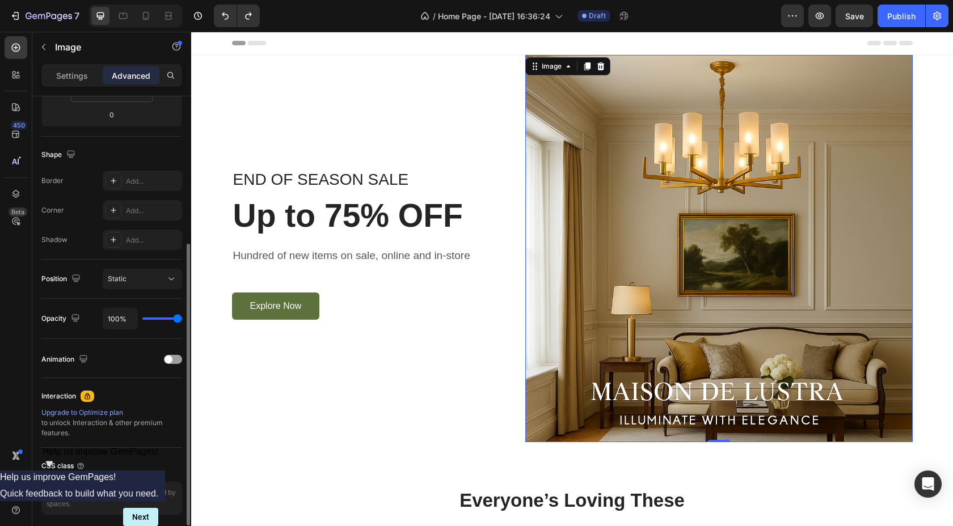
scroll to position [223, 0]
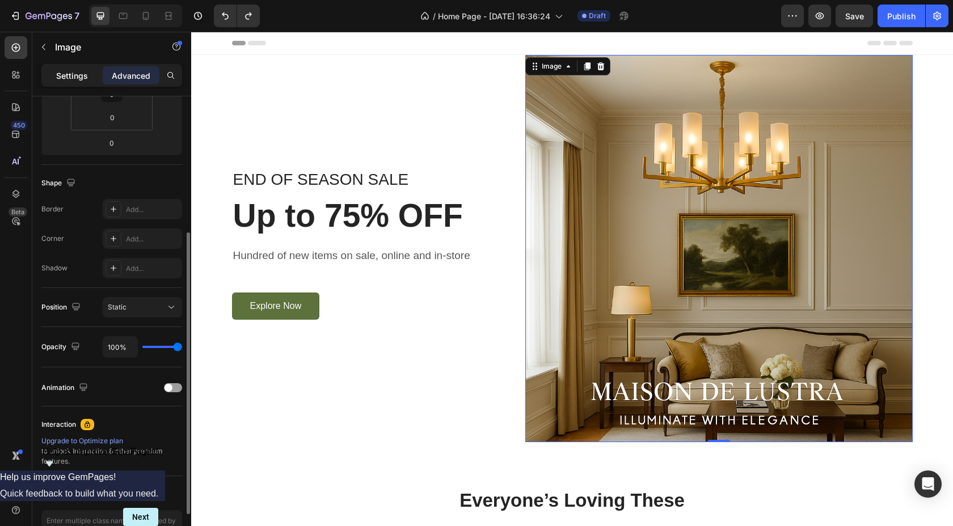
click at [82, 81] on p "Settings" at bounding box center [72, 76] width 32 height 12
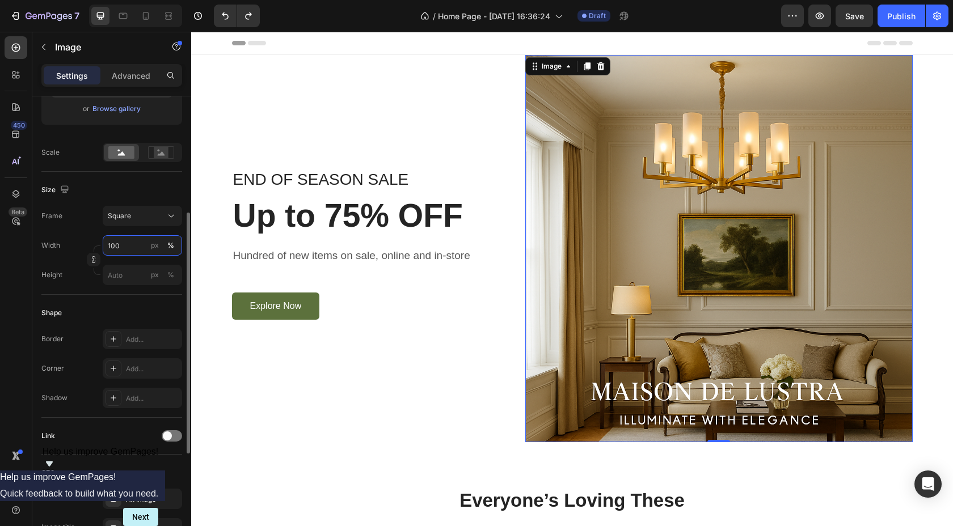
click at [130, 243] on input "100" at bounding box center [142, 245] width 79 height 20
click at [132, 202] on div "Size Frame Square Width 200 px % Height px %" at bounding box center [111, 233] width 141 height 123
click at [132, 209] on button "Square" at bounding box center [142, 216] width 79 height 20
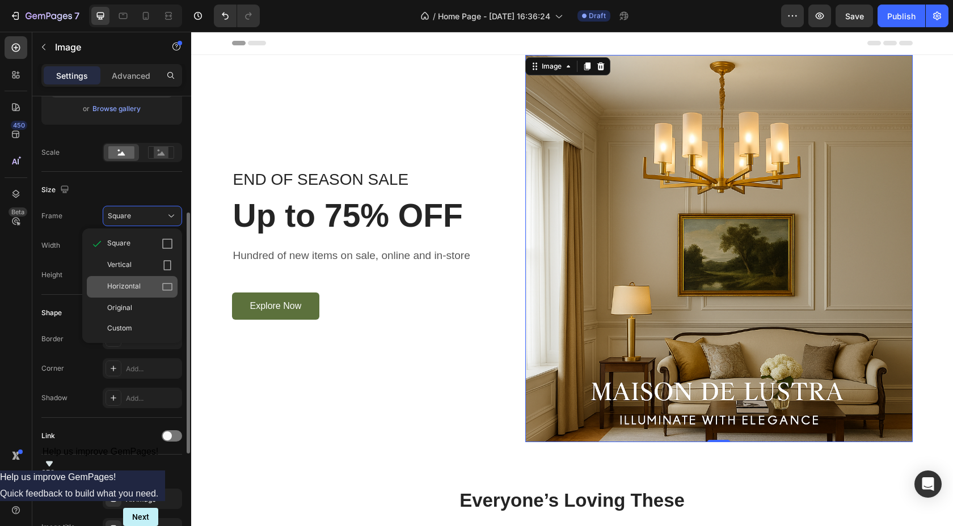
click at [148, 282] on div "Horizontal" at bounding box center [140, 286] width 66 height 11
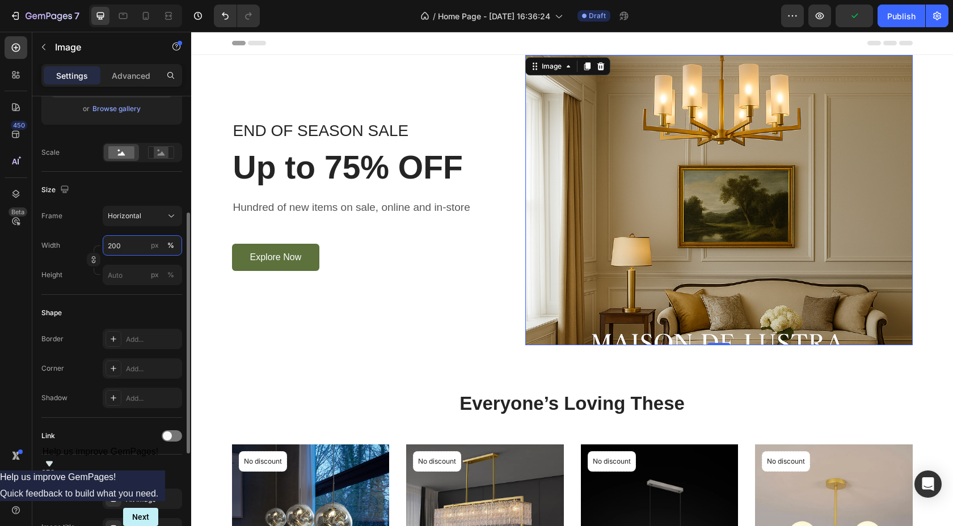
click at [133, 246] on input "200" at bounding box center [142, 245] width 79 height 20
type input "2500"
click at [600, 63] on icon at bounding box center [600, 66] width 9 height 9
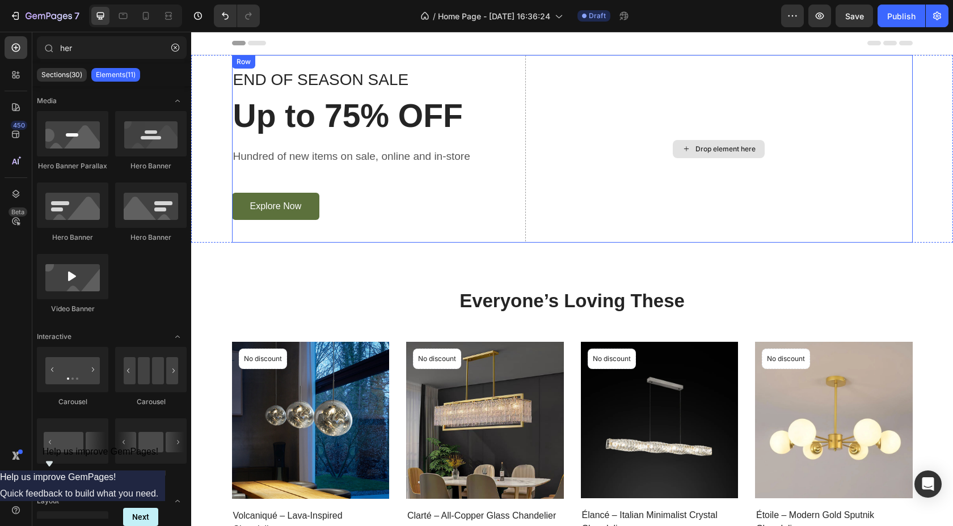
click at [811, 170] on div "Drop element here" at bounding box center [718, 149] width 387 height 188
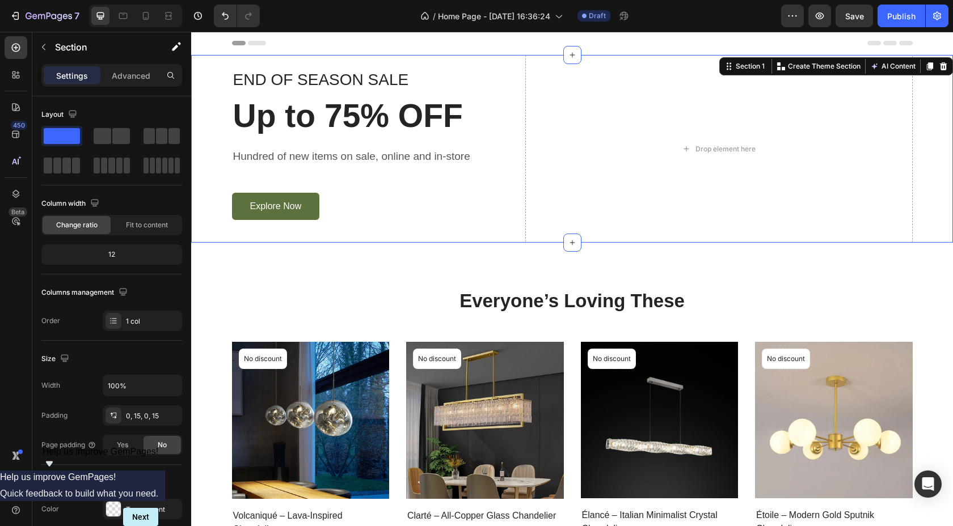
click at [922, 133] on div "END OF SEASON SALE Text block Up to 75% OFF Heading Hundred of new items on sal…" at bounding box center [572, 149] width 745 height 188
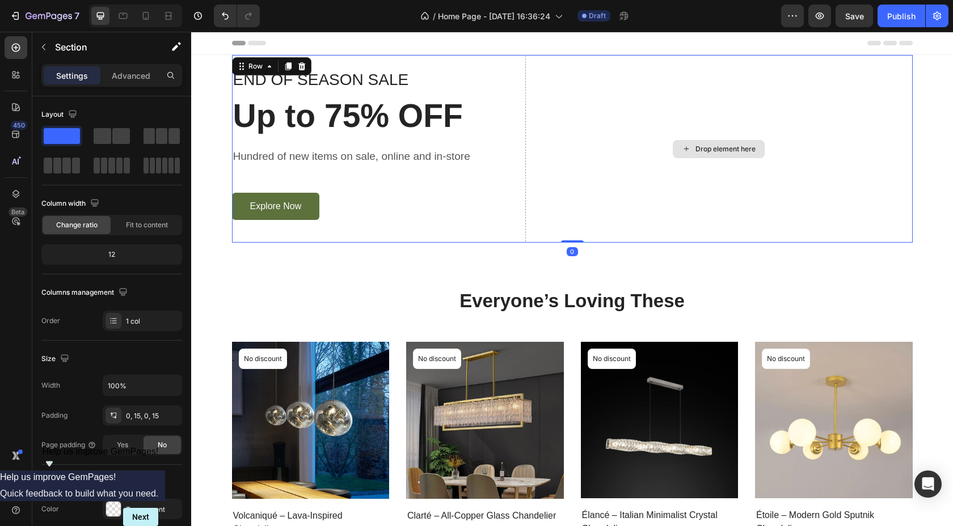
click at [873, 131] on div "Drop element here" at bounding box center [718, 149] width 387 height 188
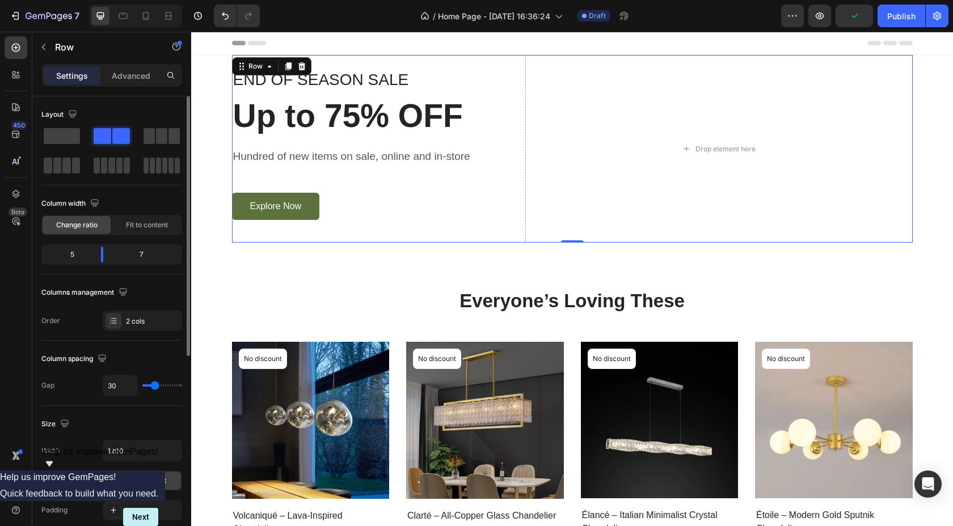
click at [144, 251] on div "7" at bounding box center [146, 255] width 68 height 16
click at [141, 254] on div "7" at bounding box center [146, 255] width 68 height 16
drag, startPoint x: 104, startPoint y: 256, endPoint x: 98, endPoint y: 259, distance: 7.1
click at [98, 0] on body "7 Version history / Home Page - [DATE] 16:36:24 Draft Preview Save Publish 450 …" at bounding box center [476, 0] width 953 height 0
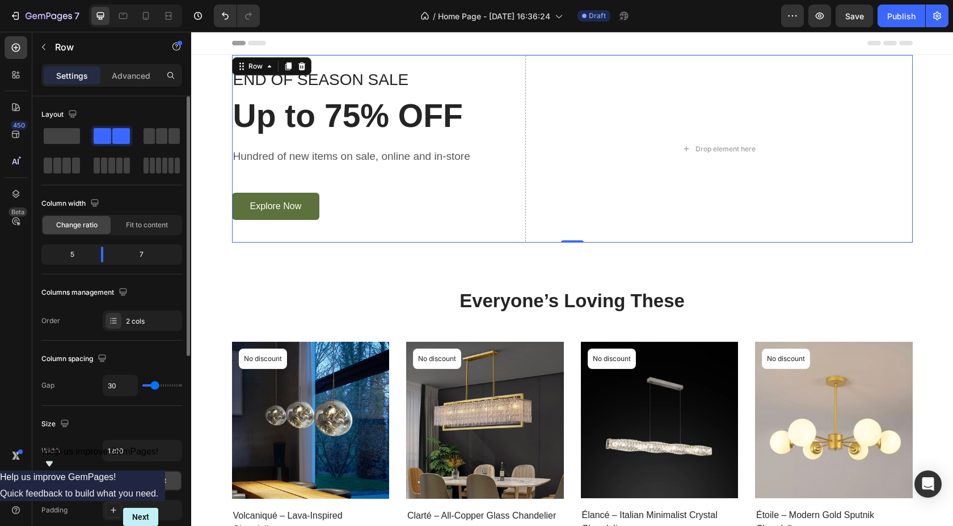
click at [158, 287] on div "Columns management" at bounding box center [111, 293] width 141 height 18
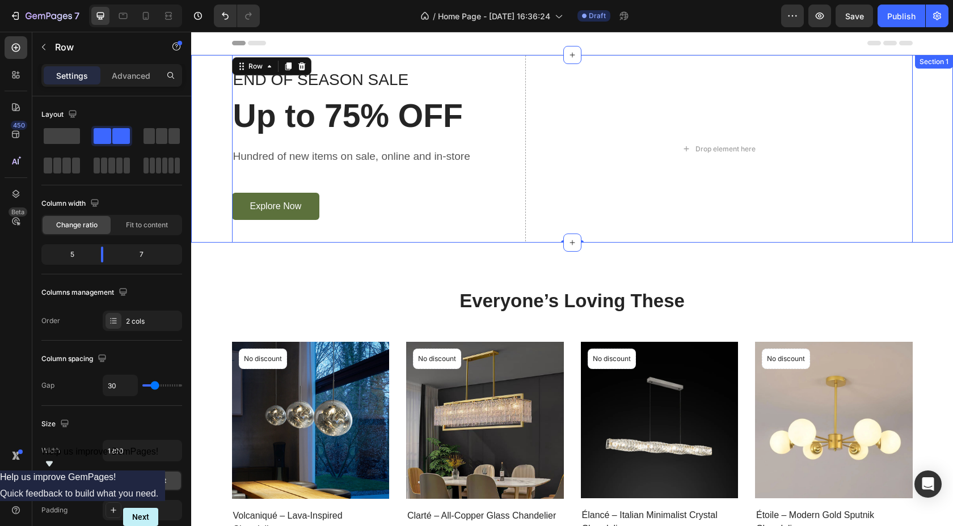
click at [936, 89] on div "END OF SEASON SALE Text block Up to 75% OFF Heading Hundred of new items on sal…" at bounding box center [572, 149] width 745 height 188
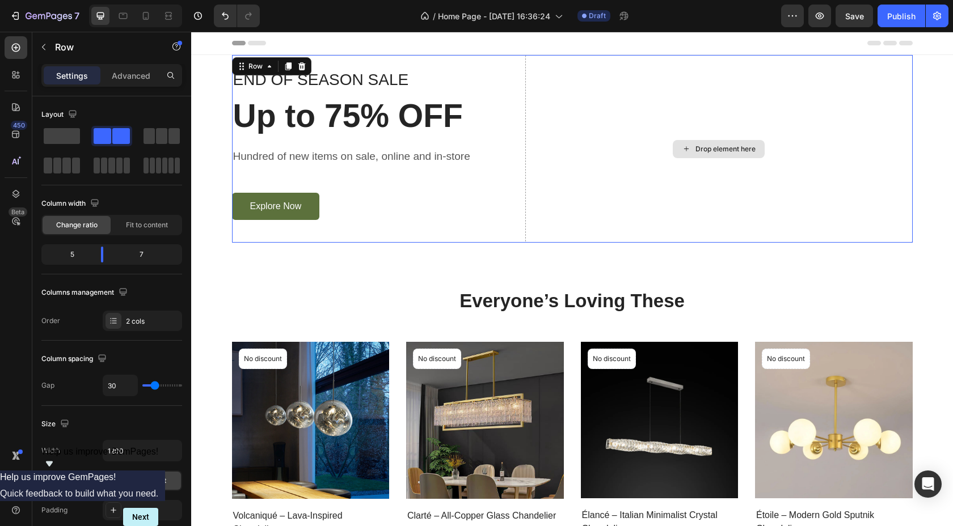
click at [887, 94] on div "Drop element here" at bounding box center [718, 149] width 387 height 188
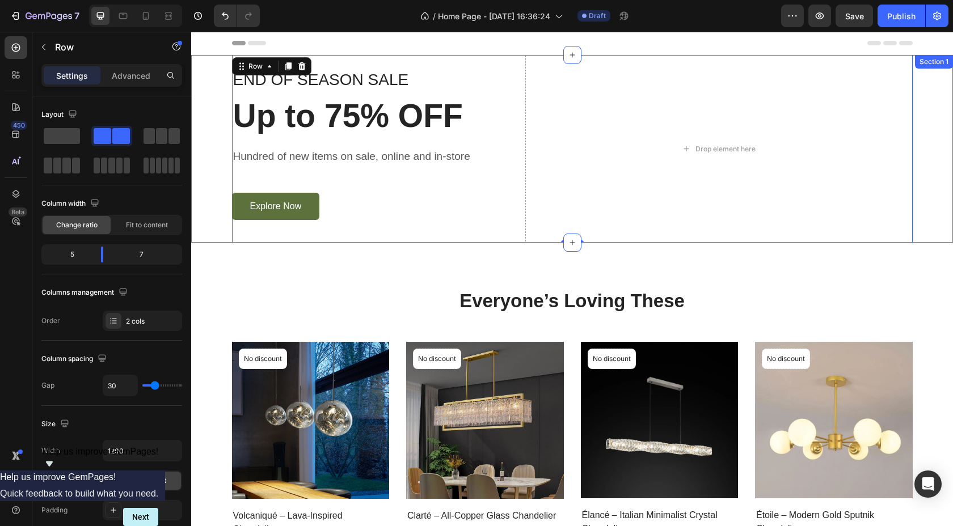
click at [922, 99] on div "END OF SEASON SALE Text block Up to 75% OFF Heading Hundred of new items on sal…" at bounding box center [572, 149] width 745 height 188
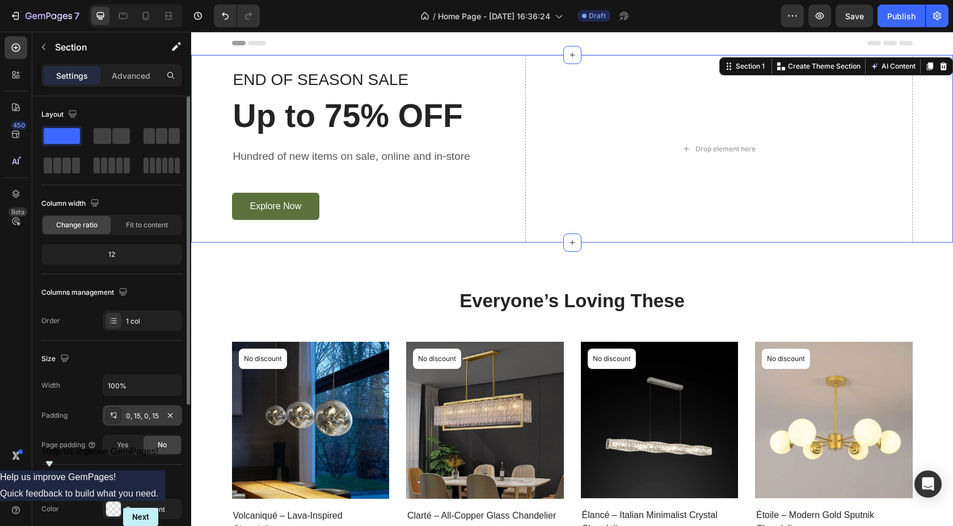
click at [163, 411] on div "0, 15, 0, 15" at bounding box center [142, 416] width 79 height 20
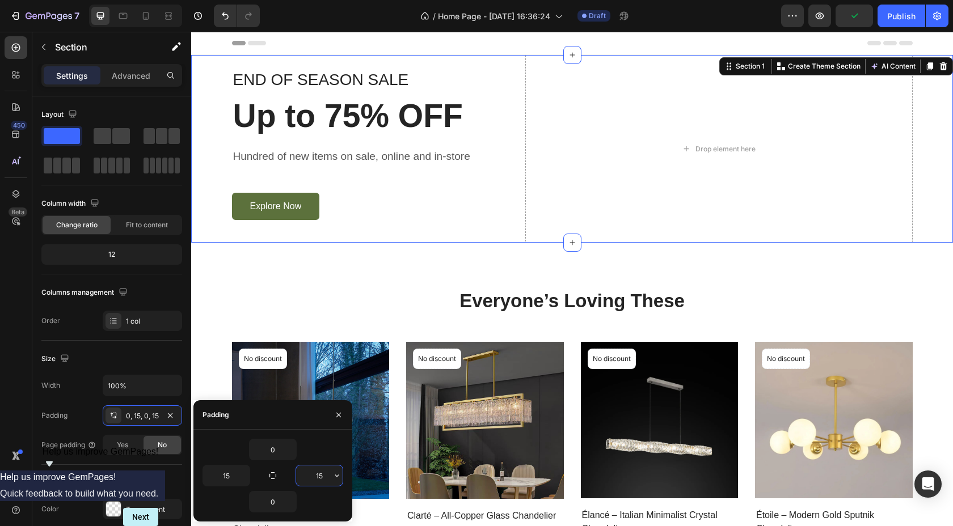
click at [326, 474] on input "15" at bounding box center [319, 476] width 47 height 20
click at [335, 477] on icon "button" at bounding box center [336, 475] width 9 height 9
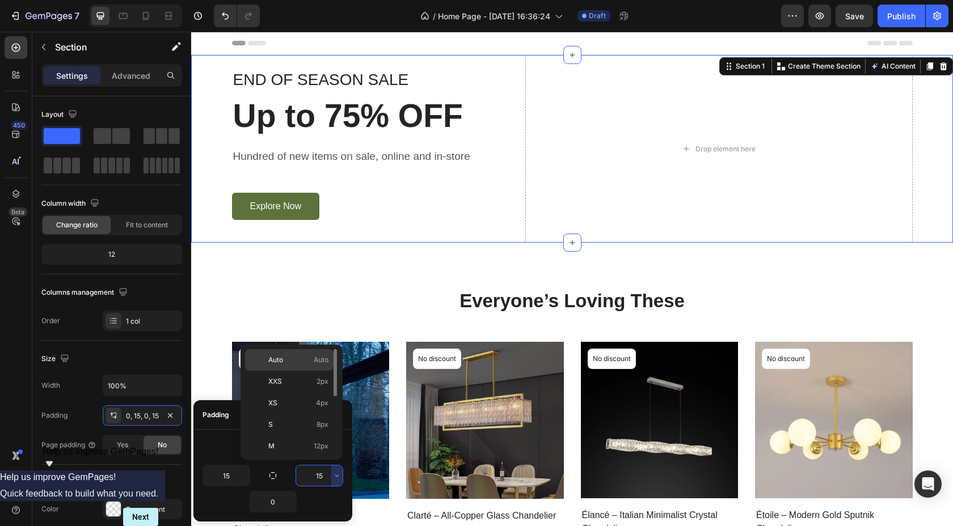
click at [298, 364] on p "Auto Auto" at bounding box center [298, 360] width 60 height 10
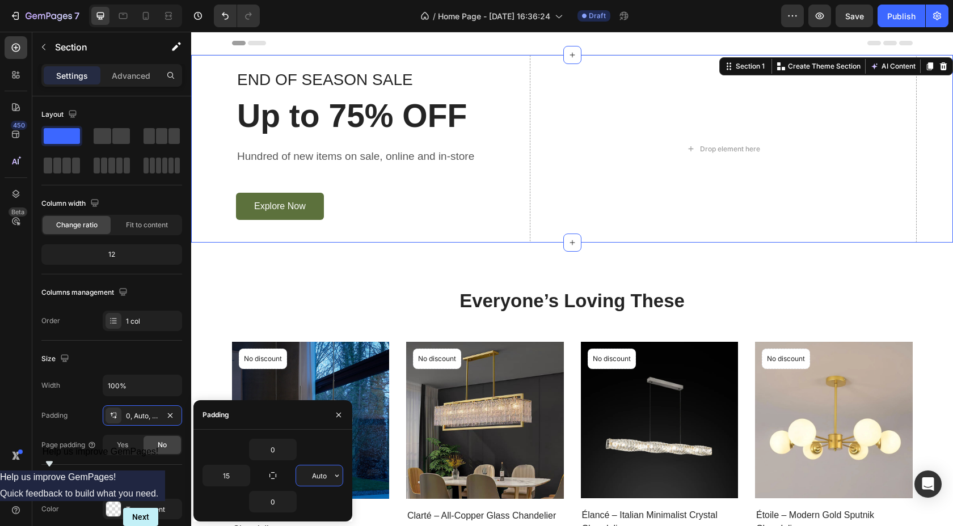
click at [315, 484] on input "Auto" at bounding box center [319, 476] width 47 height 20
click at [313, 510] on div "0" at bounding box center [273, 502] width 141 height 22
click at [326, 479] on input "0" at bounding box center [319, 476] width 47 height 20
click at [338, 475] on icon "button" at bounding box center [336, 475] width 9 height 9
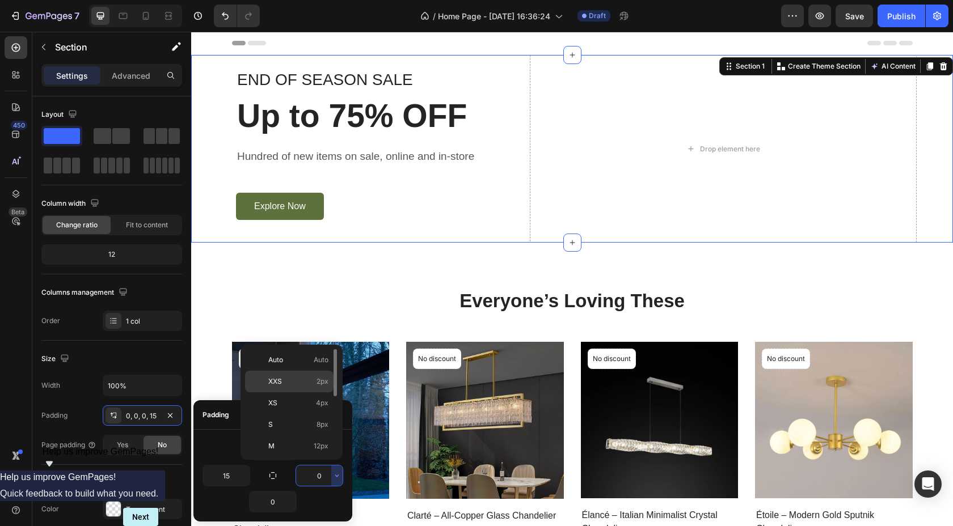
click at [313, 379] on p "XXS 2px" at bounding box center [298, 382] width 60 height 10
type input "2"
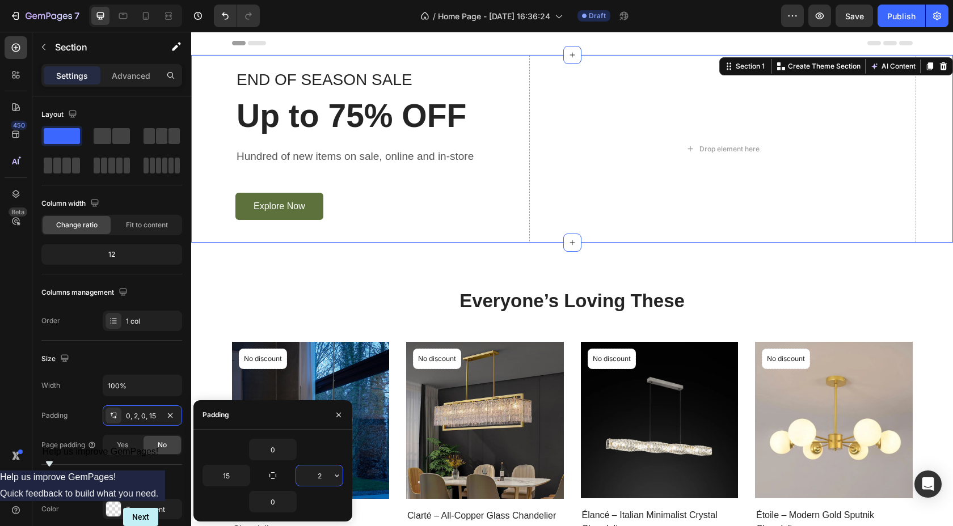
click at [326, 480] on input "2" at bounding box center [319, 476] width 47 height 20
drag, startPoint x: 271, startPoint y: 477, endPoint x: 294, endPoint y: 477, distance: 23.8
click at [294, 477] on div "0 15 2 0" at bounding box center [273, 476] width 141 height 74
click at [267, 477] on button "button" at bounding box center [273, 476] width 16 height 16
type input "0"
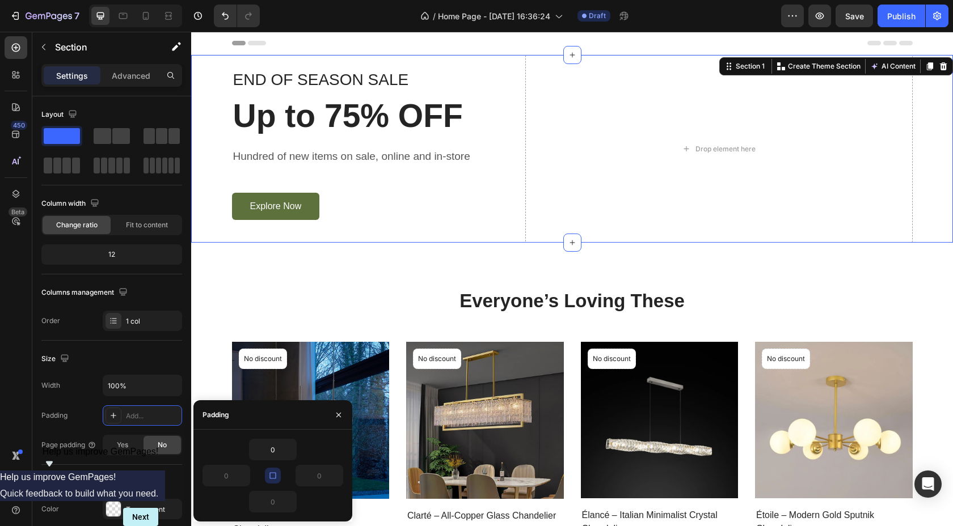
click at [275, 477] on icon "button" at bounding box center [272, 475] width 9 height 9
click at [325, 472] on input "0" at bounding box center [319, 476] width 47 height 20
type input "0"
click at [330, 450] on div "0" at bounding box center [273, 450] width 141 height 22
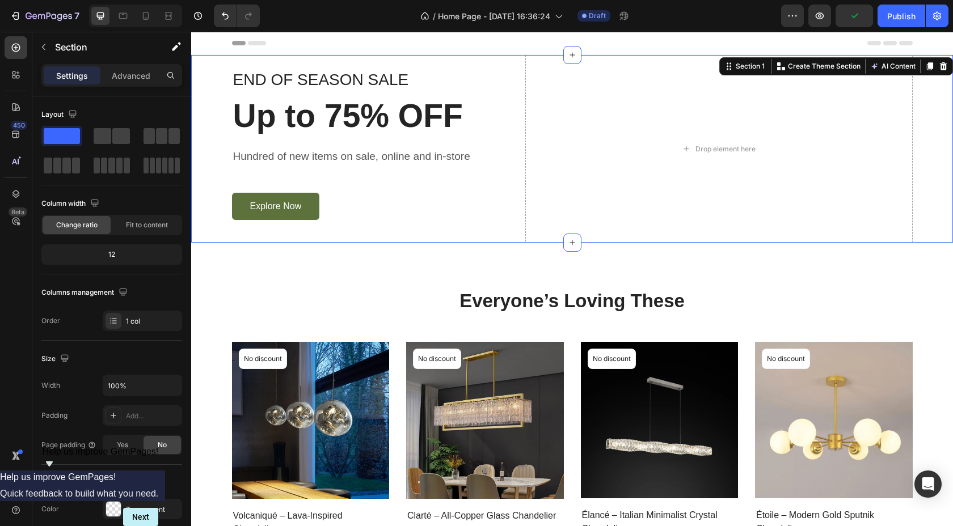
click at [926, 143] on div "END OF SEASON SALE Text block Up to 75% OFF Heading Hundred of new items on sal…" at bounding box center [572, 149] width 762 height 188
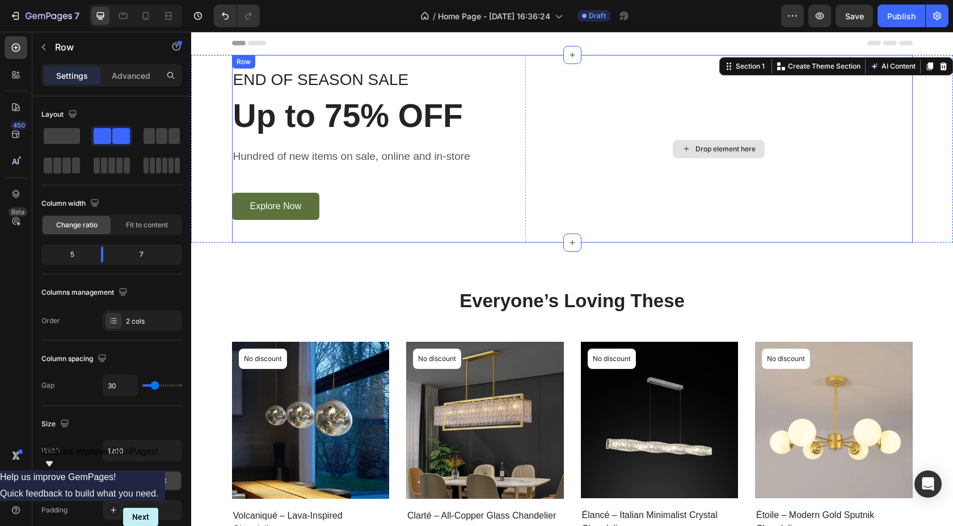
click at [877, 138] on div "Drop element here" at bounding box center [718, 149] width 387 height 188
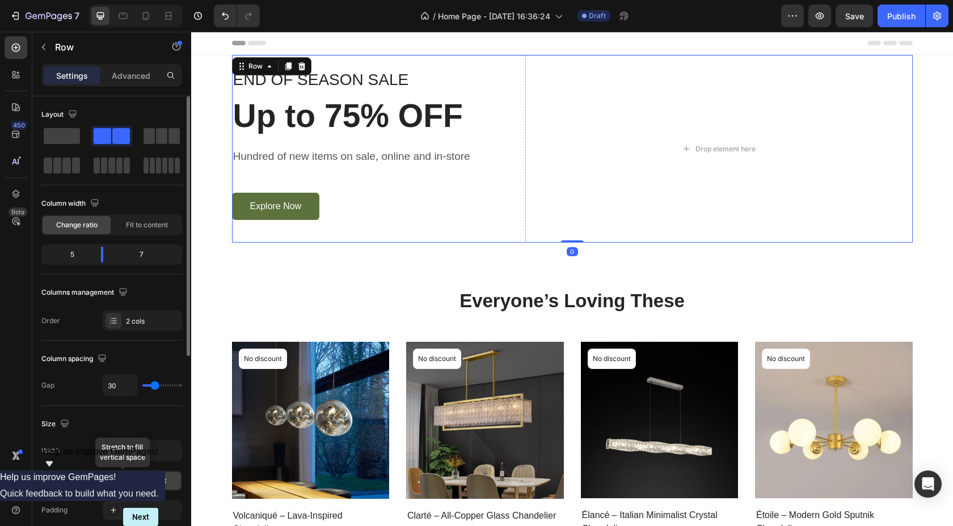
click at [131, 484] on div "Full" at bounding box center [122, 481] width 37 height 18
click at [130, 453] on input "1200" at bounding box center [142, 451] width 78 height 20
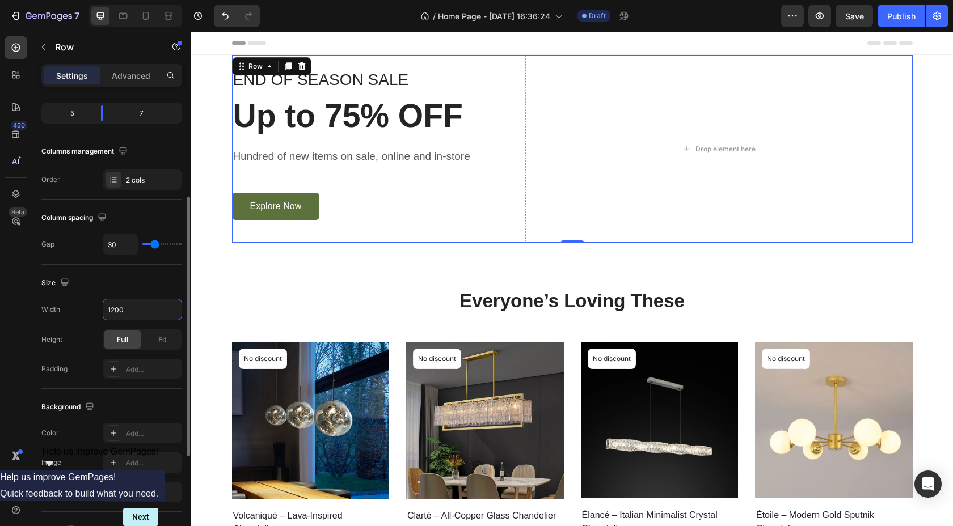
scroll to position [155, 0]
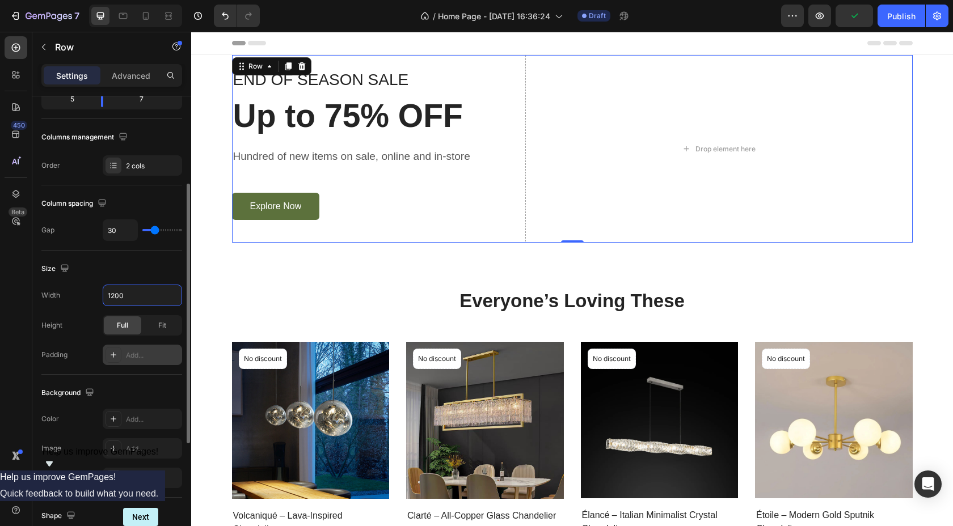
click at [130, 353] on div "Add..." at bounding box center [152, 356] width 53 height 10
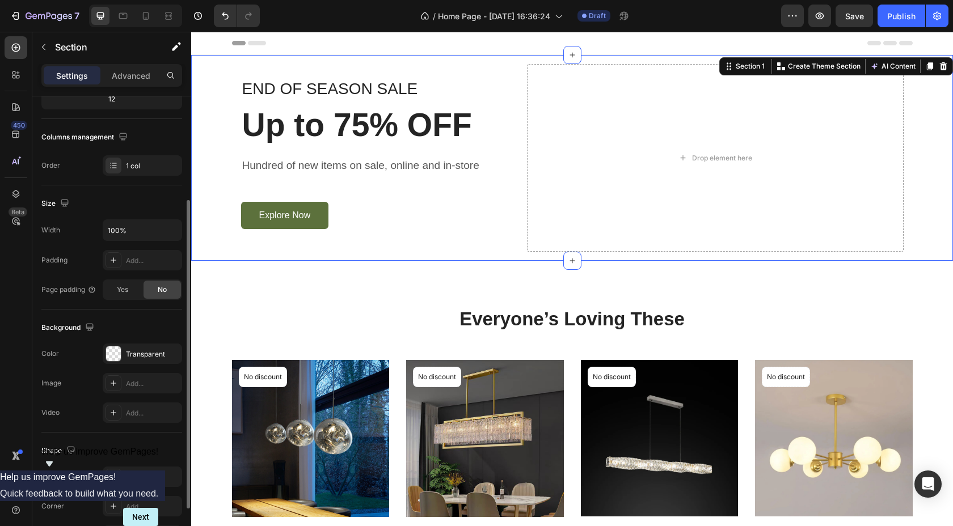
click at [932, 155] on div "END OF SEASON SALE Text block Up to 75% OFF Heading Hundred of new items on sal…" at bounding box center [572, 158] width 762 height 206
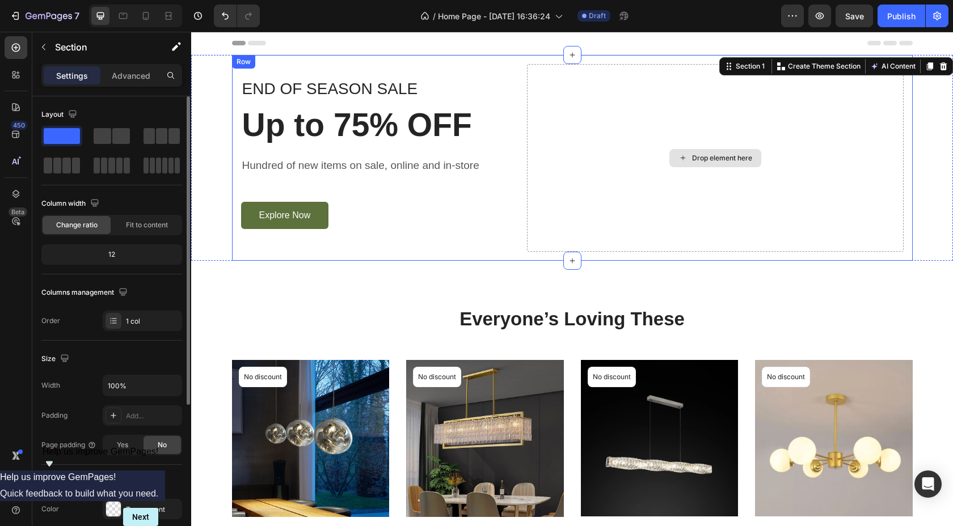
click at [868, 155] on div "Drop element here" at bounding box center [715, 158] width 377 height 188
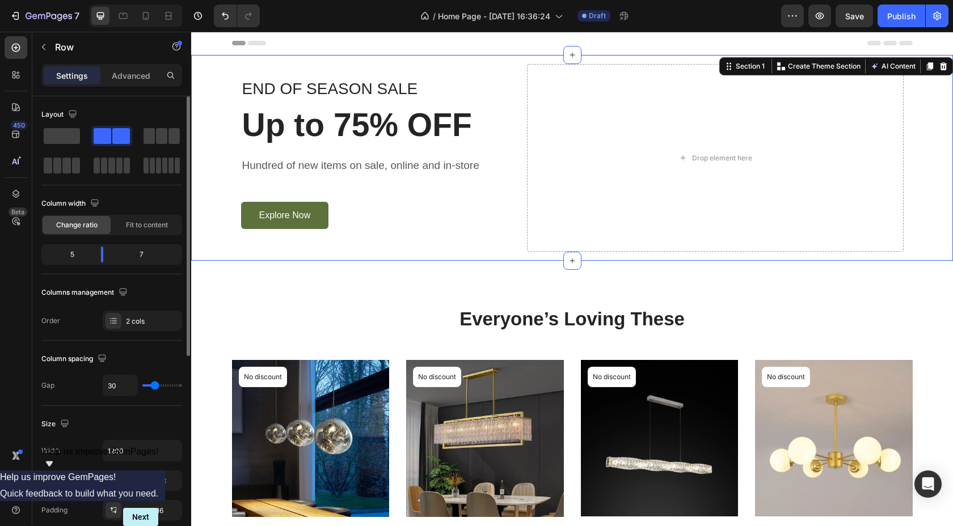
click at [952, 153] on div "END OF SEASON SALE Text block Up to 75% OFF Heading Hundred of new items on sal…" at bounding box center [572, 158] width 762 height 206
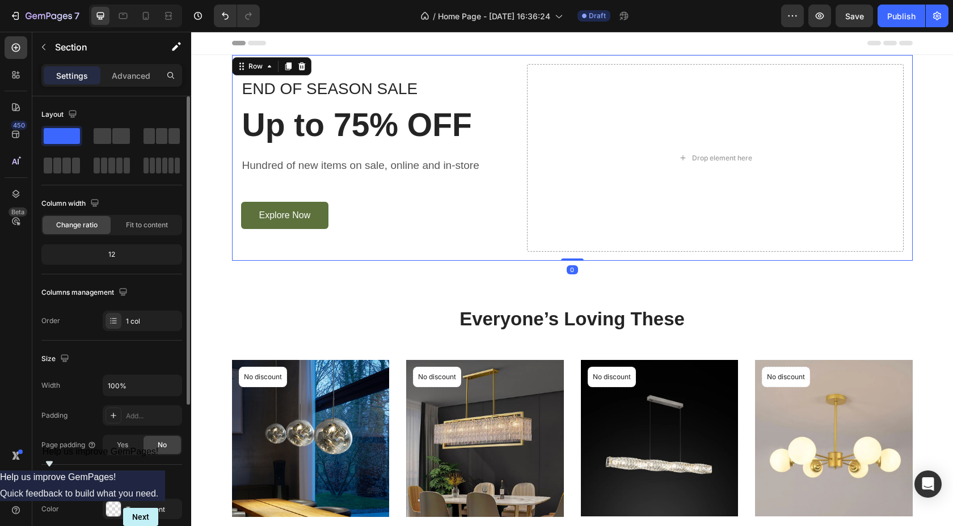
click at [521, 64] on div "END OF SEASON SALE Text block Up to 75% OFF Heading Hundred of new items on sal…" at bounding box center [572, 158] width 681 height 206
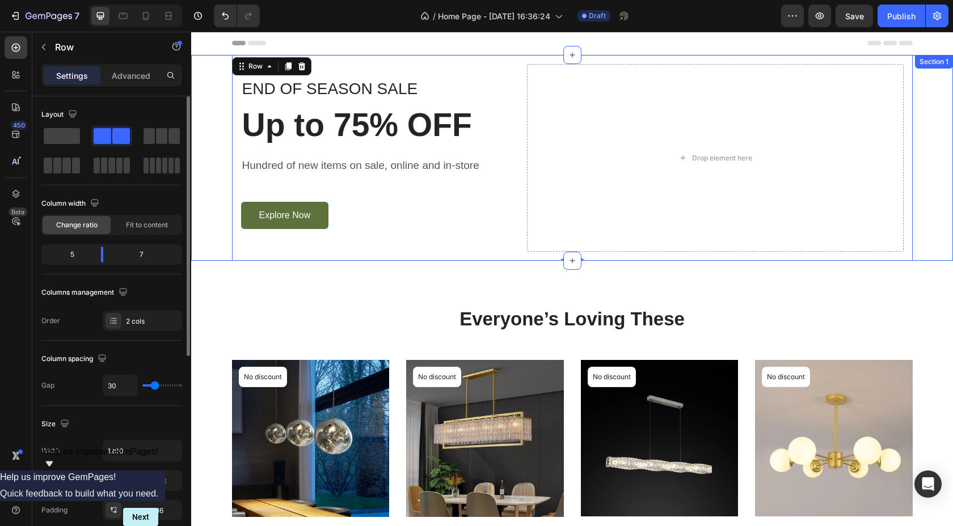
click at [207, 119] on div "END OF SEASON SALE Text block Up to 75% OFF Heading Hundred of new items on sal…" at bounding box center [572, 158] width 762 height 206
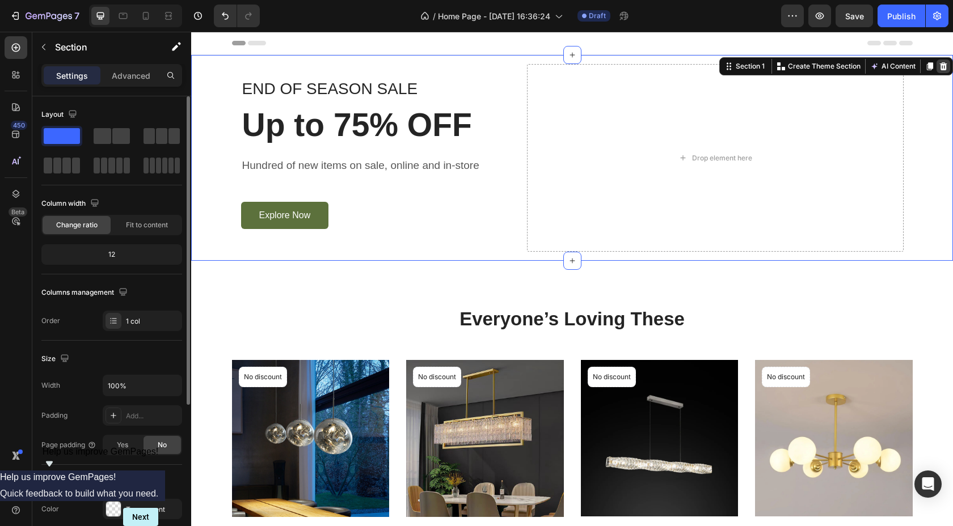
click at [943, 62] on icon at bounding box center [943, 66] width 7 height 8
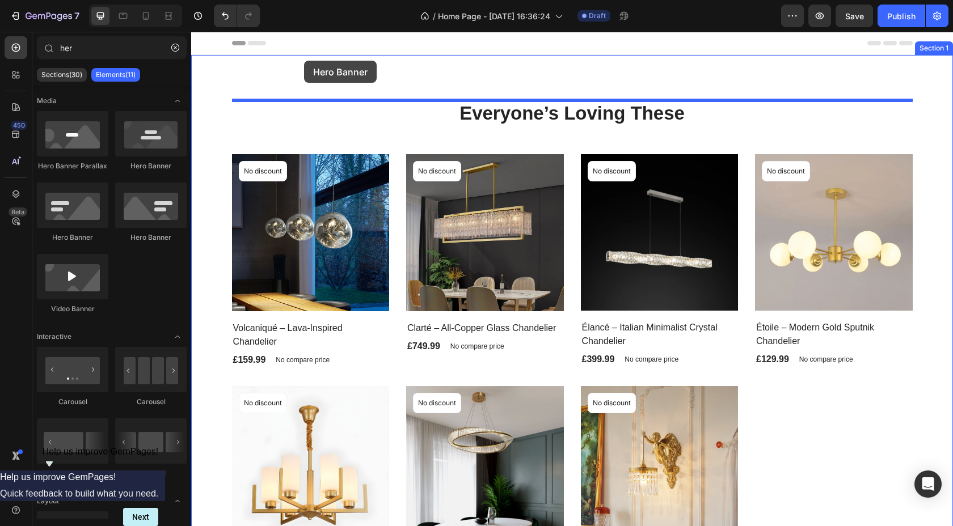
drag, startPoint x: 263, startPoint y: 242, endPoint x: 304, endPoint y: 61, distance: 186.0
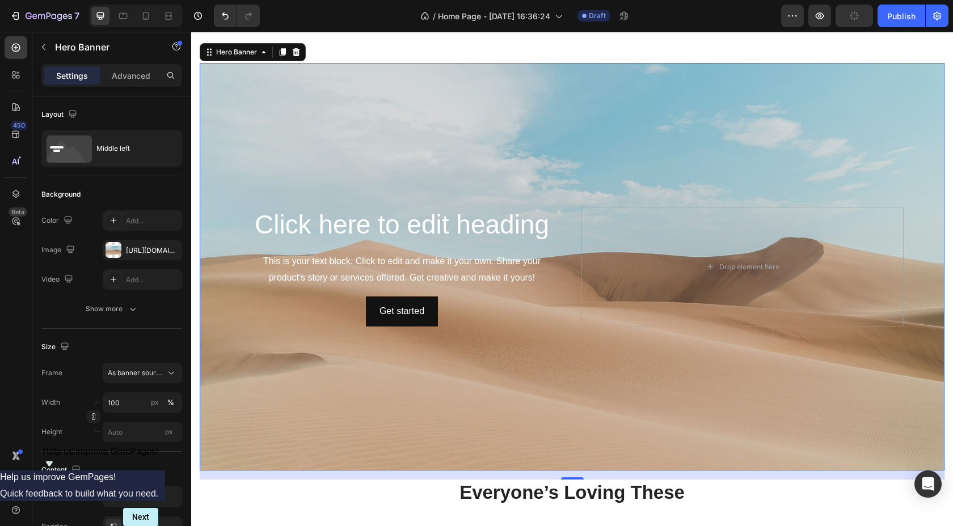
scroll to position [35, 0]
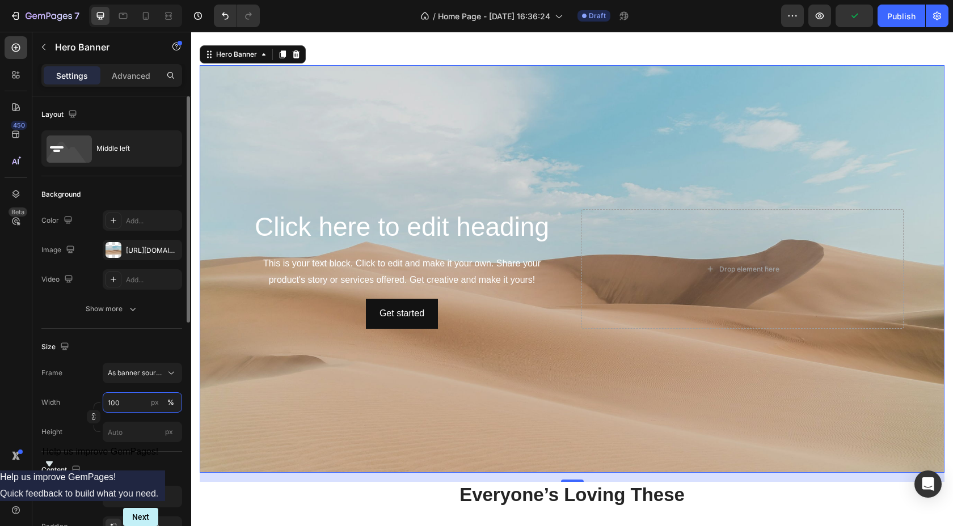
click at [126, 401] on input "100" at bounding box center [142, 403] width 79 height 20
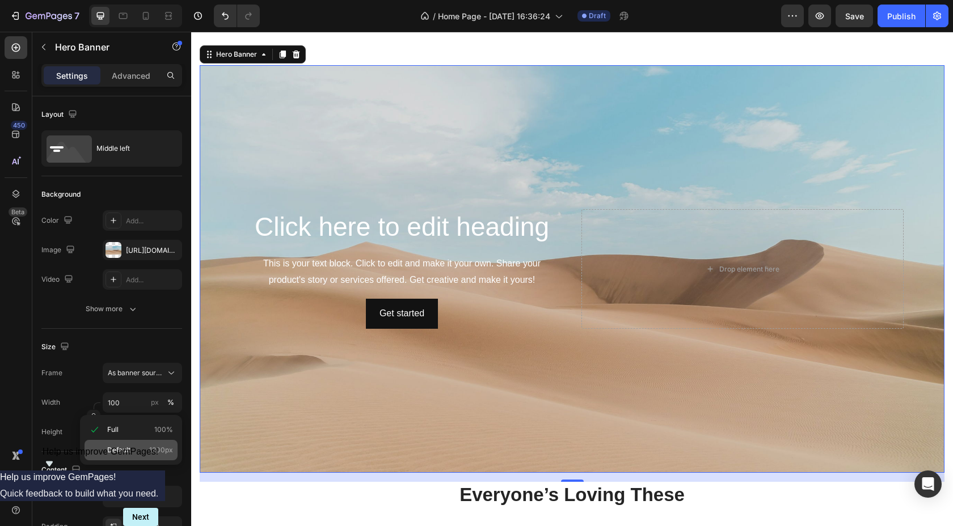
click at [137, 447] on p "Default 1200px" at bounding box center [140, 450] width 66 height 10
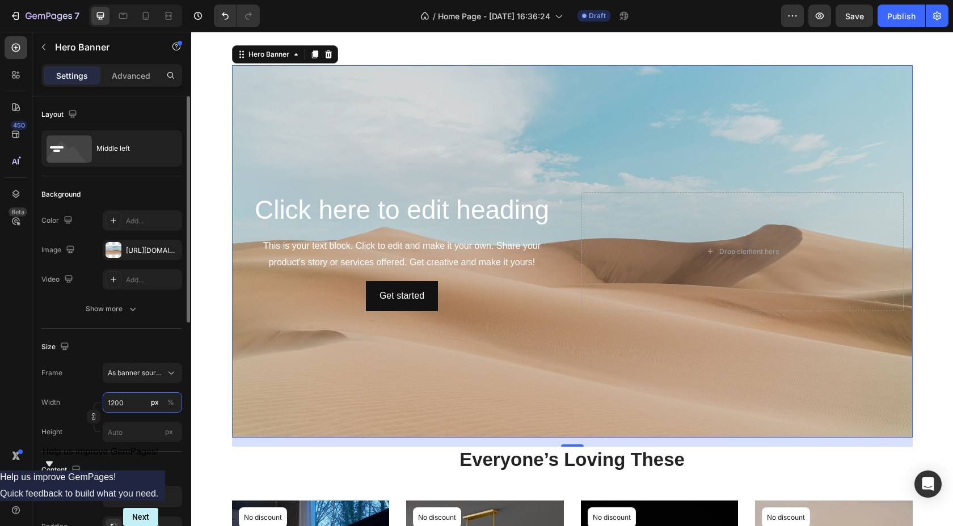
click at [141, 406] on input "1200" at bounding box center [142, 403] width 79 height 20
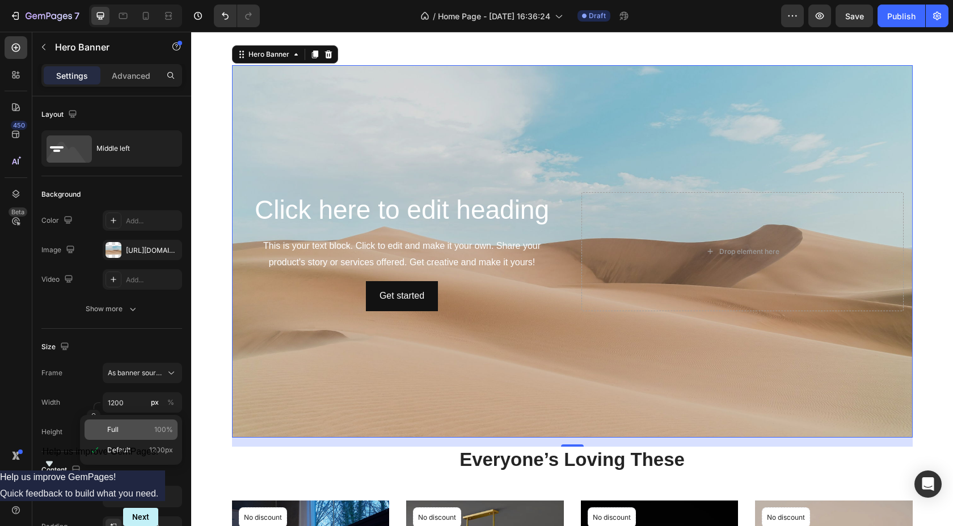
click at [142, 427] on p "Full 100%" at bounding box center [140, 430] width 66 height 10
type input "100"
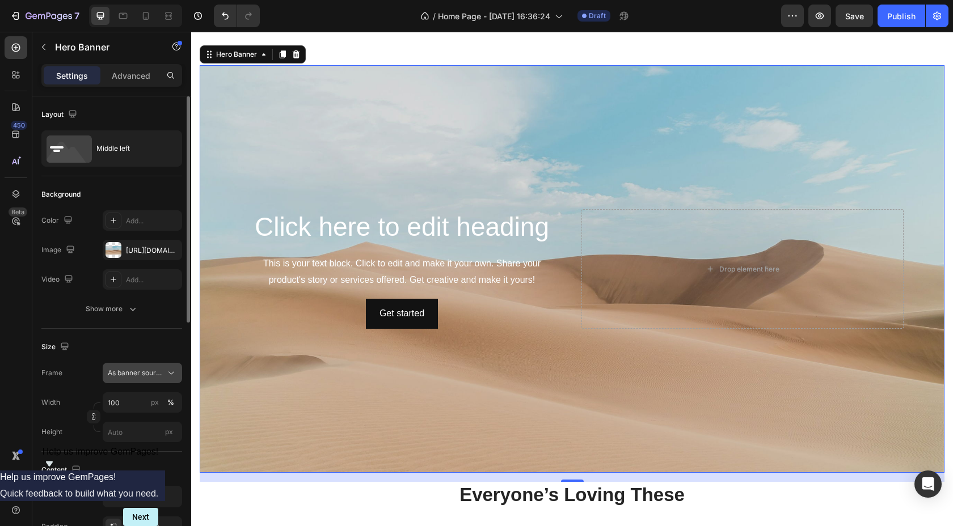
click at [155, 368] on span "As banner source" at bounding box center [136, 373] width 56 height 10
click at [133, 429] on div "Custom" at bounding box center [132, 421] width 91 height 20
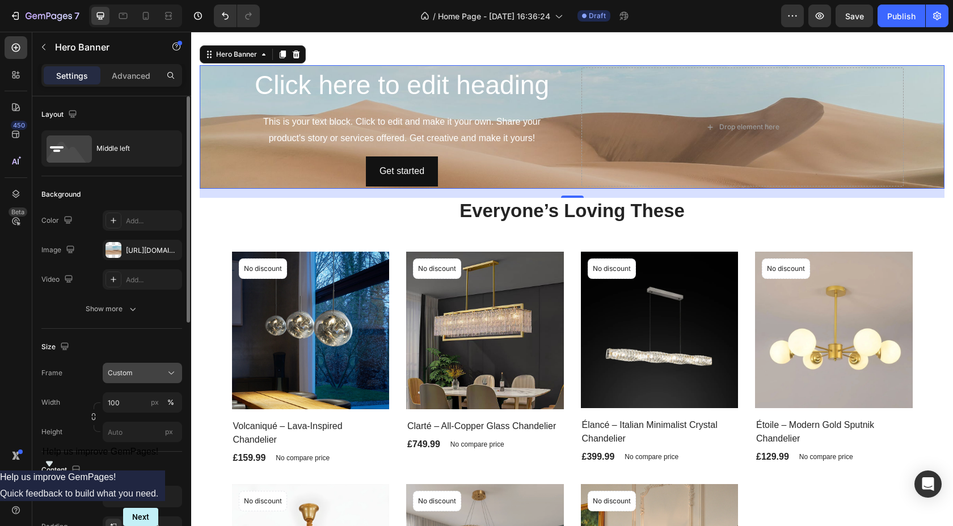
click at [148, 375] on div "Custom" at bounding box center [136, 373] width 56 height 10
click at [133, 396] on span "As banner source" at bounding box center [135, 400] width 56 height 10
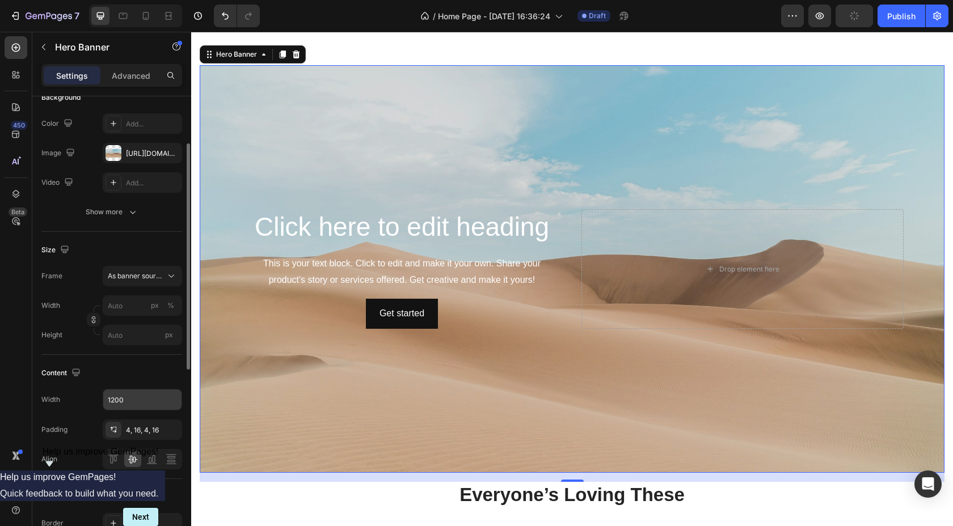
scroll to position [101, 0]
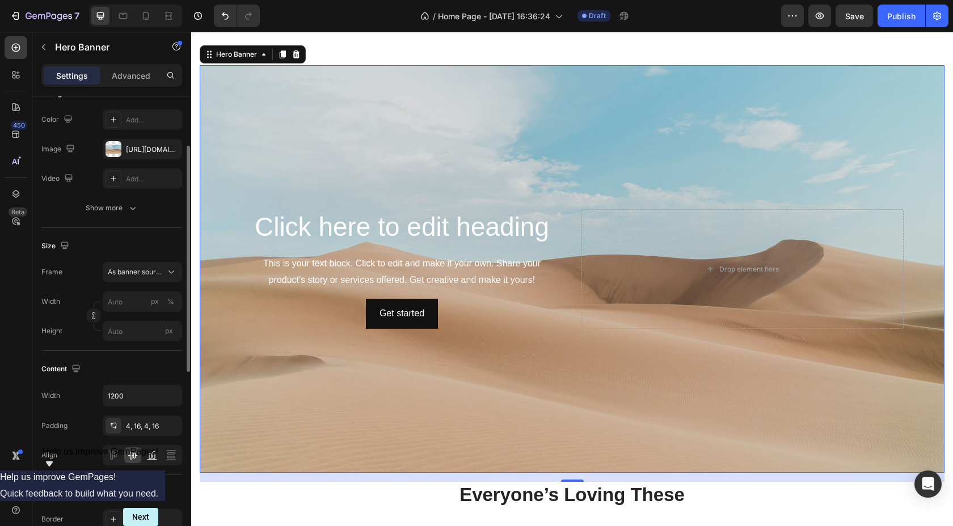
click at [154, 453] on icon at bounding box center [154, 456] width 3 height 8
click at [135, 456] on icon at bounding box center [132, 456] width 9 height 8
click at [154, 429] on div "4, 16, 4, 16" at bounding box center [142, 427] width 33 height 10
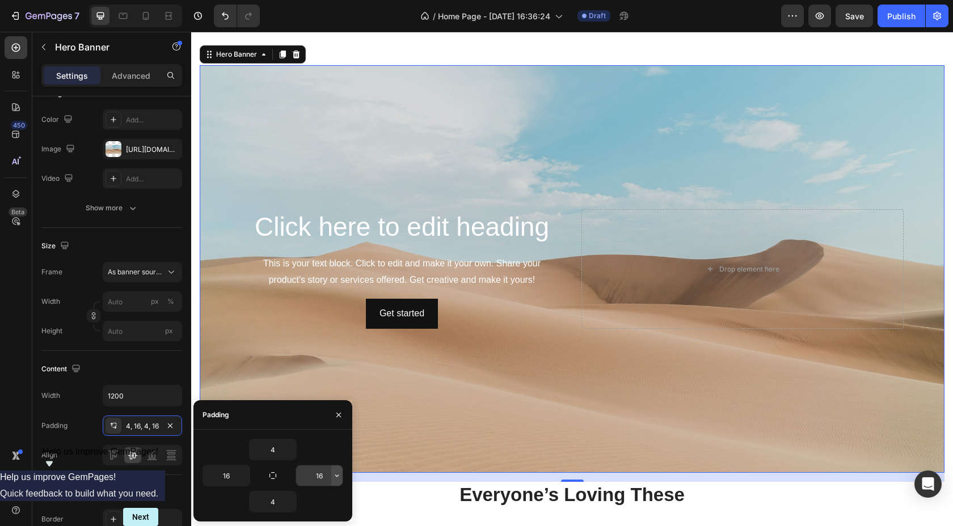
click at [331, 478] on button "button" at bounding box center [336, 476] width 11 height 20
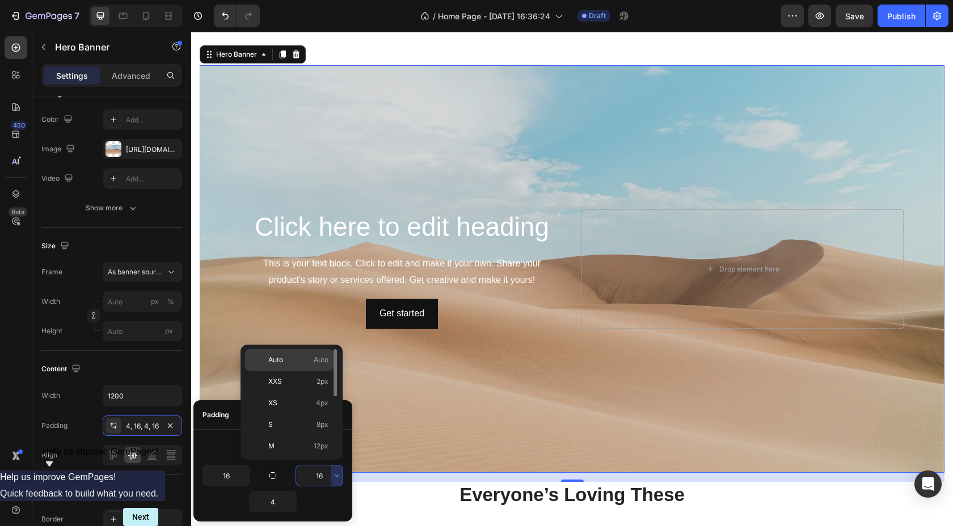
click at [314, 356] on span "Auto" at bounding box center [321, 360] width 15 height 10
type input "Auto"
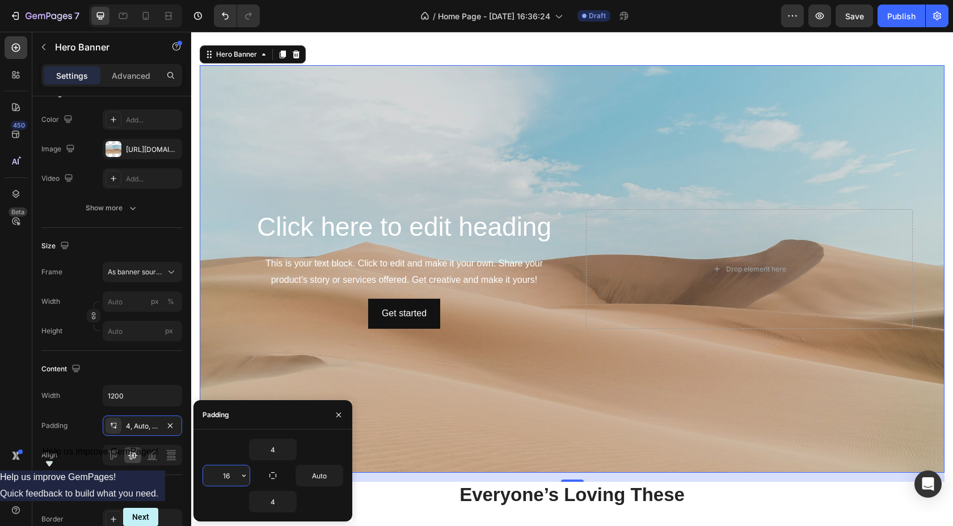
click at [235, 471] on input "16" at bounding box center [226, 476] width 47 height 20
click at [244, 476] on icon "button" at bounding box center [243, 475] width 9 height 9
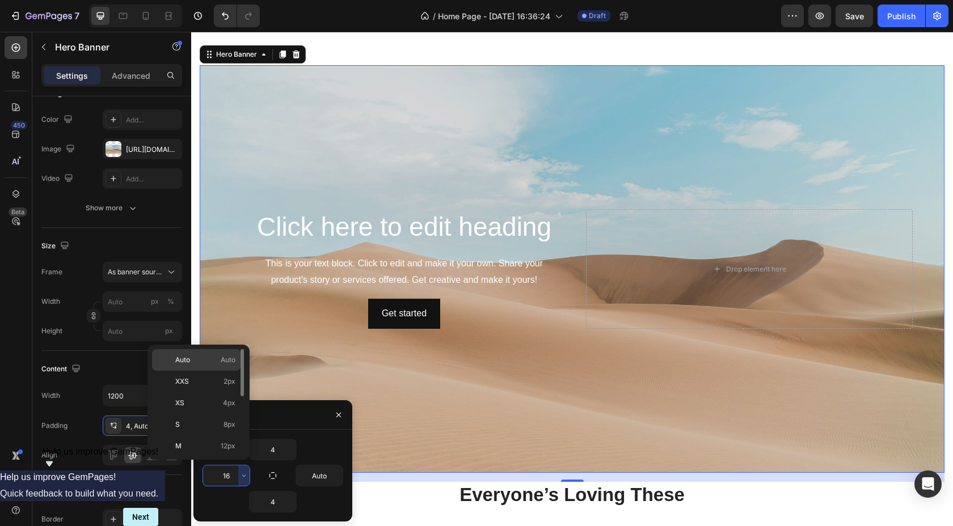
click at [208, 363] on p "Auto Auto" at bounding box center [205, 360] width 60 height 10
type input "Auto"
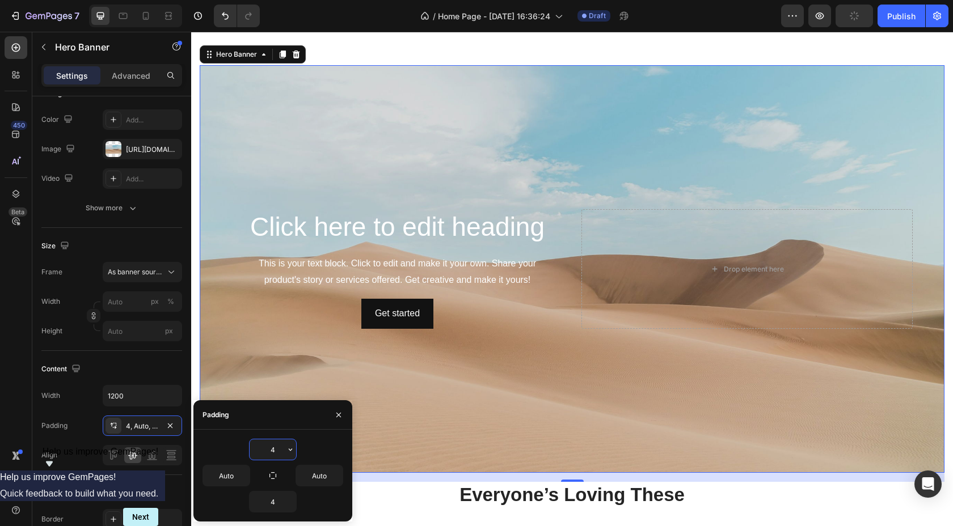
click at [282, 442] on input "4" at bounding box center [273, 450] width 47 height 20
click at [291, 454] on icon "button" at bounding box center [290, 449] width 9 height 9
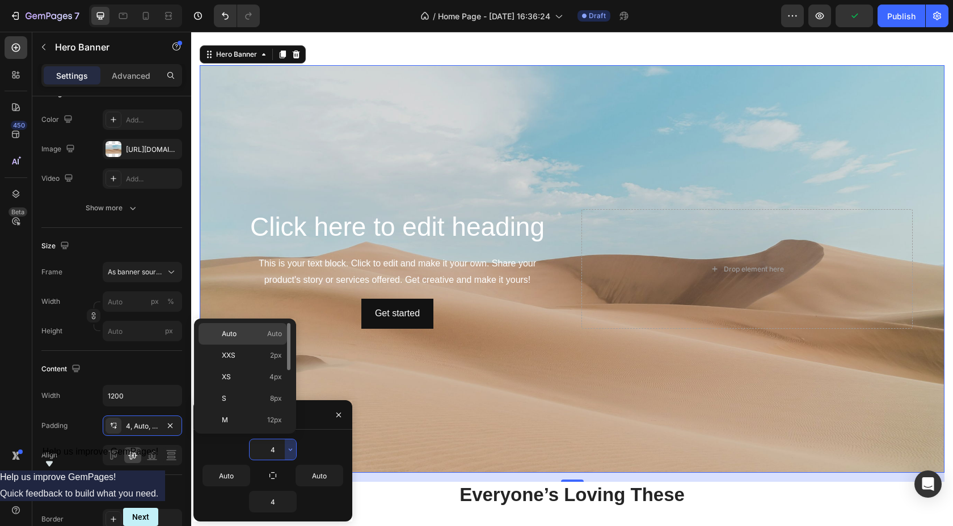
click at [273, 334] on span "Auto" at bounding box center [274, 334] width 15 height 10
type input "Auto"
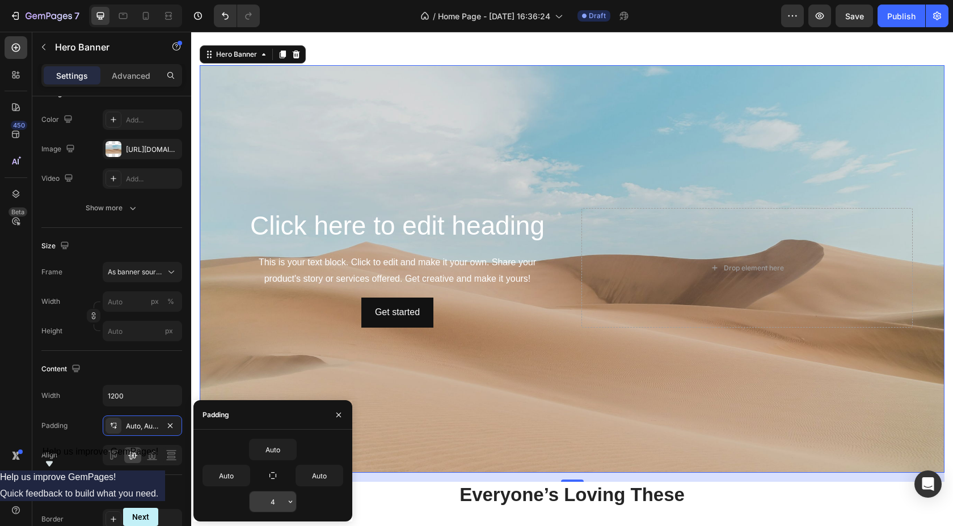
click at [275, 497] on input "4" at bounding box center [273, 502] width 47 height 20
click at [283, 509] on input "4" at bounding box center [273, 502] width 47 height 20
click at [287, 505] on icon "button" at bounding box center [290, 502] width 9 height 9
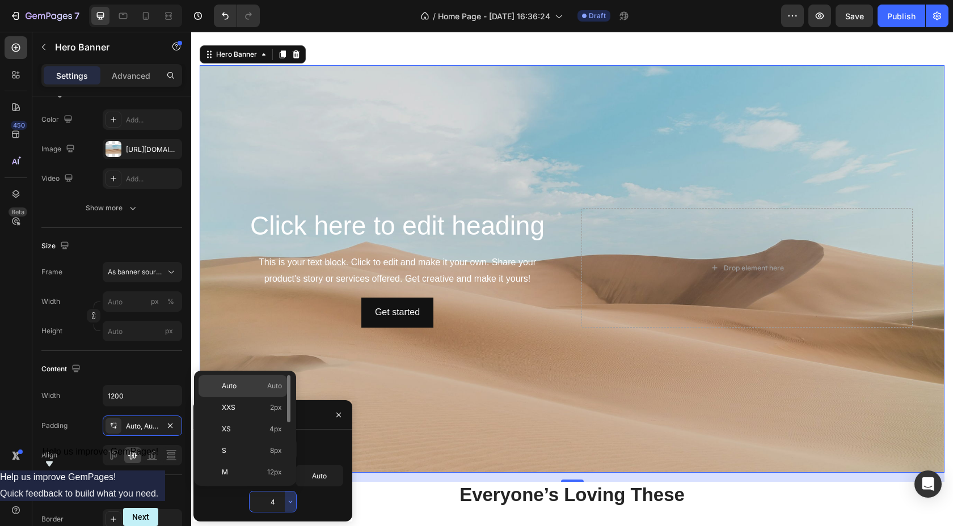
click at [260, 388] on p "Auto Auto" at bounding box center [252, 386] width 60 height 10
type input "Auto"
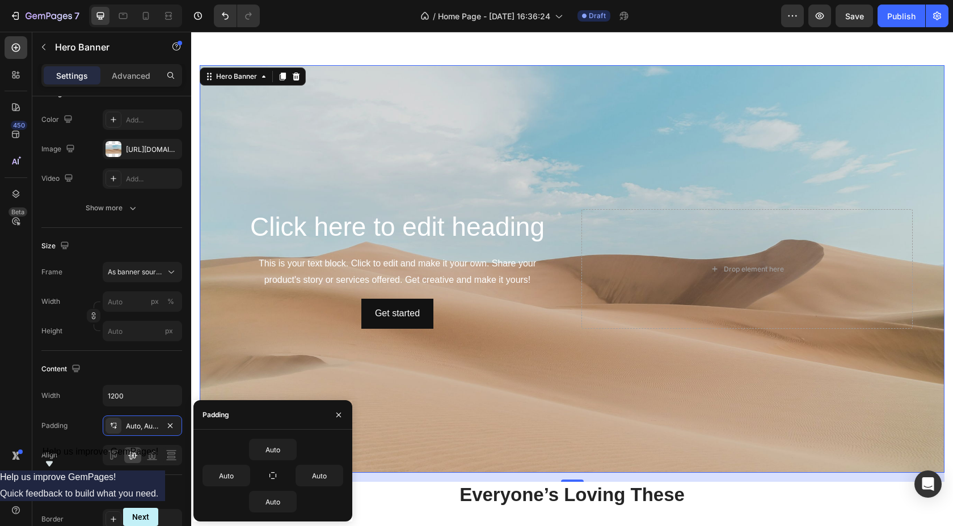
click at [547, 376] on div "Background Image" at bounding box center [572, 269] width 745 height 408
click at [736, 134] on div "Background Image" at bounding box center [572, 269] width 745 height 408
click at [731, 132] on div "Background Image" at bounding box center [572, 269] width 745 height 408
click at [339, 419] on icon "button" at bounding box center [338, 415] width 9 height 9
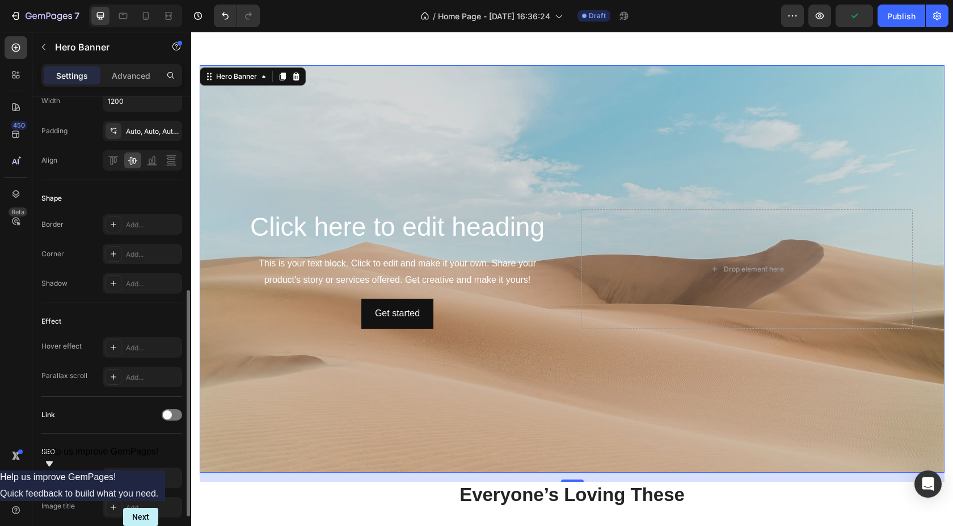
scroll to position [399, 0]
click at [353, 132] on div "Background Image" at bounding box center [572, 269] width 745 height 408
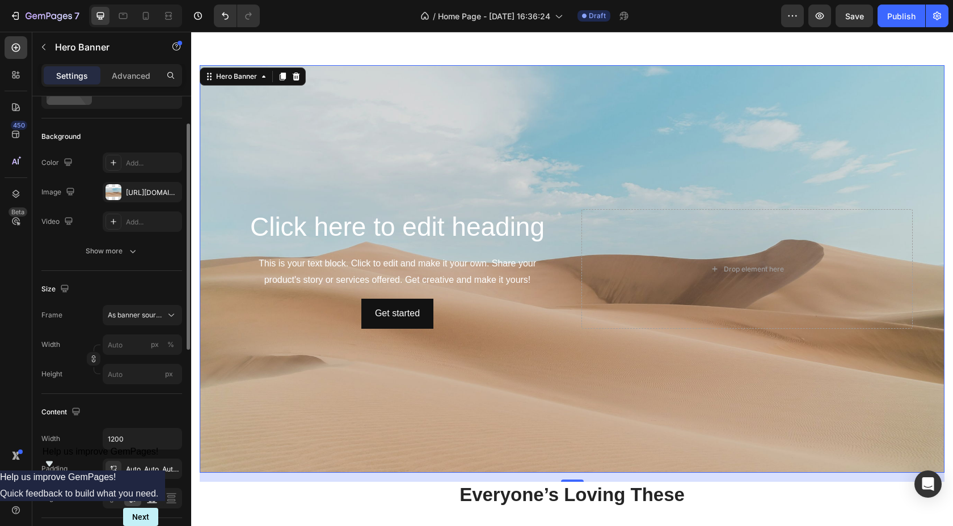
scroll to position [57, 0]
click at [170, 193] on icon "button" at bounding box center [170, 193] width 5 height 5
type input "100"
type input "Auto"
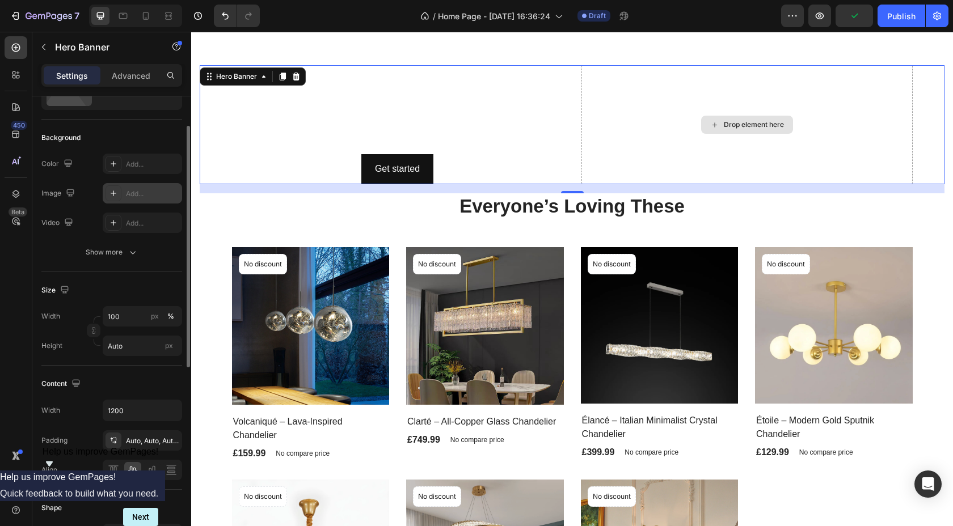
click at [733, 106] on div "Drop element here" at bounding box center [747, 124] width 331 height 119
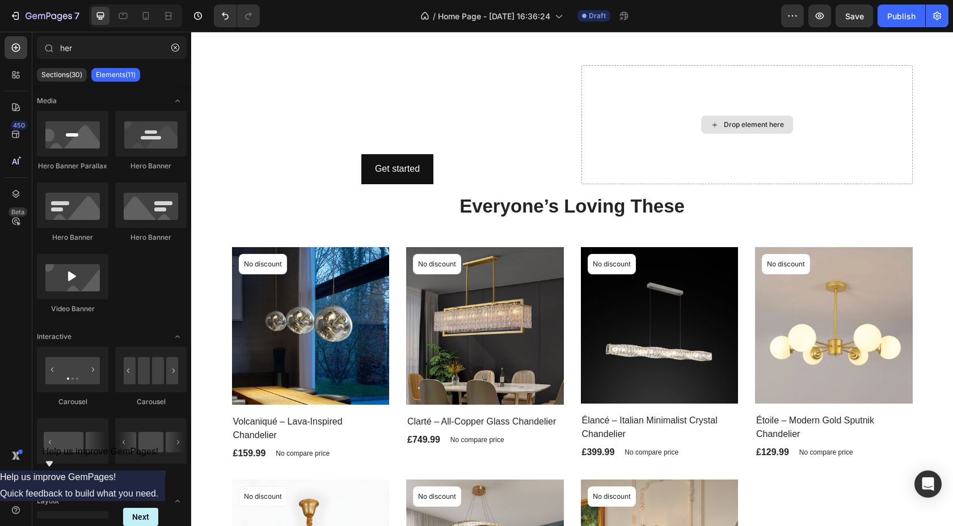
click at [736, 124] on div "Drop element here" at bounding box center [754, 124] width 60 height 9
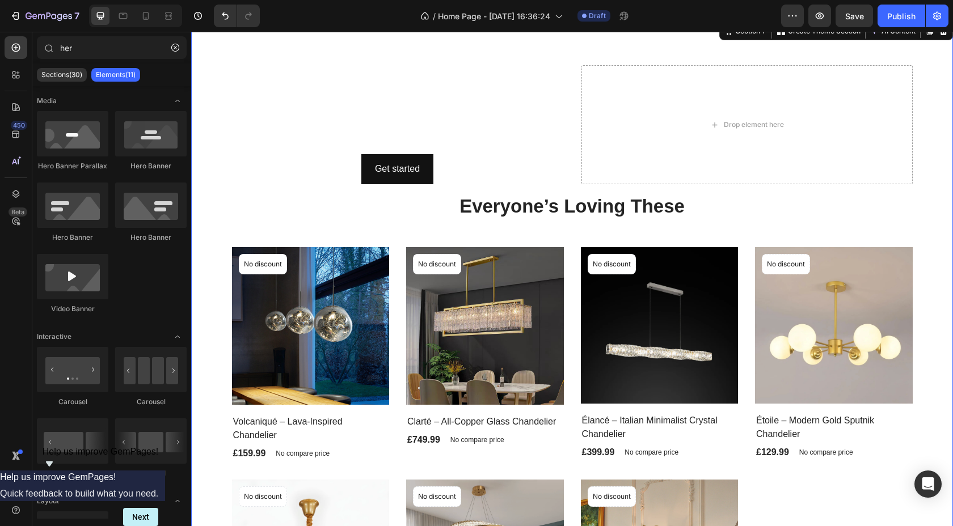
click at [464, 53] on div "Click here to edit heading Heading This is your text block. Click to edit and m…" at bounding box center [572, 407] width 762 height 775
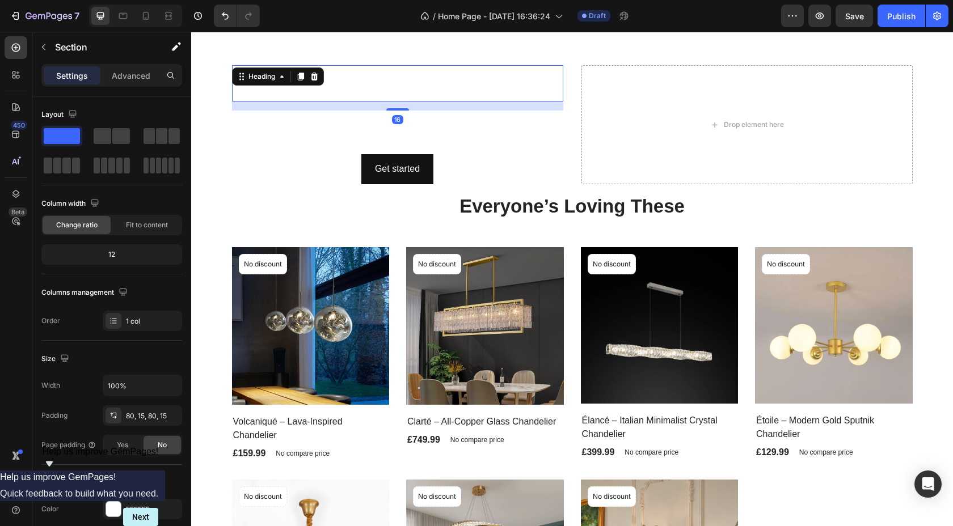
click at [483, 85] on h2 "Click here to edit heading" at bounding box center [397, 83] width 331 height 36
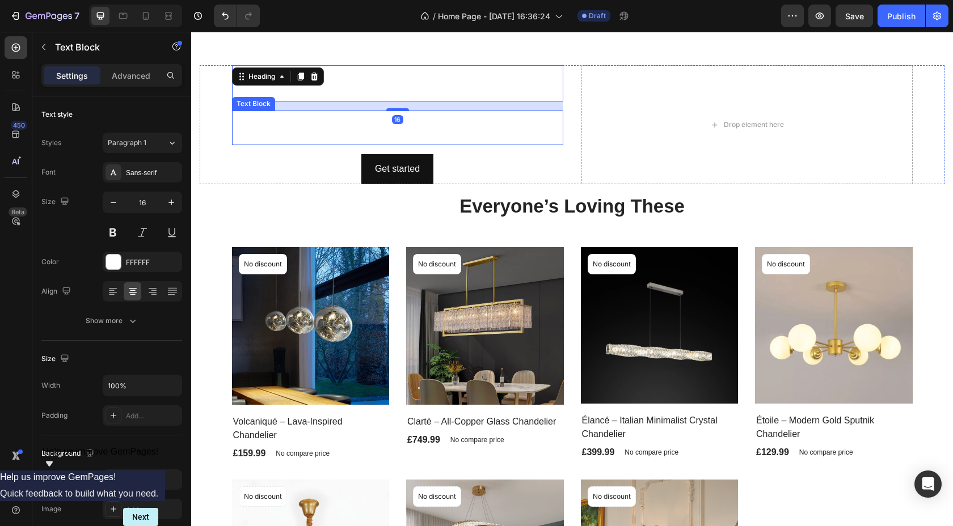
click at [529, 133] on div "This is your text block. Click to edit and make it your own. Share your product…" at bounding box center [397, 128] width 331 height 35
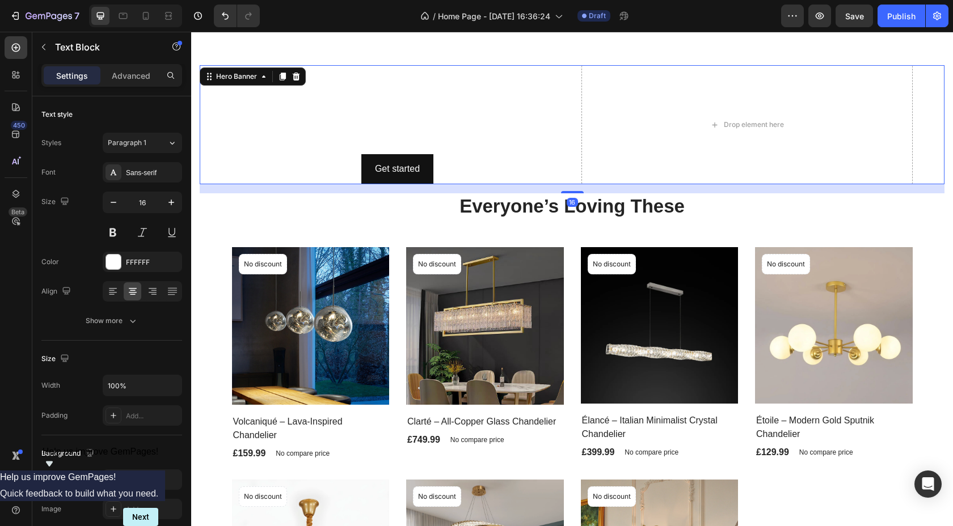
click at [208, 80] on div "Click here to edit heading Heading This is your text block. Click to edit and m…" at bounding box center [572, 124] width 745 height 119
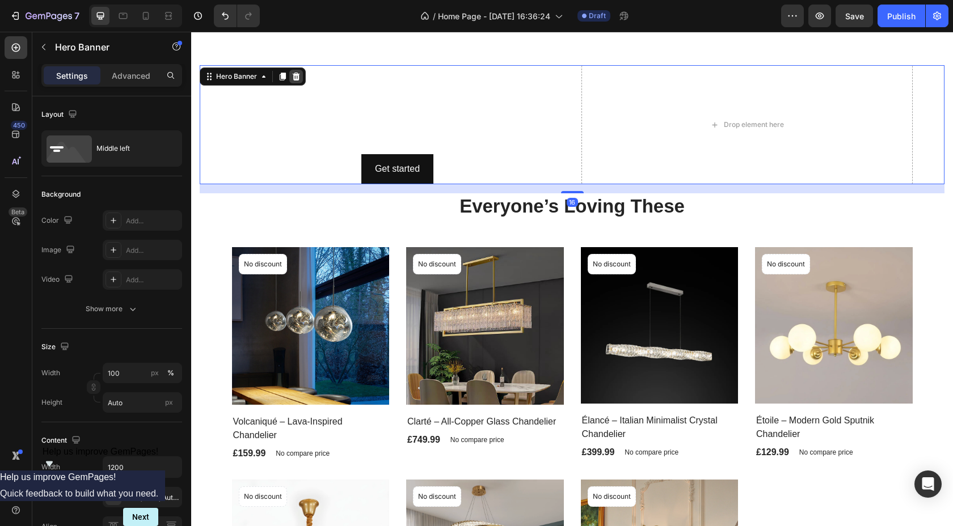
click at [301, 73] on div at bounding box center [296, 77] width 14 height 14
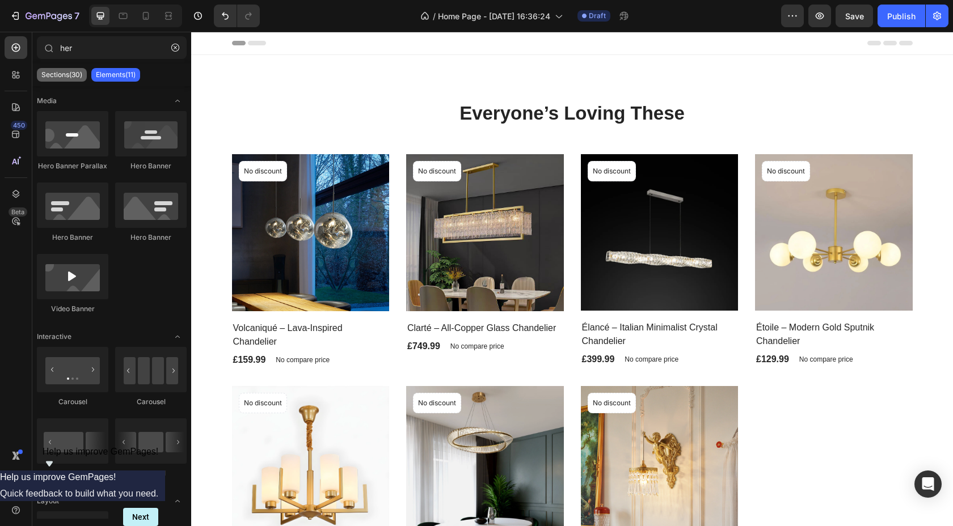
click at [77, 75] on p "Sections(30)" at bounding box center [61, 74] width 41 height 9
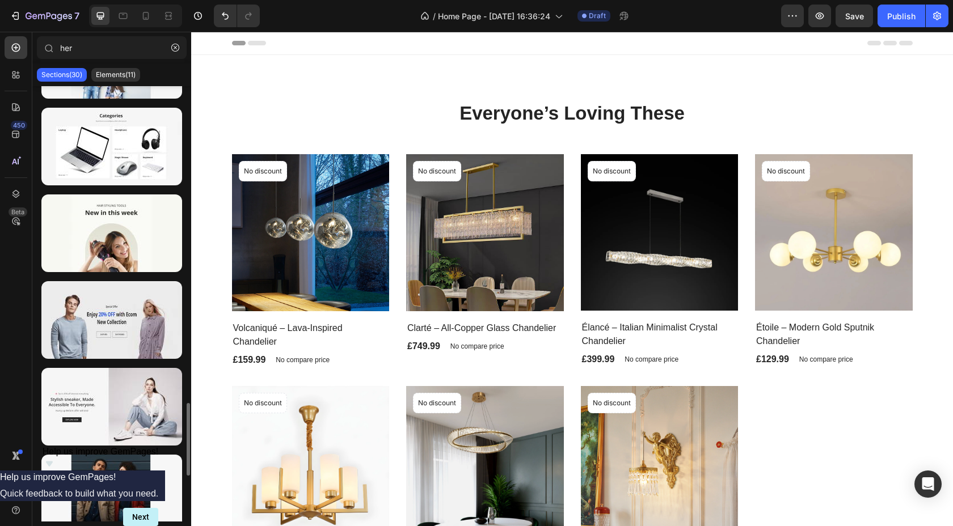
scroll to position [1975, 0]
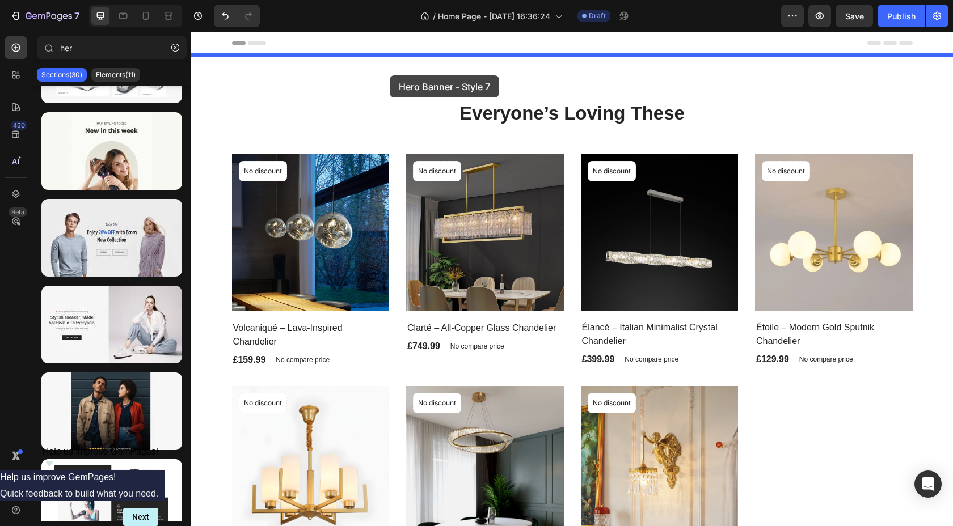
drag, startPoint x: 333, startPoint y: 290, endPoint x: 385, endPoint y: 74, distance: 222.4
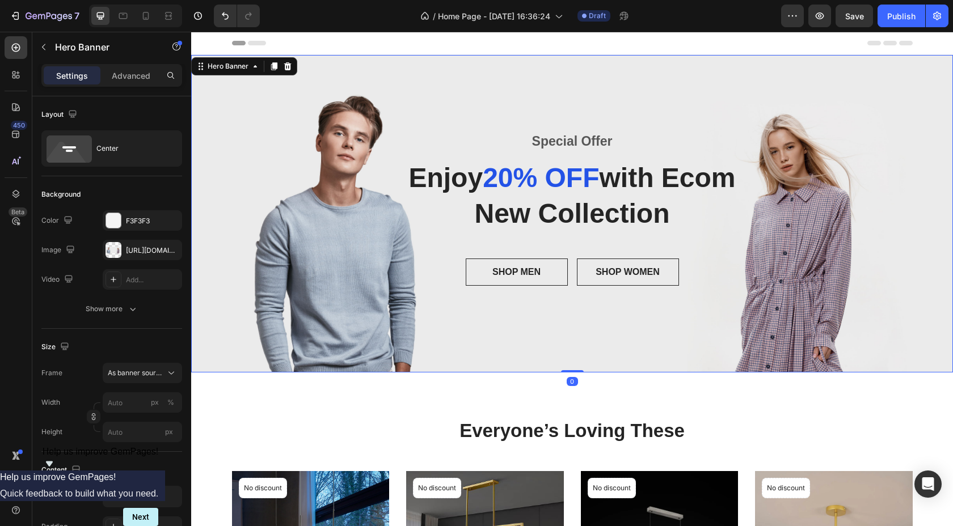
click at [317, 216] on div "Special Offer Text block Enjoy 20% OFF with Ecom New Collection Heading SHOP ME…" at bounding box center [572, 213] width 762 height 163
click at [129, 222] on div "F3F3F3" at bounding box center [142, 221] width 33 height 10
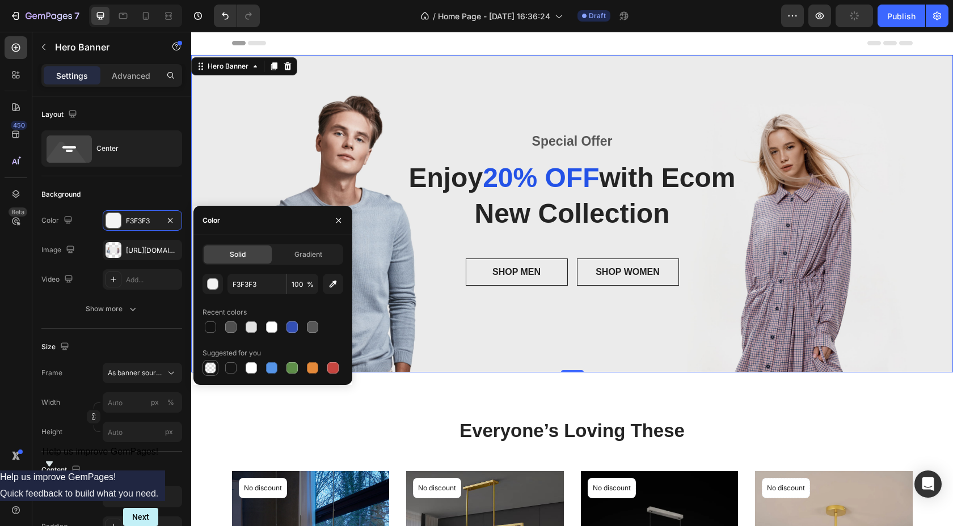
click at [213, 372] on div at bounding box center [210, 368] width 11 height 11
type input "000000"
type input "0"
click at [213, 370] on div at bounding box center [210, 368] width 11 height 11
click at [273, 332] on div at bounding box center [271, 327] width 11 height 11
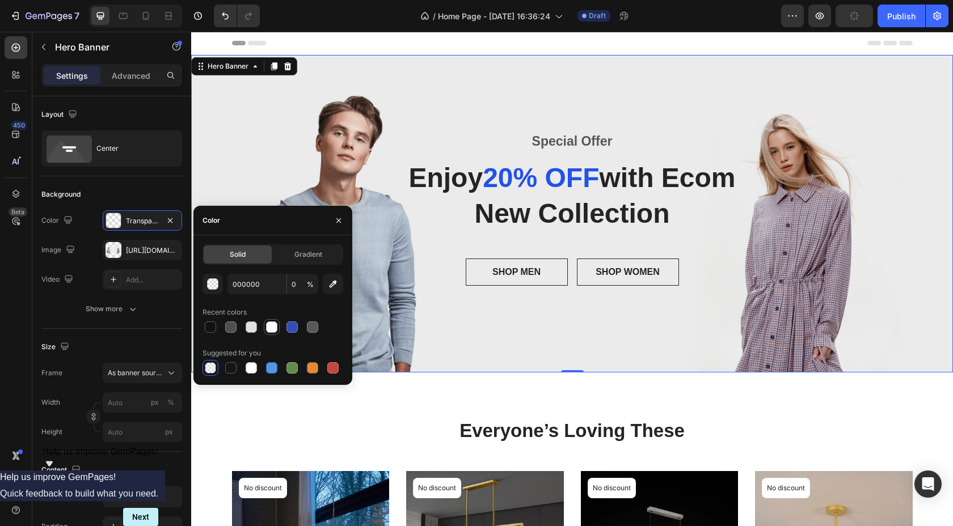
type input "FFFFFF"
type input "100"
click at [213, 372] on div at bounding box center [210, 368] width 11 height 11
type input "000000"
type input "0"
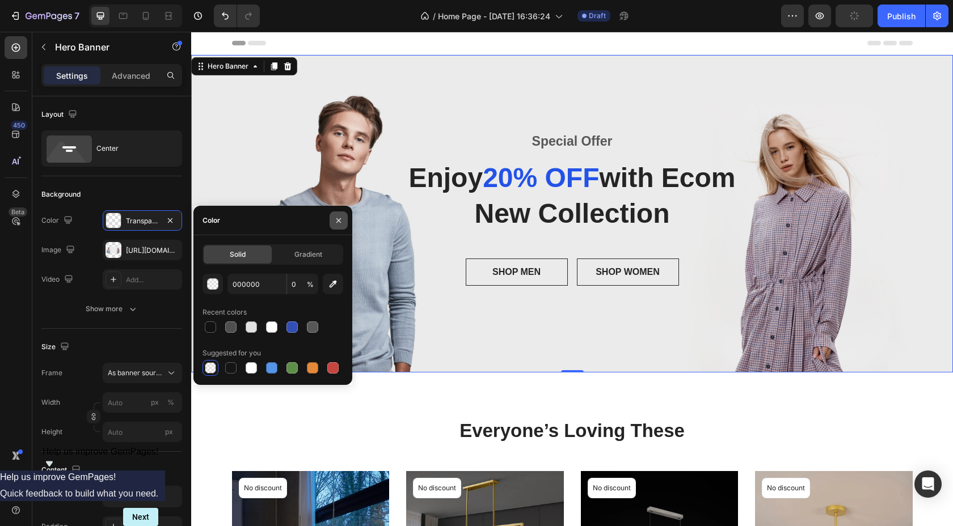
click at [341, 220] on icon "button" at bounding box center [338, 220] width 9 height 9
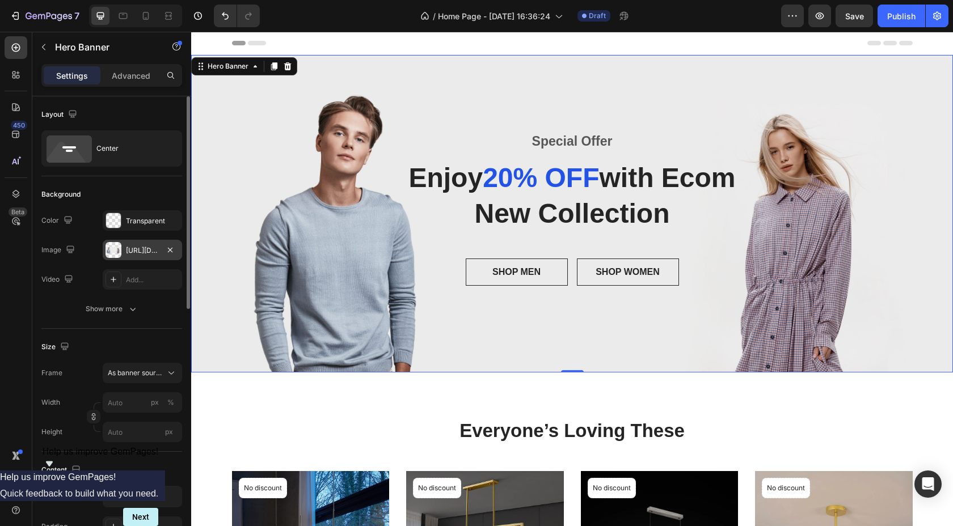
click at [129, 251] on div "[URL][DOMAIN_NAME]" at bounding box center [142, 251] width 33 height 10
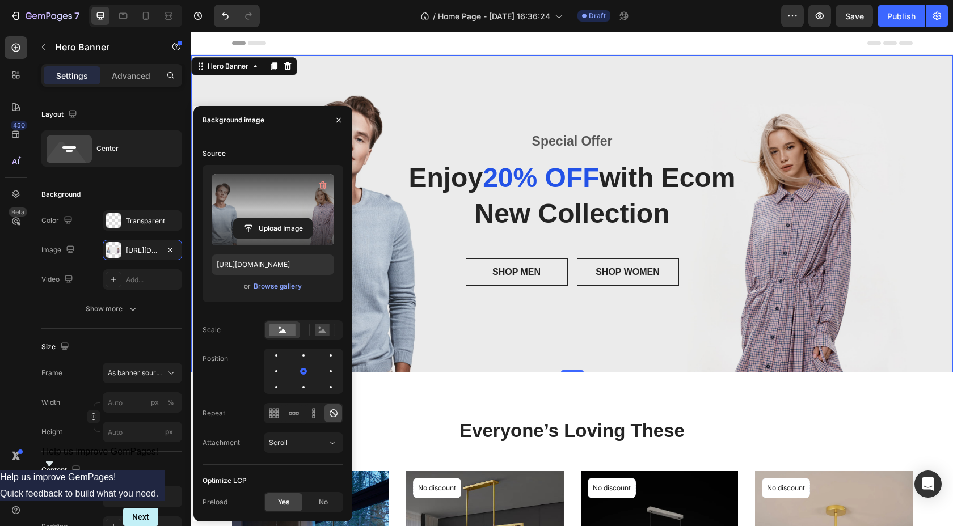
click at [255, 204] on label at bounding box center [273, 209] width 123 height 71
click at [255, 219] on input "file" at bounding box center [273, 228] width 78 height 19
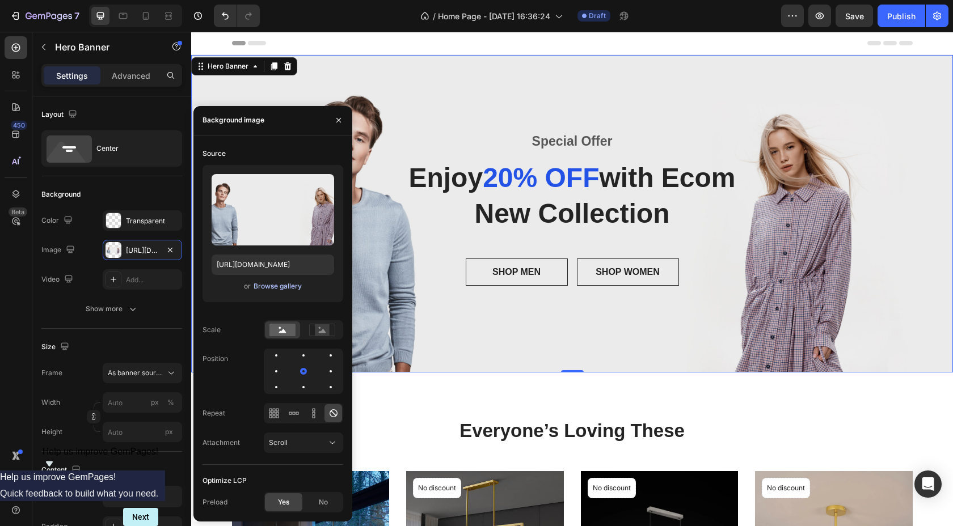
click at [276, 285] on div "Browse gallery" at bounding box center [278, 286] width 48 height 10
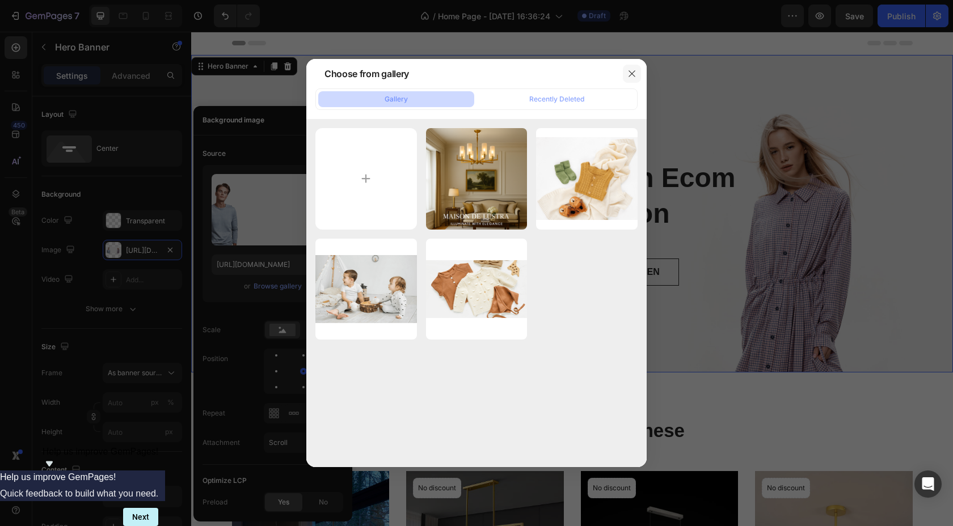
click at [631, 70] on icon "button" at bounding box center [631, 73] width 9 height 9
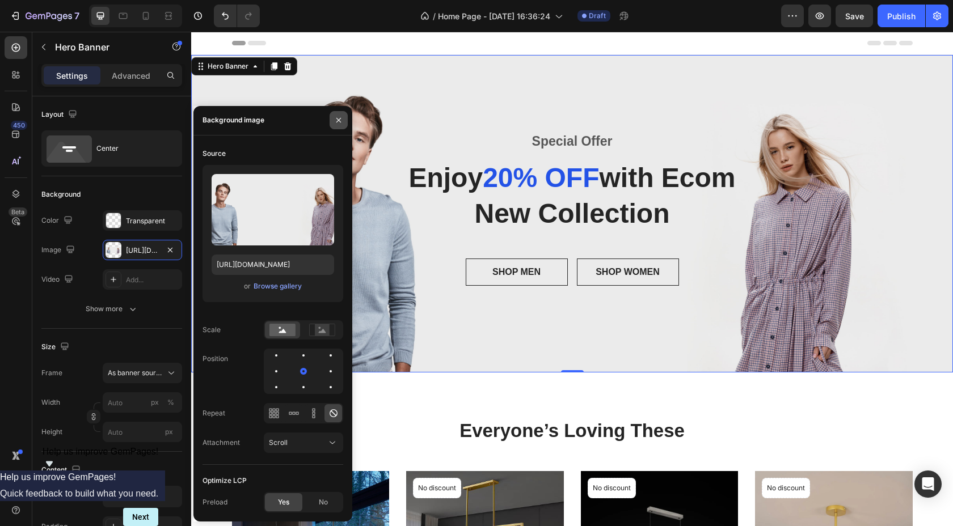
click at [339, 124] on icon "button" at bounding box center [338, 120] width 9 height 9
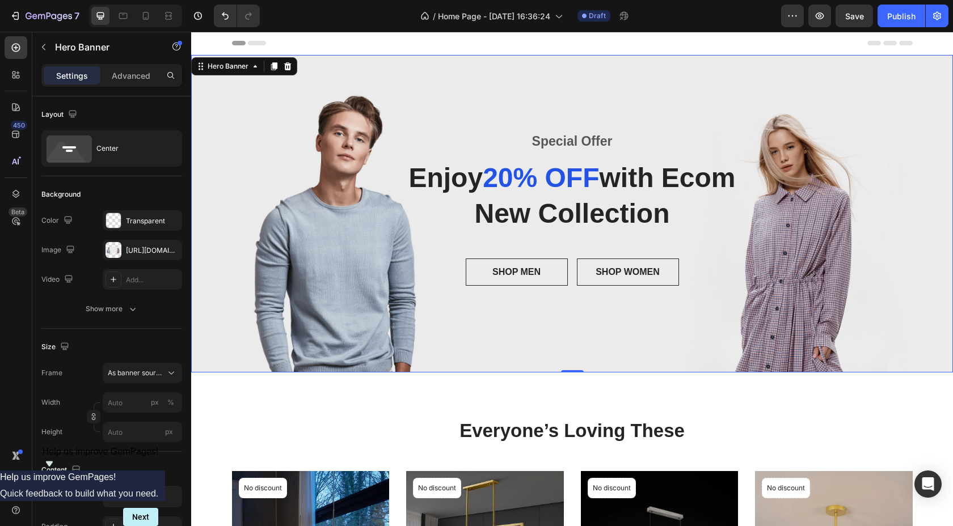
click at [317, 205] on div "Special Offer Text block Enjoy 20% OFF with Ecom New Collection Heading SHOP ME…" at bounding box center [572, 213] width 762 height 163
click at [127, 251] on div "[URL][DOMAIN_NAME]" at bounding box center [142, 251] width 33 height 10
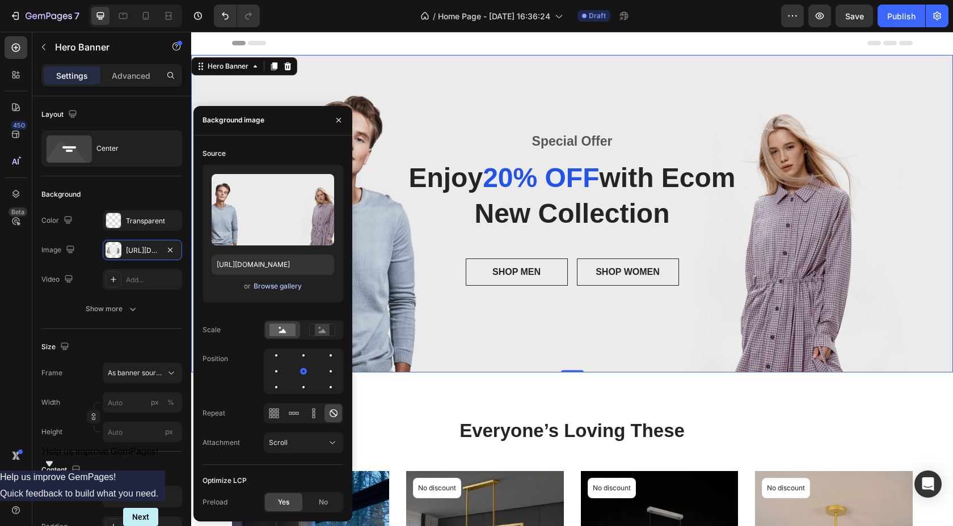
click at [279, 288] on div "Browse gallery" at bounding box center [278, 286] width 48 height 10
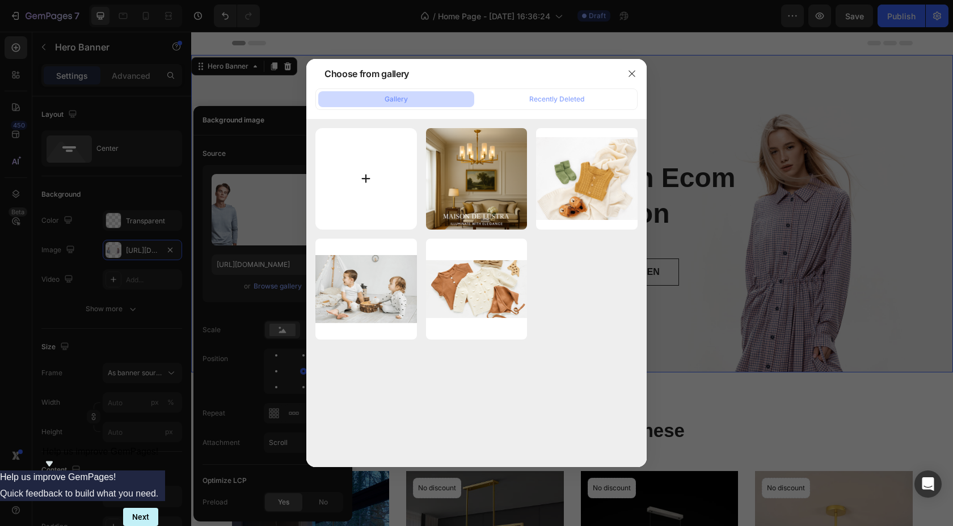
click at [363, 178] on input "file" at bounding box center [366, 179] width 102 height 102
type input "C:\fakepath\Screenshot [DATE] 18.11.51.png"
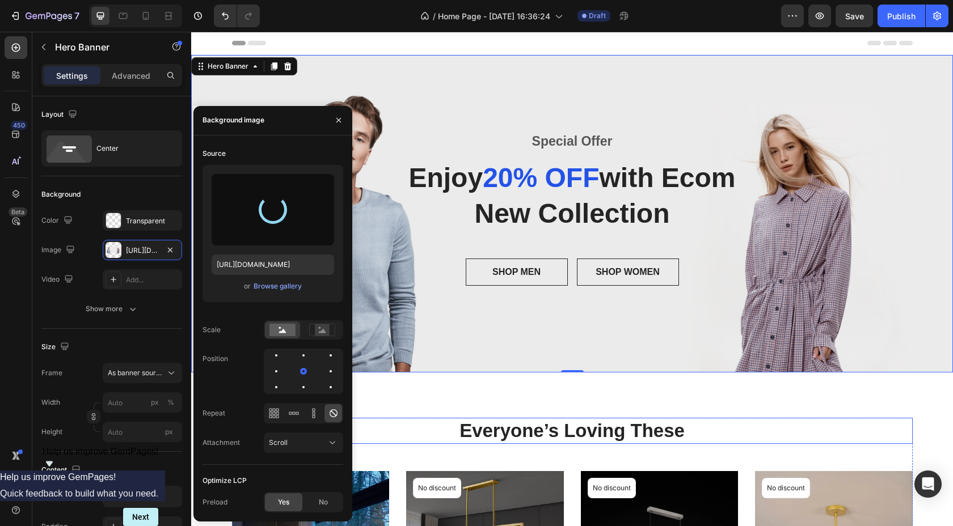
type input "[URL][DOMAIN_NAME]"
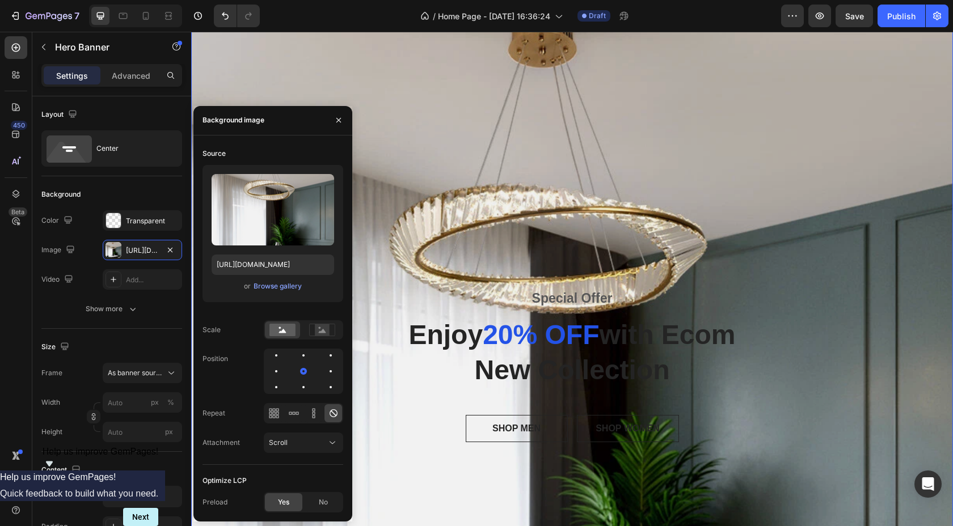
scroll to position [0, 0]
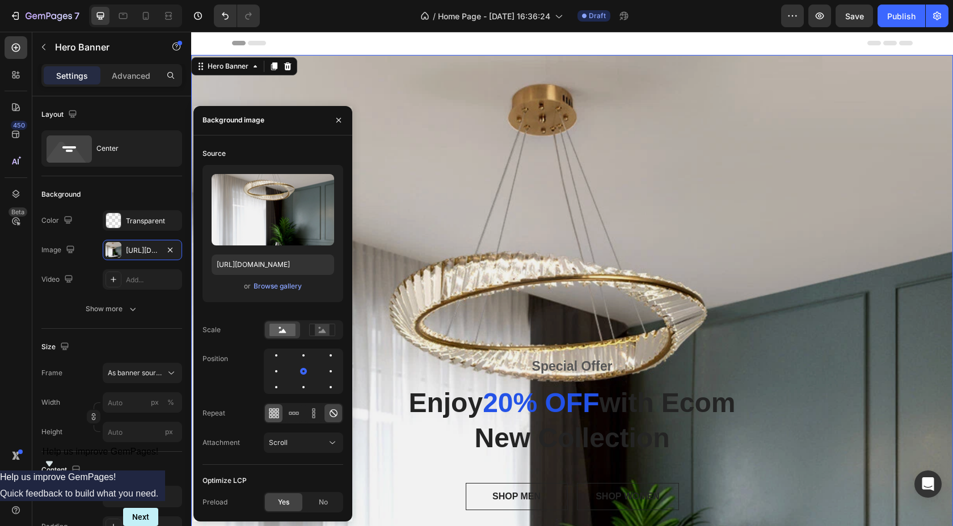
click at [278, 416] on icon at bounding box center [277, 416] width 3 height 3
click at [295, 416] on icon at bounding box center [293, 413] width 11 height 11
click at [335, 414] on icon at bounding box center [333, 413] width 11 height 11
click at [316, 441] on div "Scroll" at bounding box center [298, 443] width 58 height 10
click at [297, 396] on p "Fixed" at bounding box center [301, 394] width 65 height 10
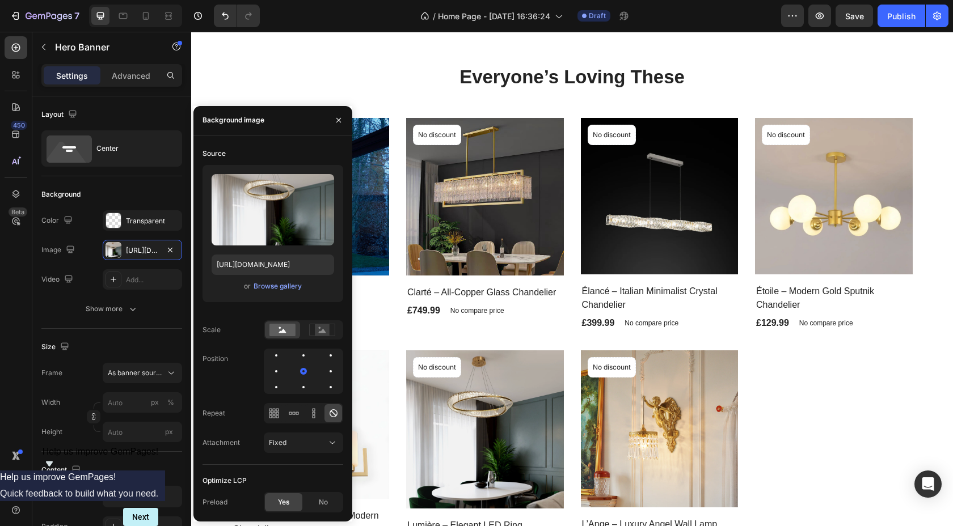
scroll to position [804, 0]
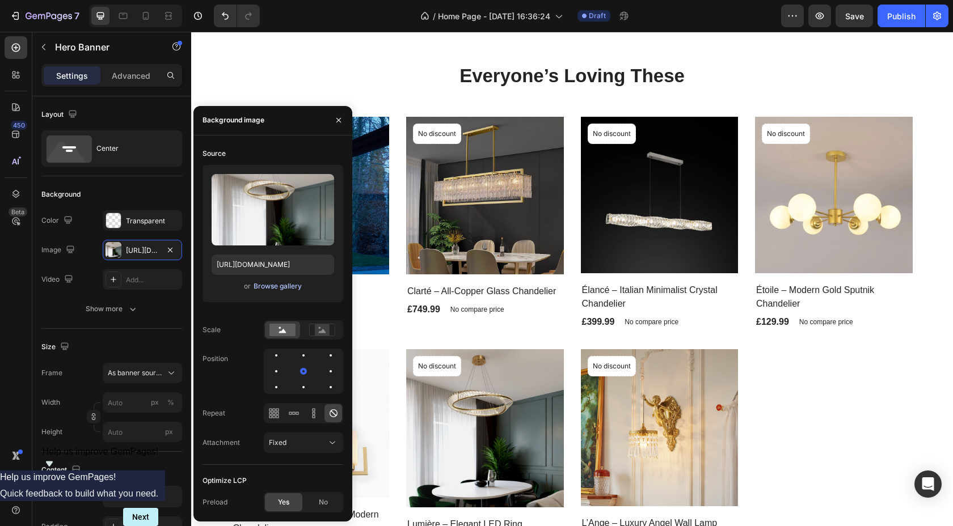
click at [280, 289] on div "Browse gallery" at bounding box center [278, 286] width 48 height 10
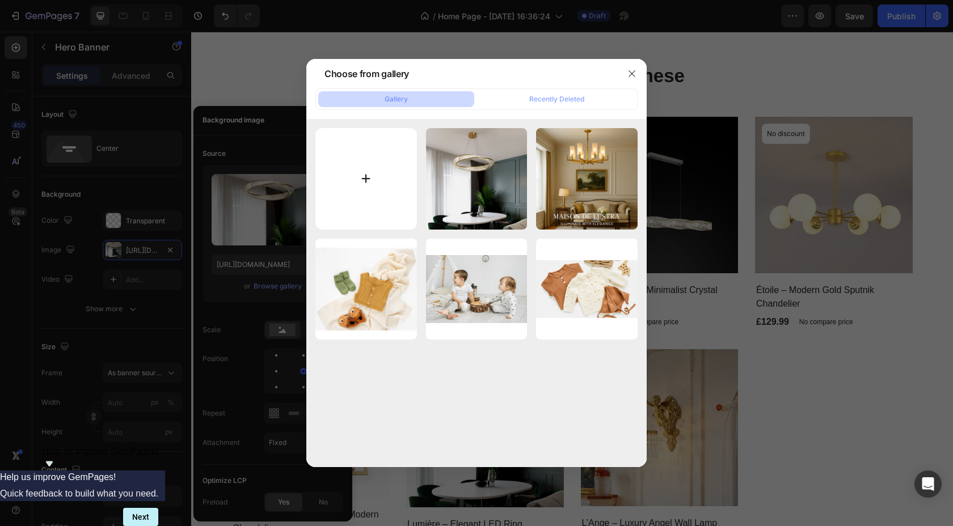
click at [369, 172] on input "file" at bounding box center [366, 179] width 102 height 102
type input "C:\fakepath\Screenshot [DATE] 20.54.09.png"
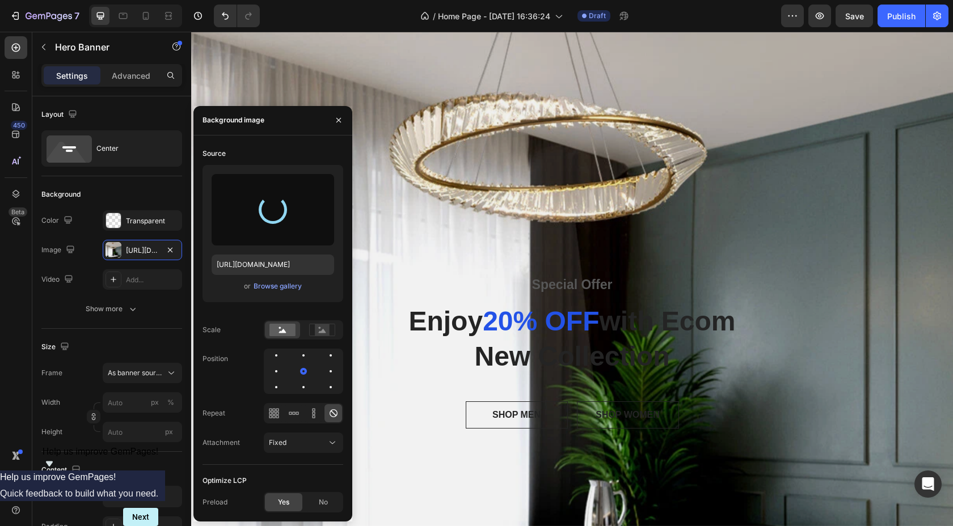
scroll to position [0, 0]
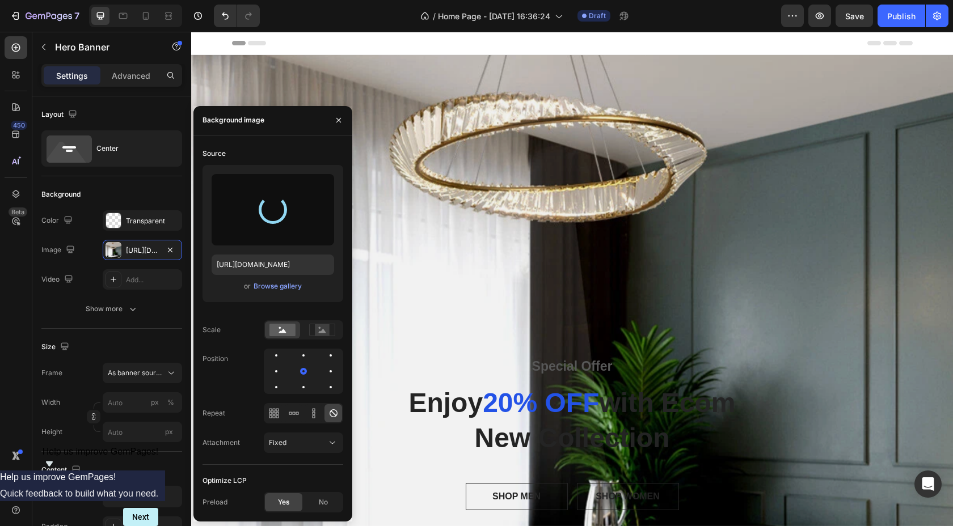
type input "[URL][DOMAIN_NAME]"
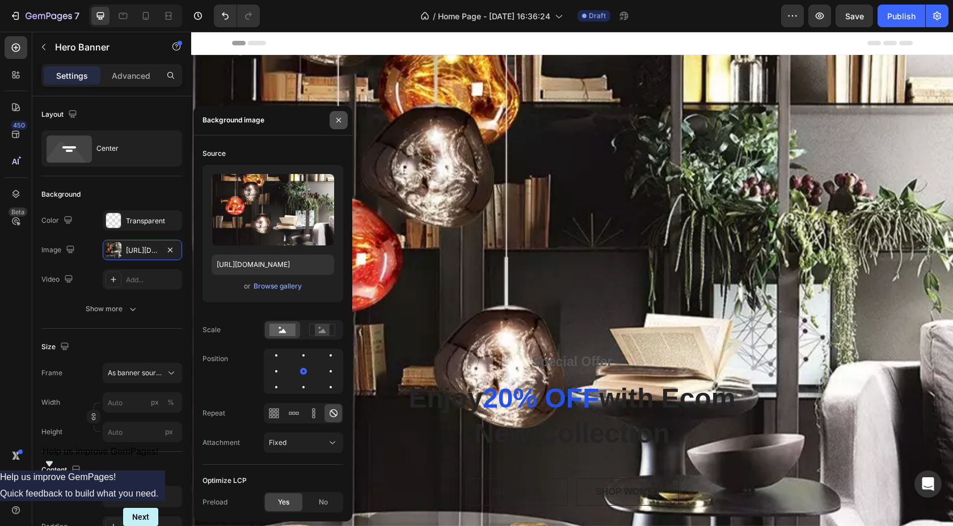
click at [339, 121] on icon "button" at bounding box center [338, 120] width 5 height 5
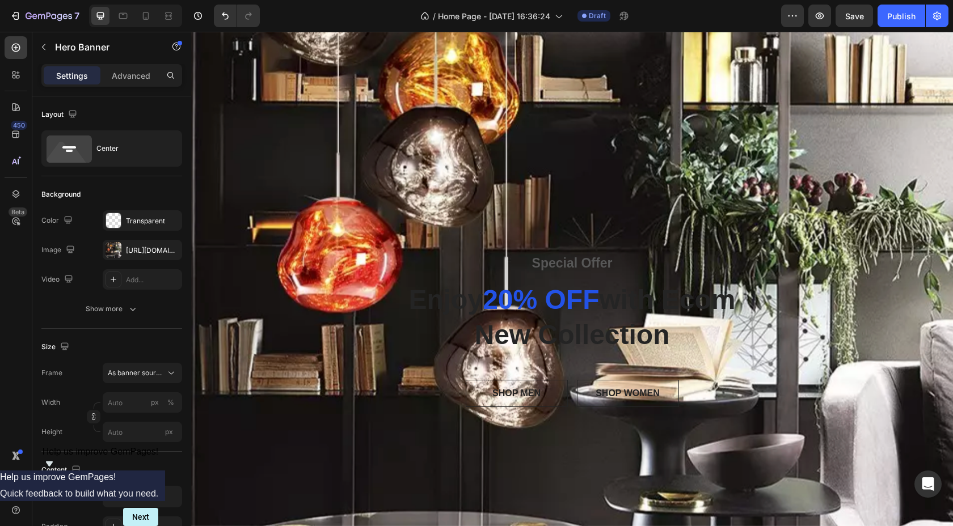
scroll to position [97, 0]
click at [653, 122] on div "Overlay" at bounding box center [572, 337] width 762 height 758
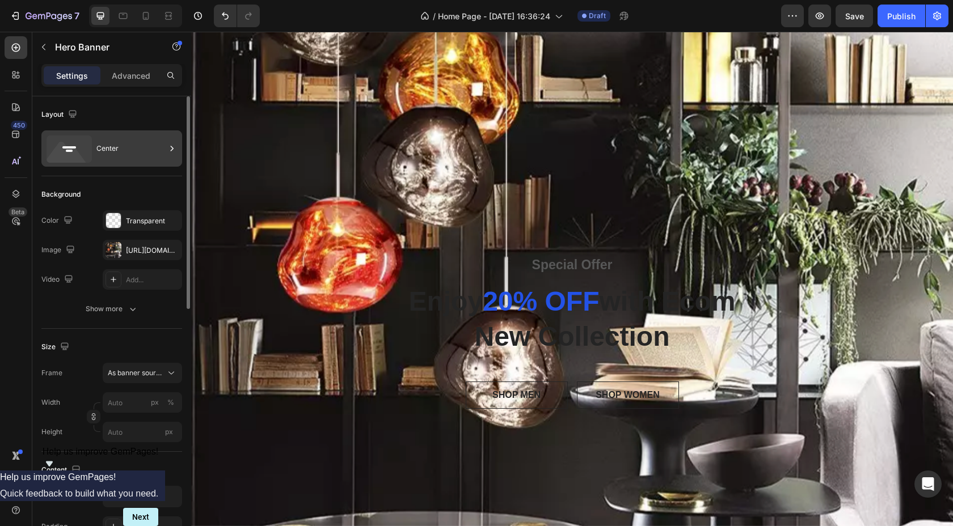
click at [110, 148] on div "Center" at bounding box center [130, 149] width 69 height 26
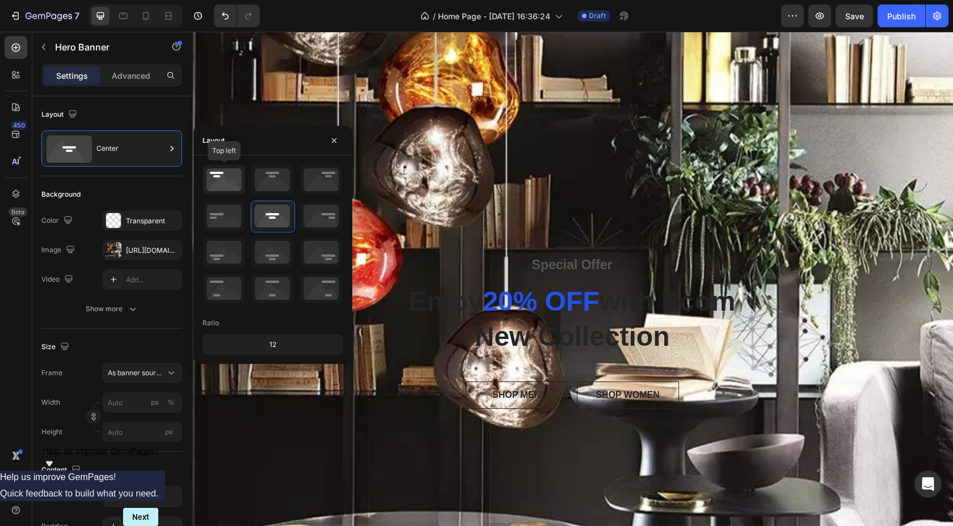
click at [225, 179] on icon at bounding box center [224, 180] width 42 height 30
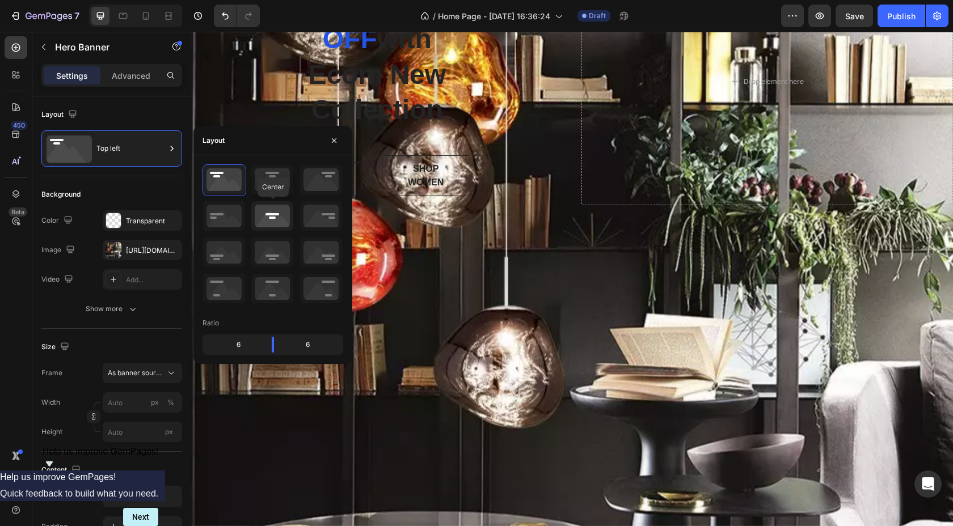
click at [275, 222] on icon at bounding box center [272, 216] width 42 height 30
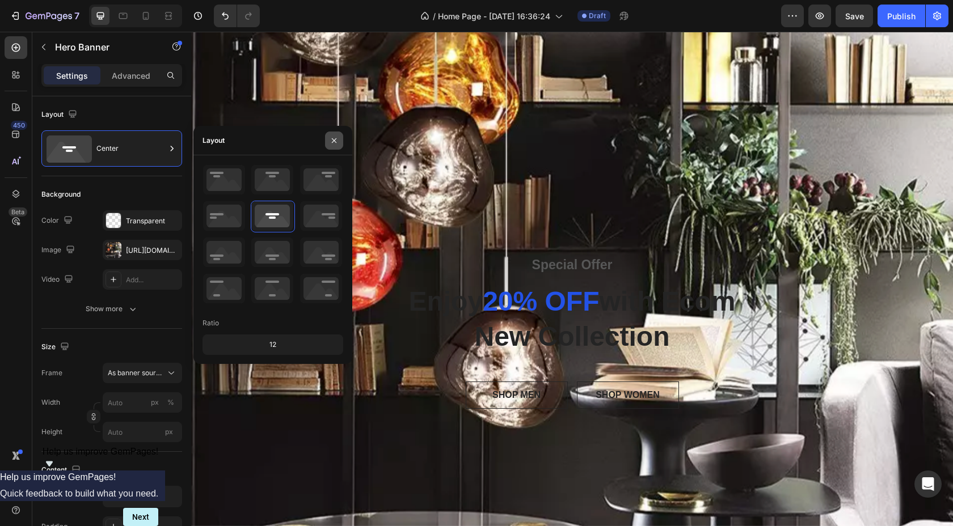
click at [336, 141] on icon "button" at bounding box center [334, 140] width 9 height 9
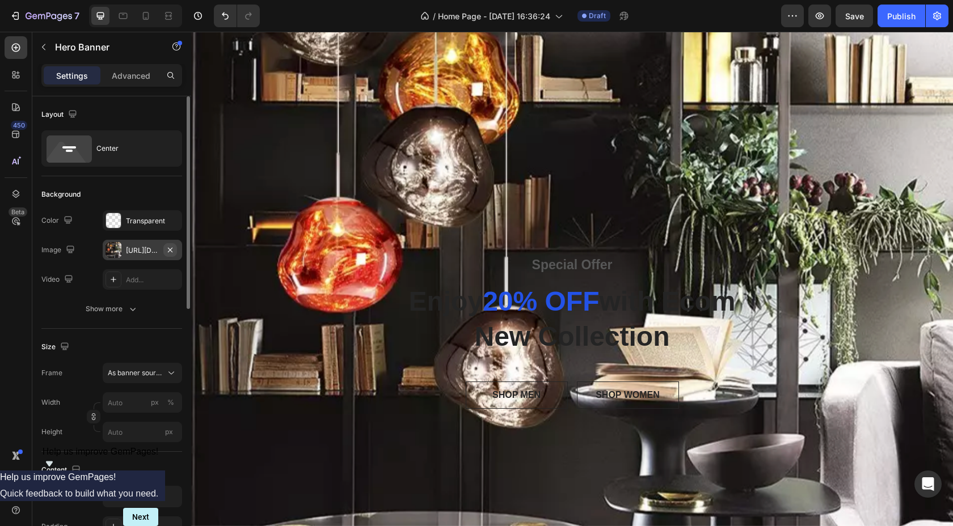
click at [170, 248] on icon "button" at bounding box center [170, 250] width 9 height 9
type input "100"
type input "Auto"
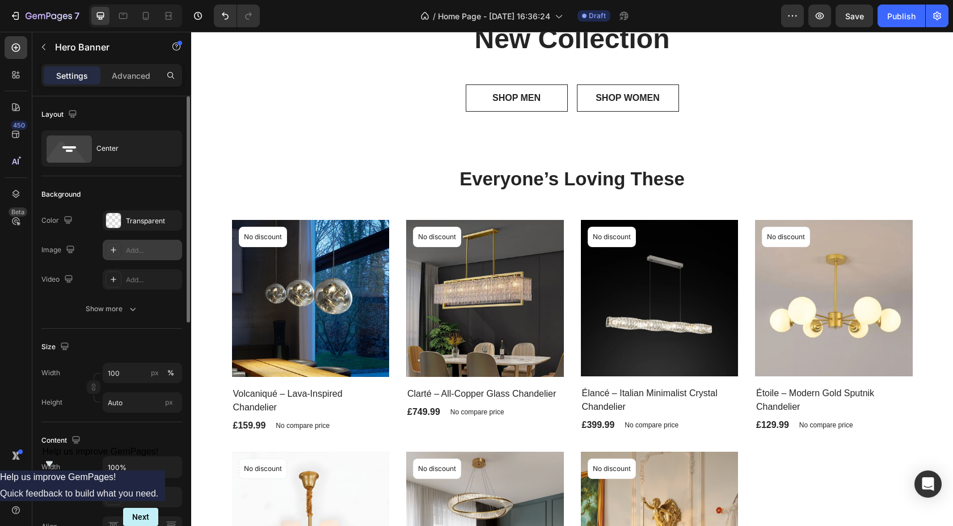
scroll to position [0, 0]
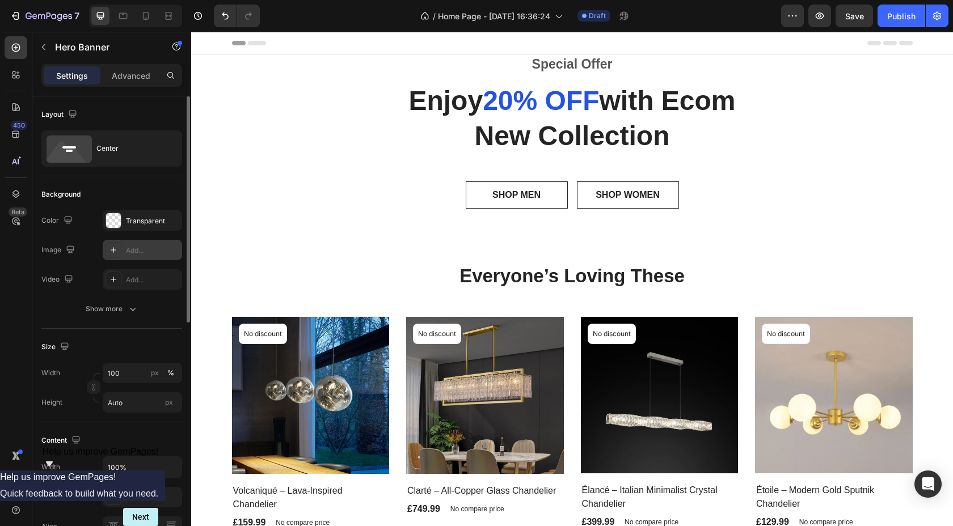
click at [266, 140] on div "Special Offer Text block Enjoy 20% OFF with Ecom New Collection Heading SHOP ME…" at bounding box center [572, 136] width 762 height 163
click at [134, 310] on icon "button" at bounding box center [132, 309] width 11 height 11
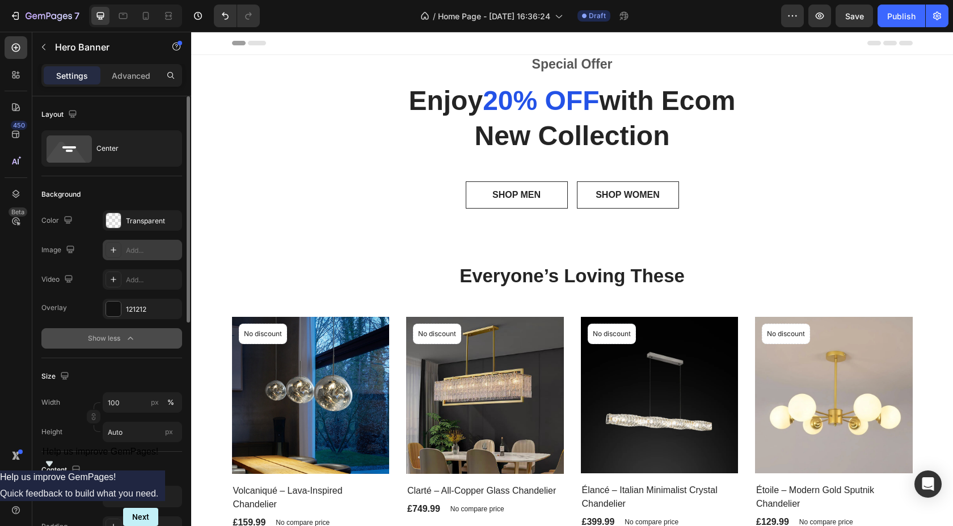
click at [112, 258] on div at bounding box center [114, 250] width 16 height 16
type input "[URL][DOMAIN_NAME]"
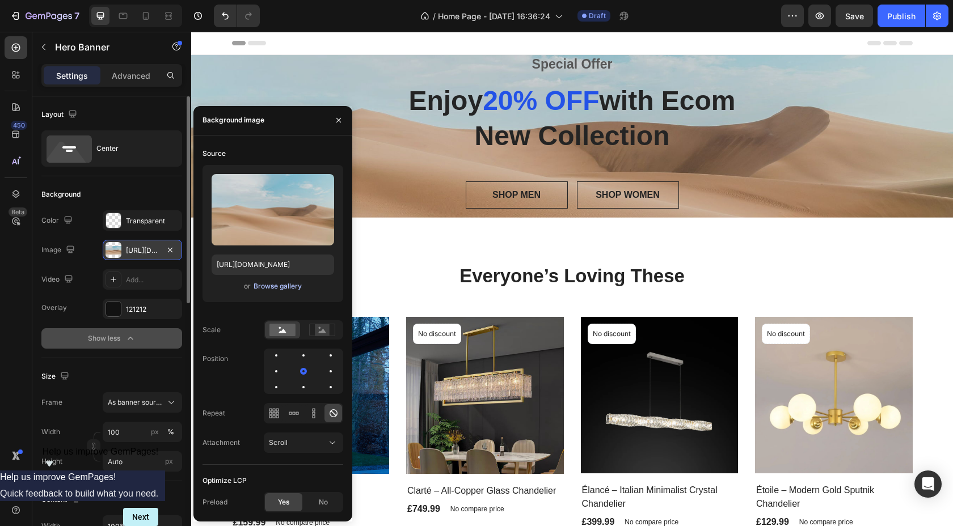
click at [275, 287] on div "Browse gallery" at bounding box center [278, 286] width 48 height 10
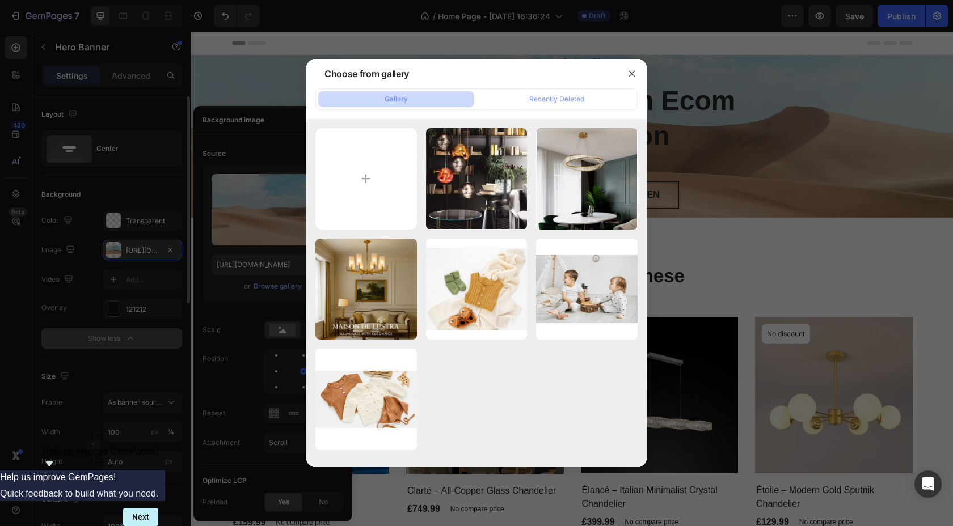
click at [279, 123] on div at bounding box center [476, 263] width 953 height 526
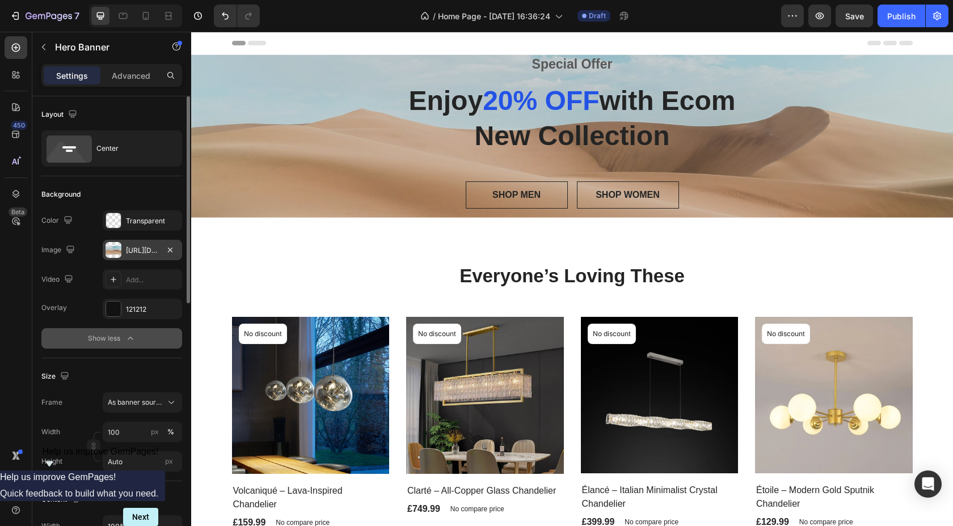
click at [290, 117] on div "Special Offer Text block Enjoy 20% OFF with Ecom New Collection Heading SHOP ME…" at bounding box center [572, 136] width 762 height 163
click at [144, 402] on span "As banner source" at bounding box center [136, 403] width 56 height 10
click at [136, 447] on div "Custom" at bounding box center [140, 450] width 66 height 10
click at [144, 411] on button "Custom" at bounding box center [142, 403] width 79 height 20
click at [143, 428] on span "As banner source" at bounding box center [135, 430] width 56 height 10
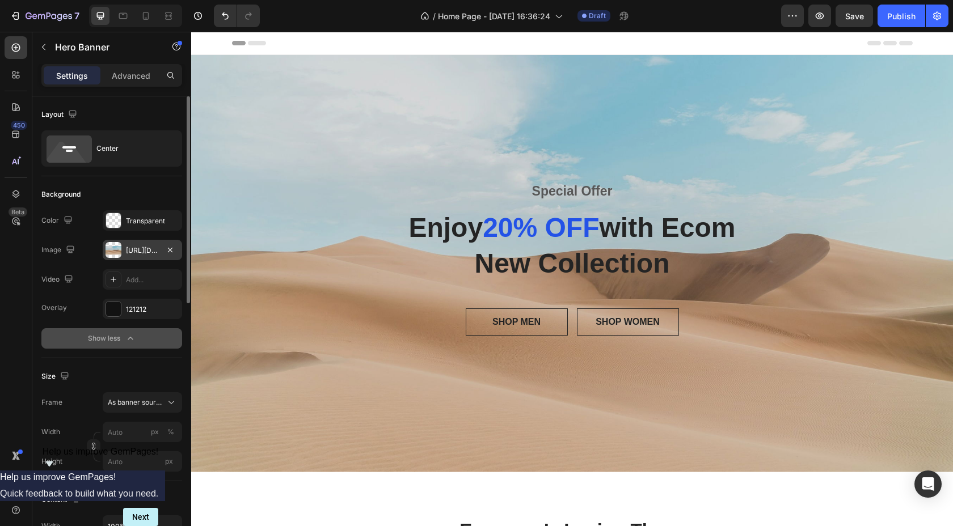
click at [334, 124] on div "Overlay" at bounding box center [572, 264] width 762 height 418
